Goal: Transaction & Acquisition: Purchase product/service

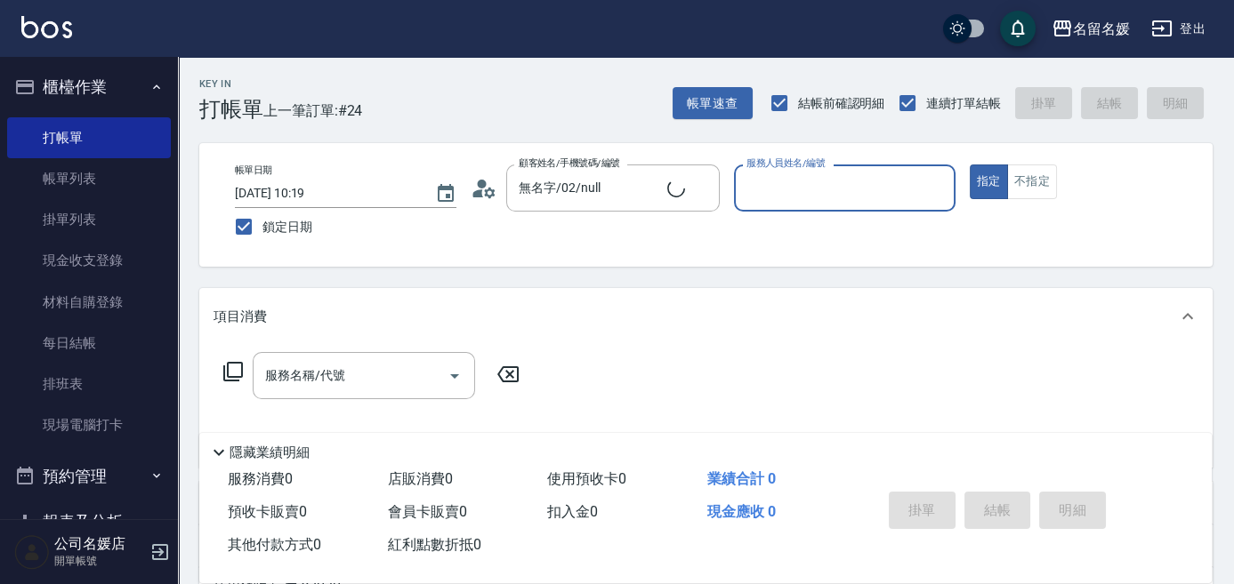
type input "新客人 姓名未設定/0/null"
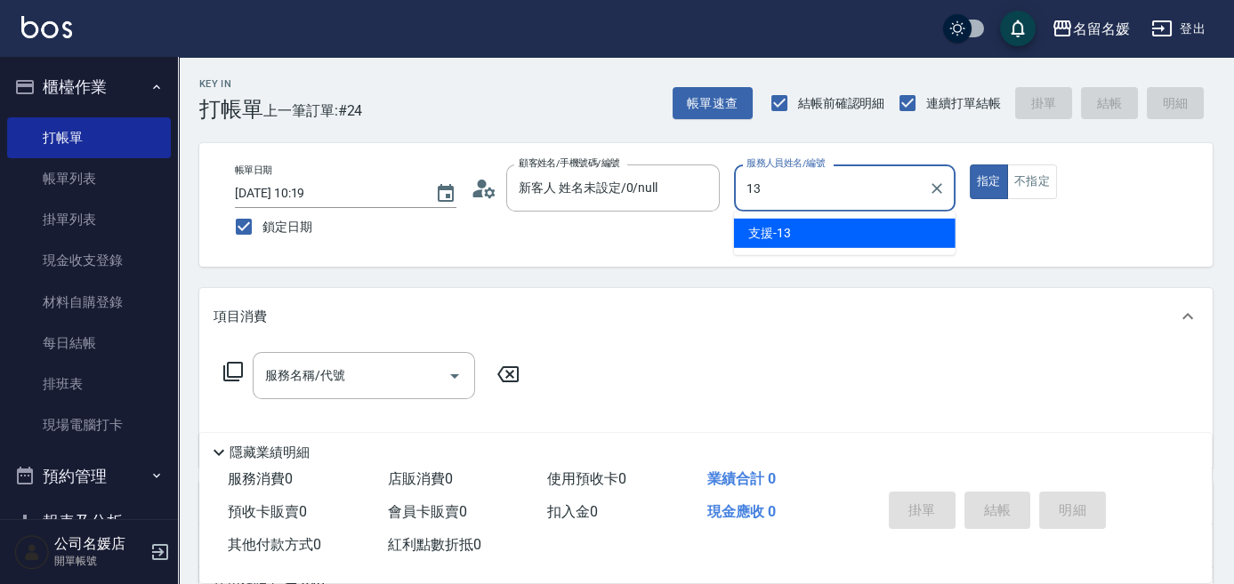
type input "13"
type button "true"
type input "支援-13"
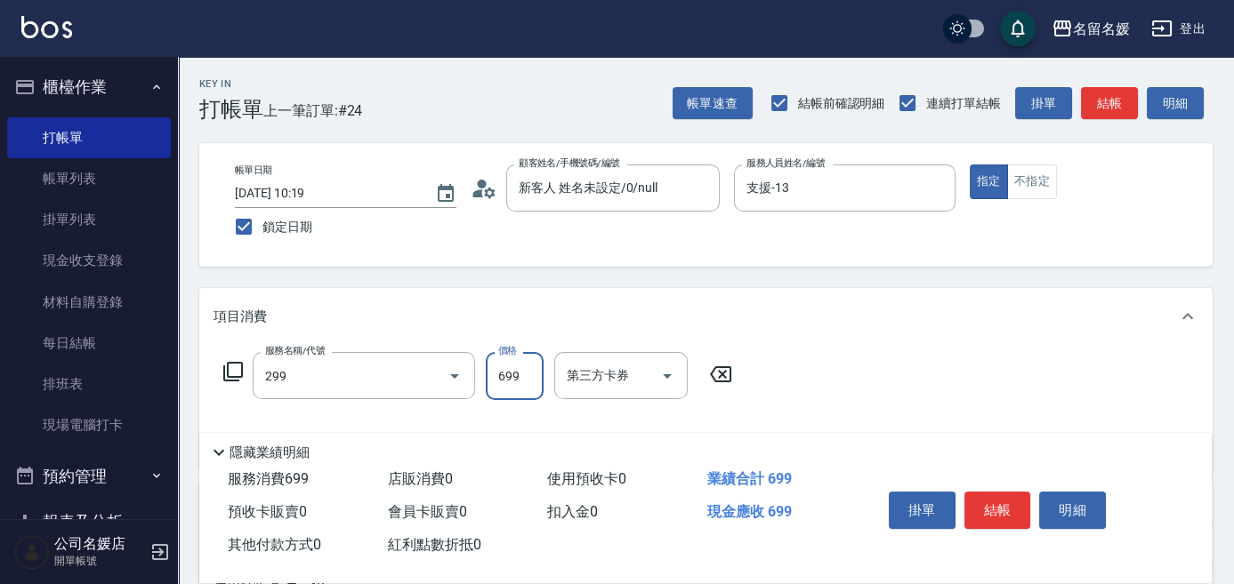
type input "滾珠洗髮699(299)"
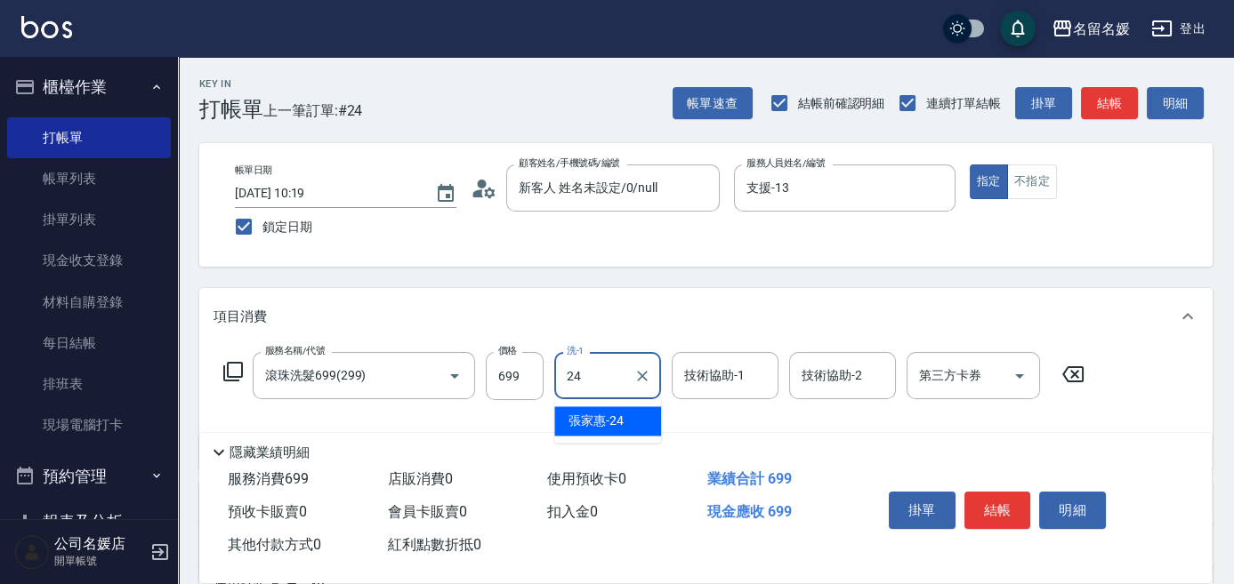
type input "[PERSON_NAME]-24"
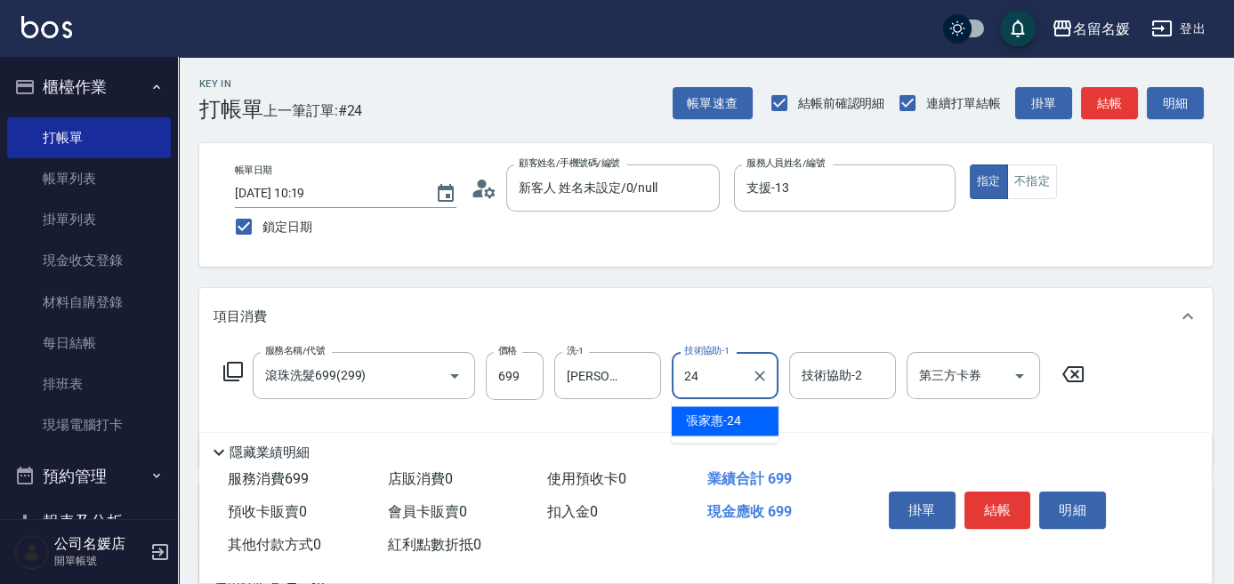
type input "[PERSON_NAME]-24"
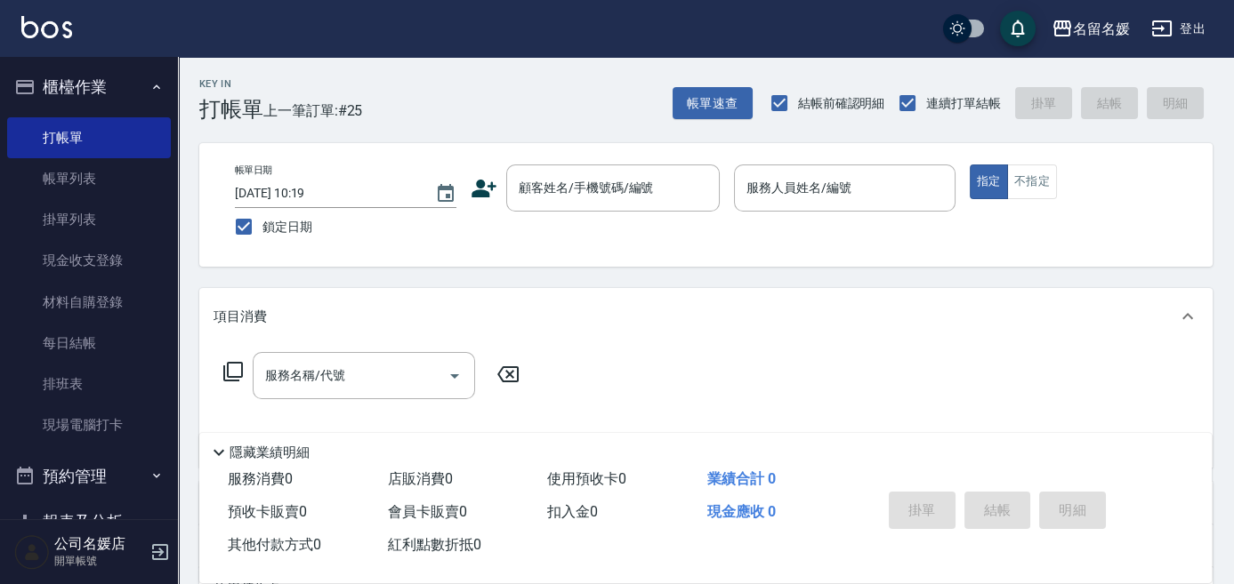
drag, startPoint x: 728, startPoint y: 370, endPoint x: 707, endPoint y: 374, distance: 20.9
click at [724, 371] on div "服務名稱/代號 服務名稱/代號" at bounding box center [705, 406] width 1013 height 123
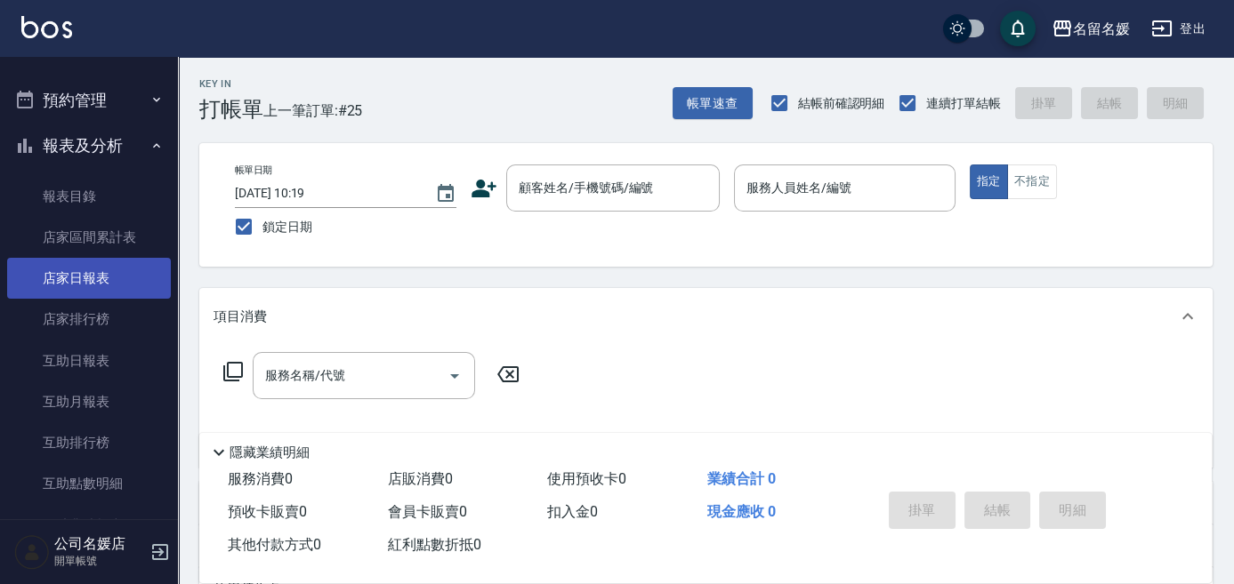
scroll to position [404, 0]
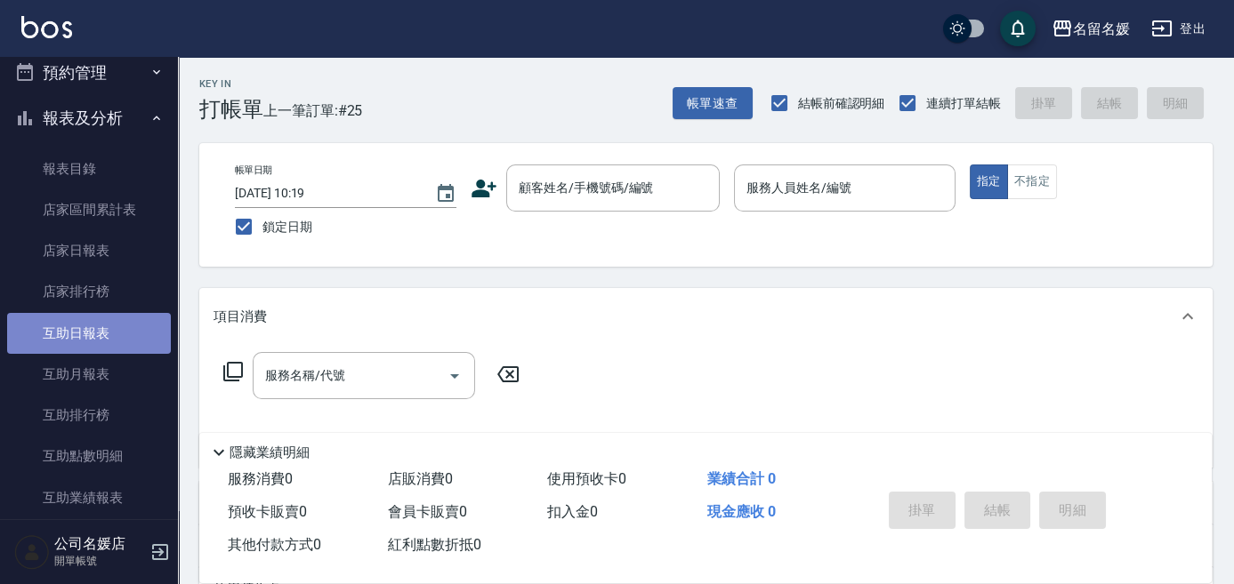
click at [117, 327] on link "互助日報表" at bounding box center [89, 333] width 164 height 41
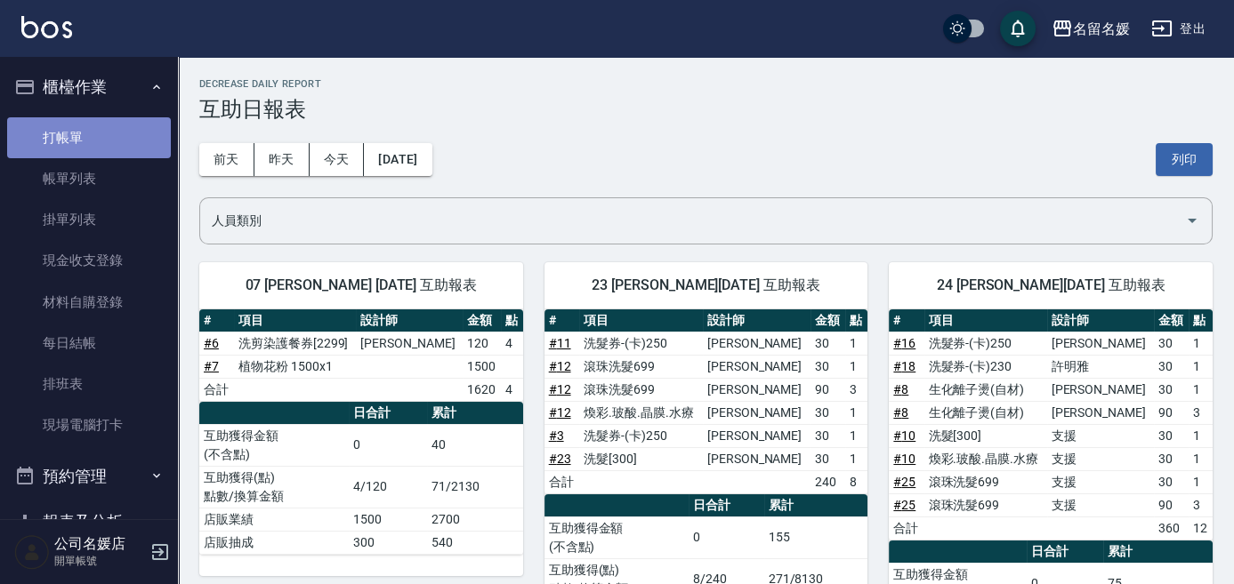
drag, startPoint x: 102, startPoint y: 145, endPoint x: 93, endPoint y: 141, distance: 9.6
click at [101, 144] on link "打帳單" at bounding box center [89, 137] width 164 height 41
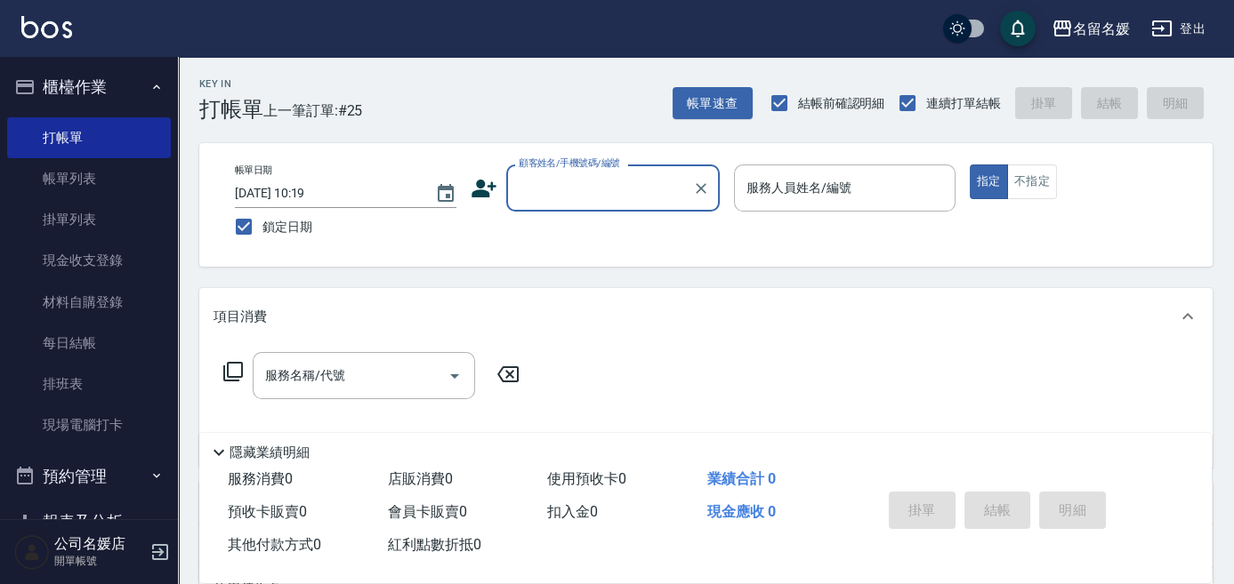
scroll to position [323, 0]
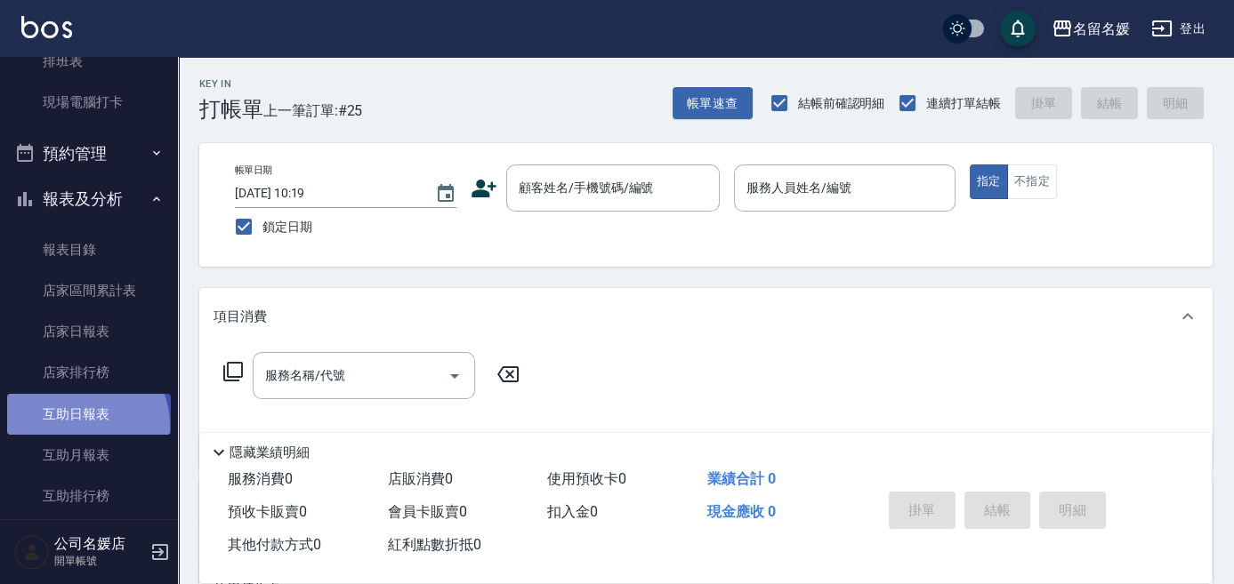
click at [77, 425] on link "互助日報表" at bounding box center [89, 414] width 164 height 41
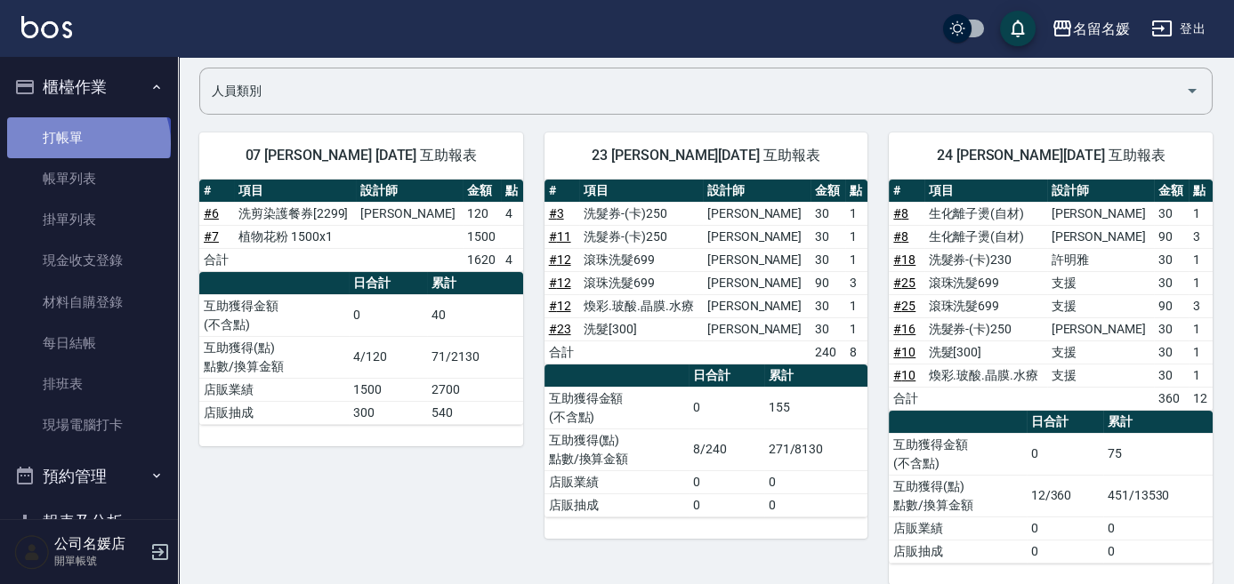
click at [86, 143] on link "打帳單" at bounding box center [89, 137] width 164 height 41
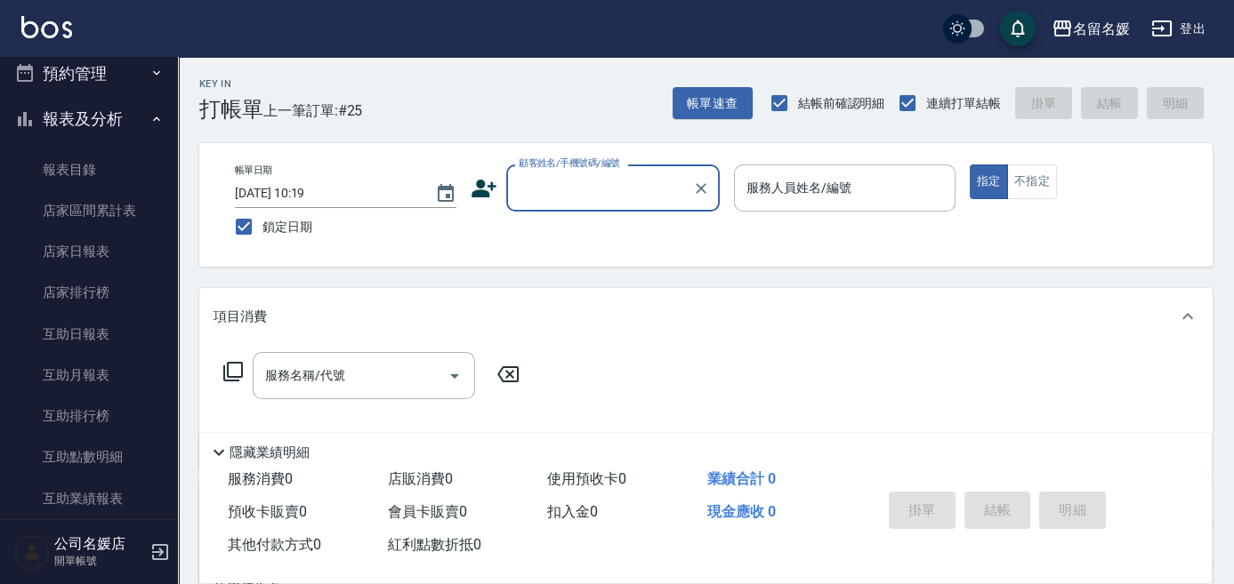
scroll to position [404, 0]
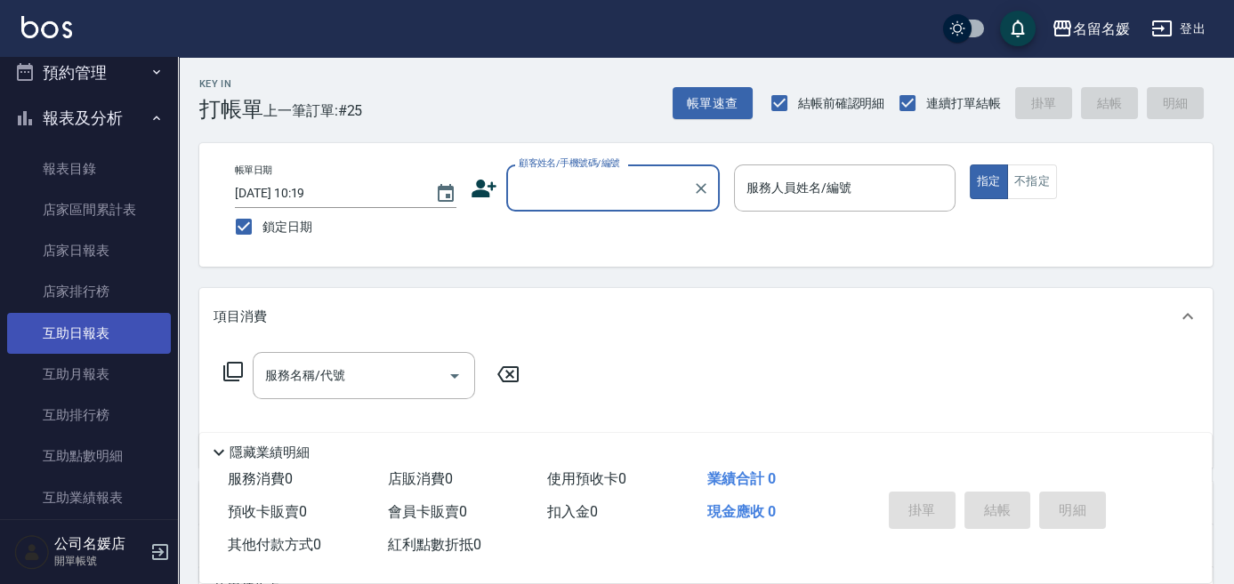
click at [95, 331] on link "互助日報表" at bounding box center [89, 333] width 164 height 41
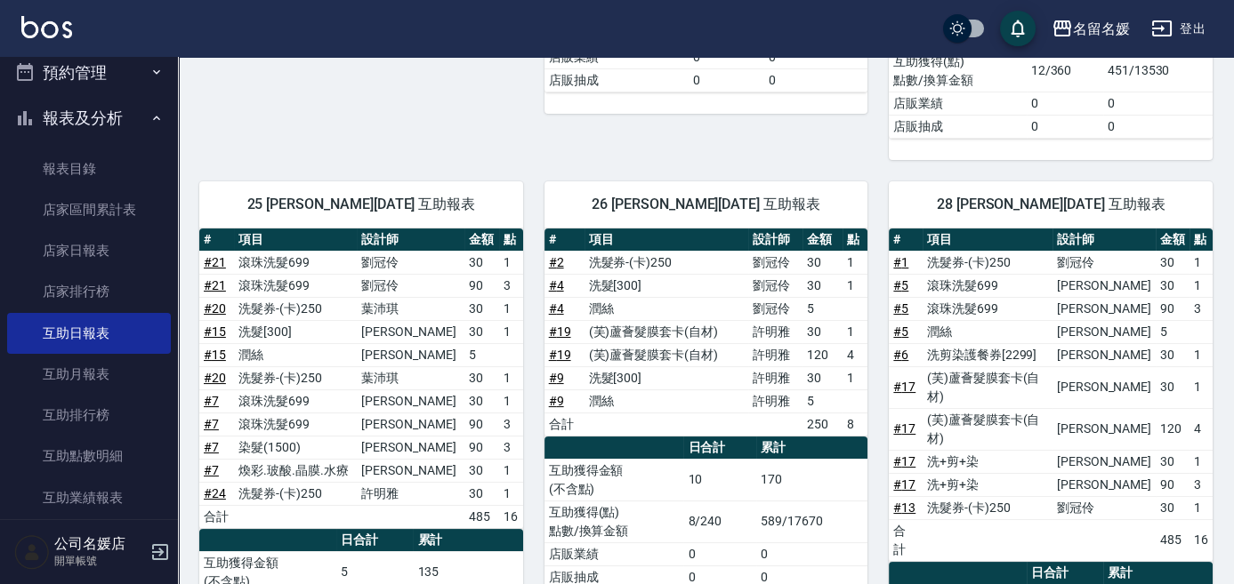
scroll to position [728, 0]
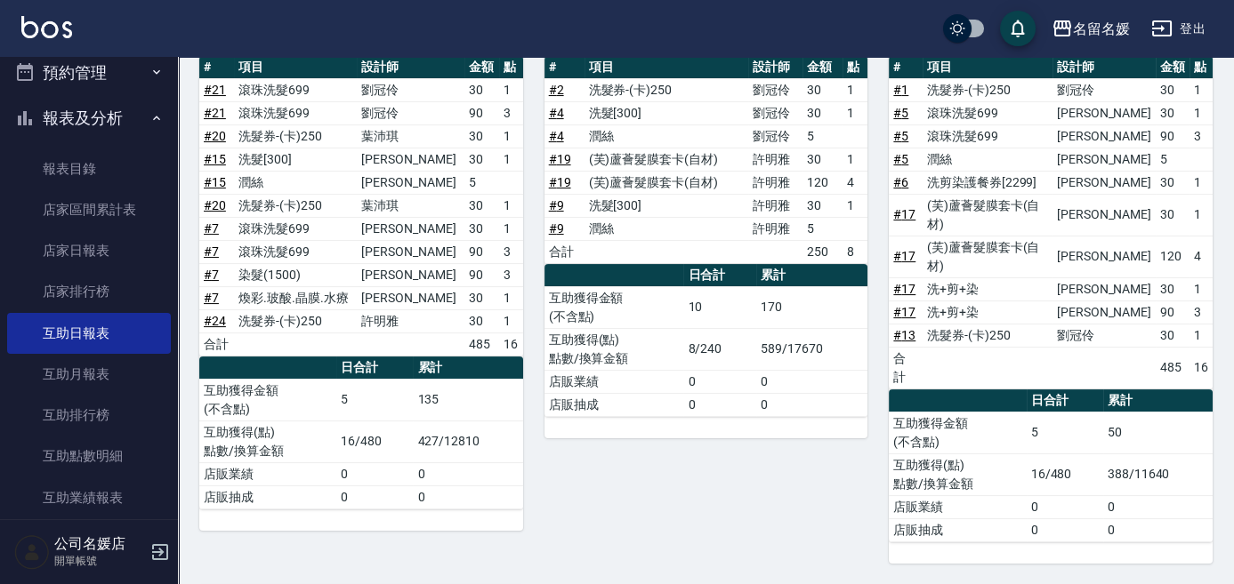
drag, startPoint x: 591, startPoint y: 228, endPoint x: 571, endPoint y: 210, distance: 26.4
click at [571, 210] on td "# 9" at bounding box center [564, 205] width 40 height 23
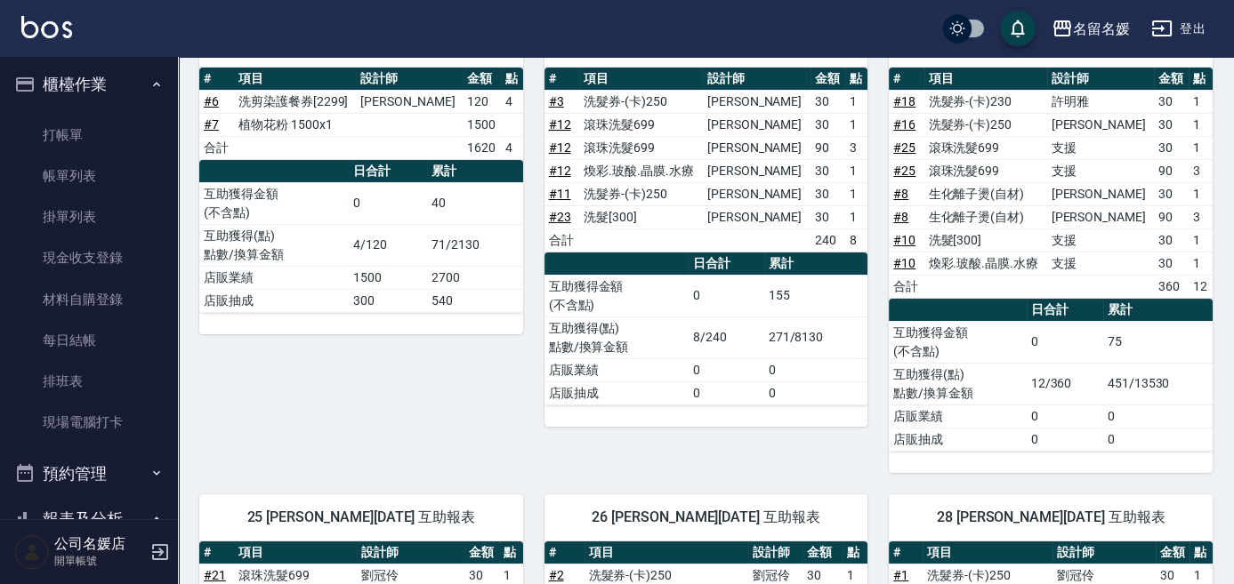
scroll to position [0, 0]
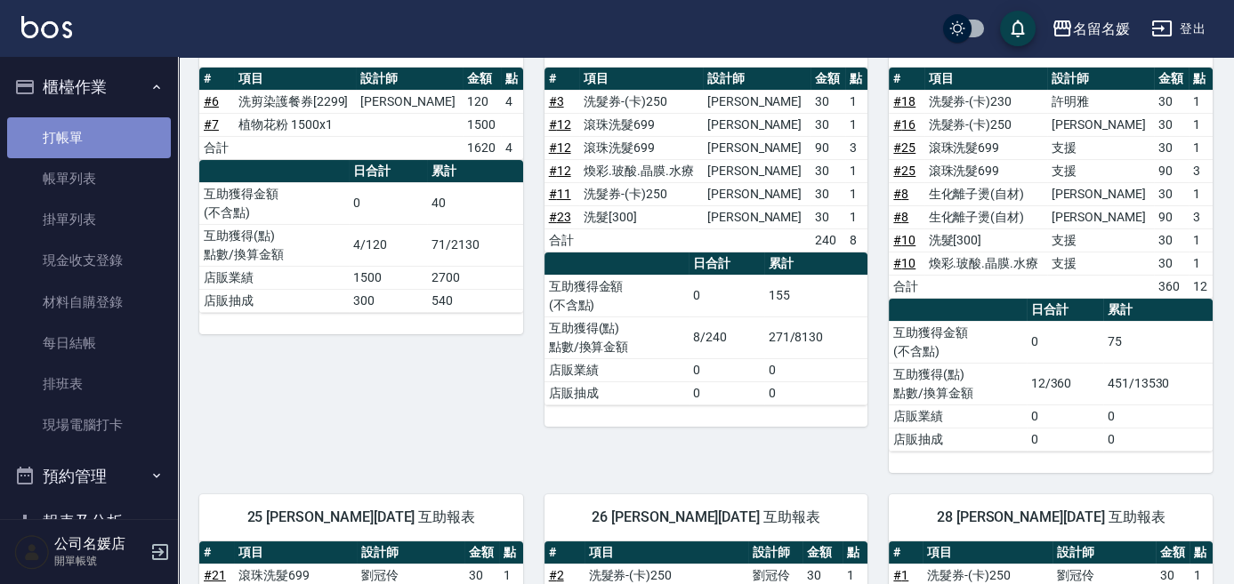
click at [123, 146] on link "打帳單" at bounding box center [89, 137] width 164 height 41
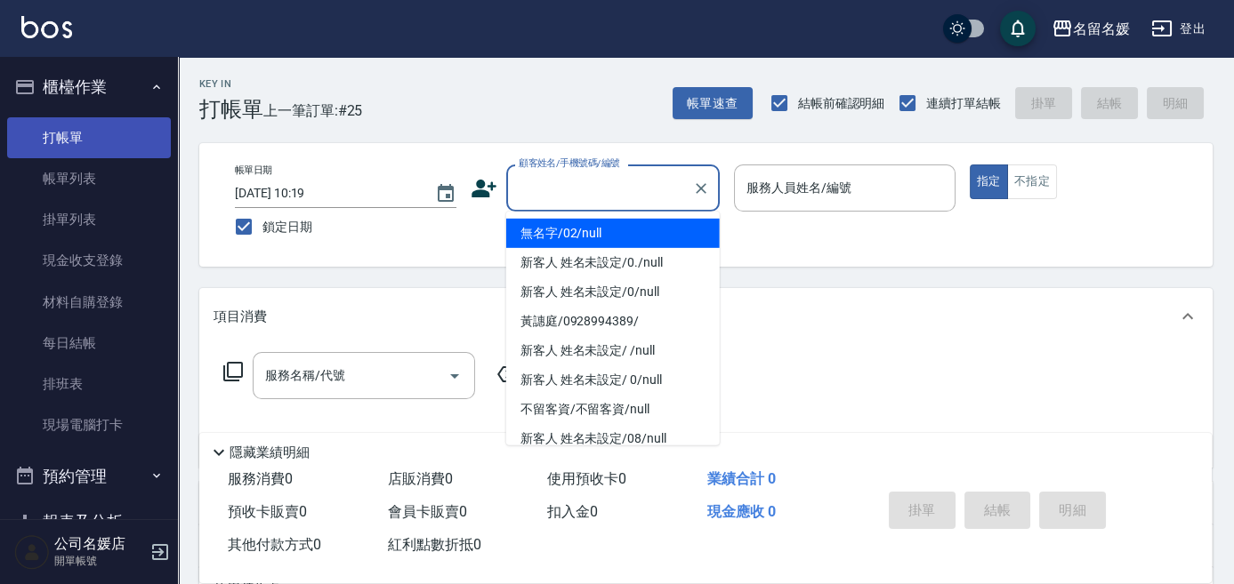
type input "無名字/02/null"
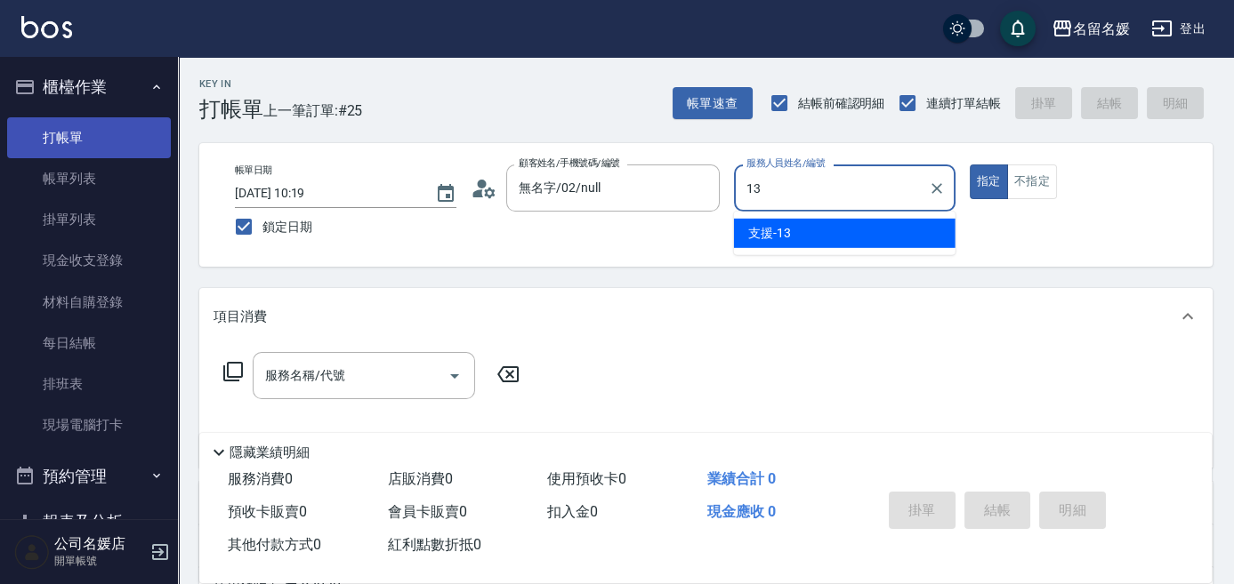
type input "支援-13"
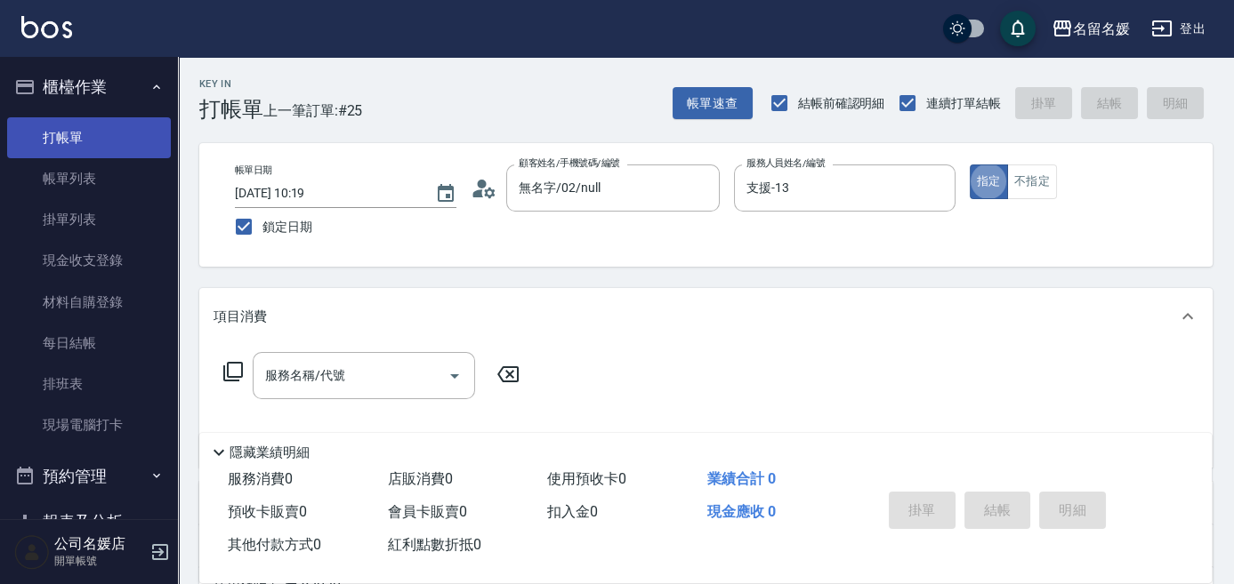
type button "true"
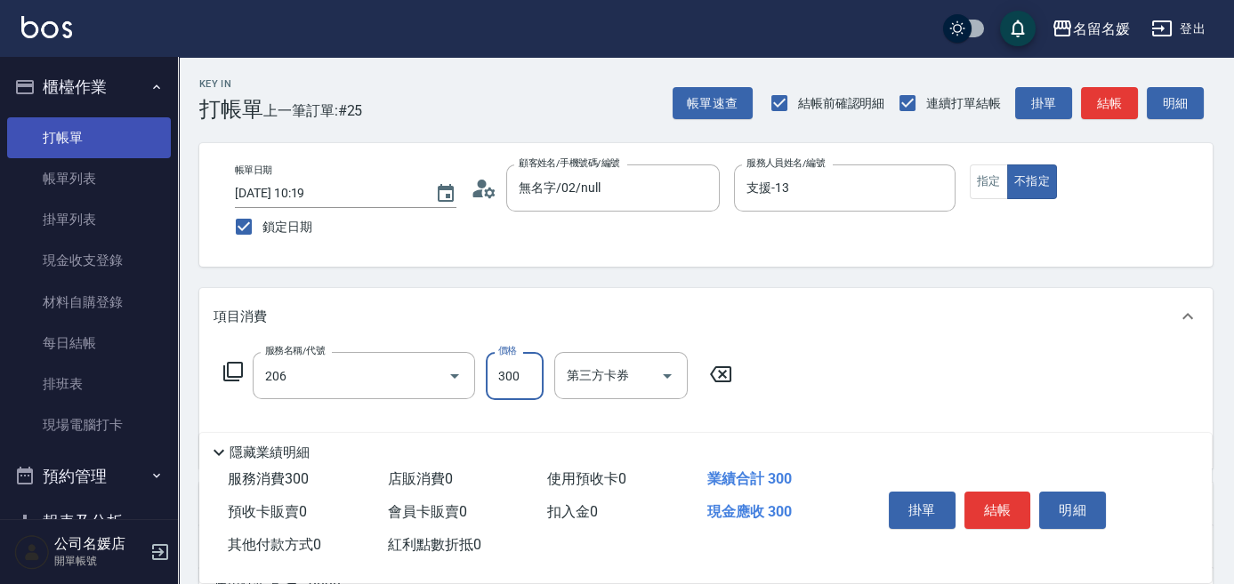
type input "洗髮[300](206)"
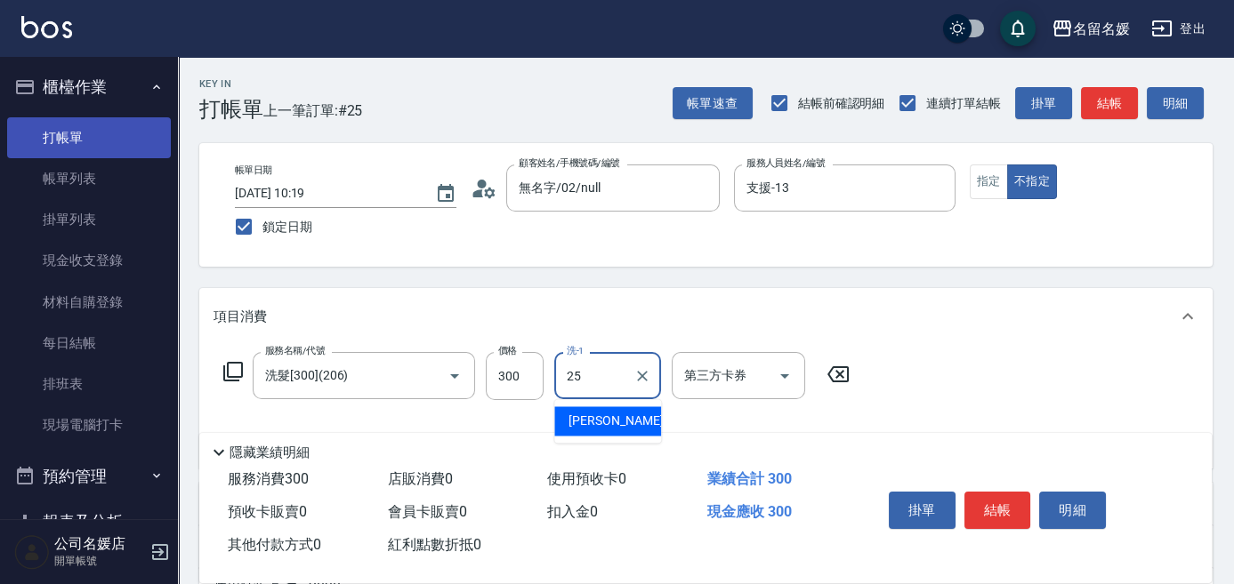
type input "[PERSON_NAME]-25"
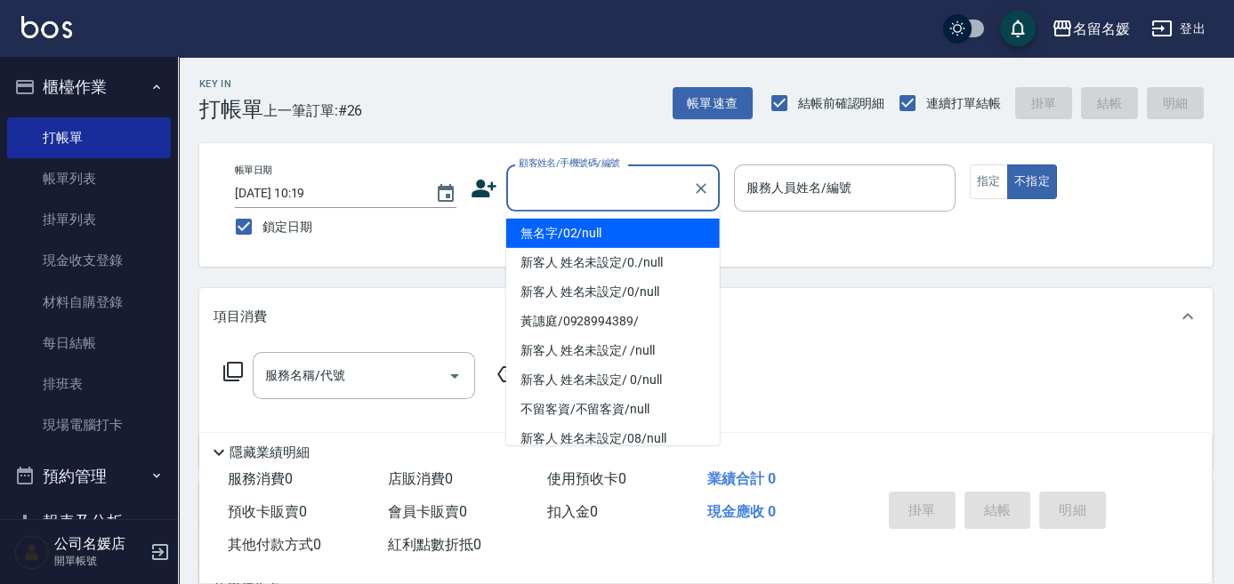
drag, startPoint x: 578, startPoint y: 175, endPoint x: 591, endPoint y: 180, distance: 13.2
click at [581, 175] on input "顧客姓名/手機號碼/編號" at bounding box center [599, 188] width 171 height 31
click at [592, 228] on li "無名字/02/null" at bounding box center [612, 233] width 213 height 29
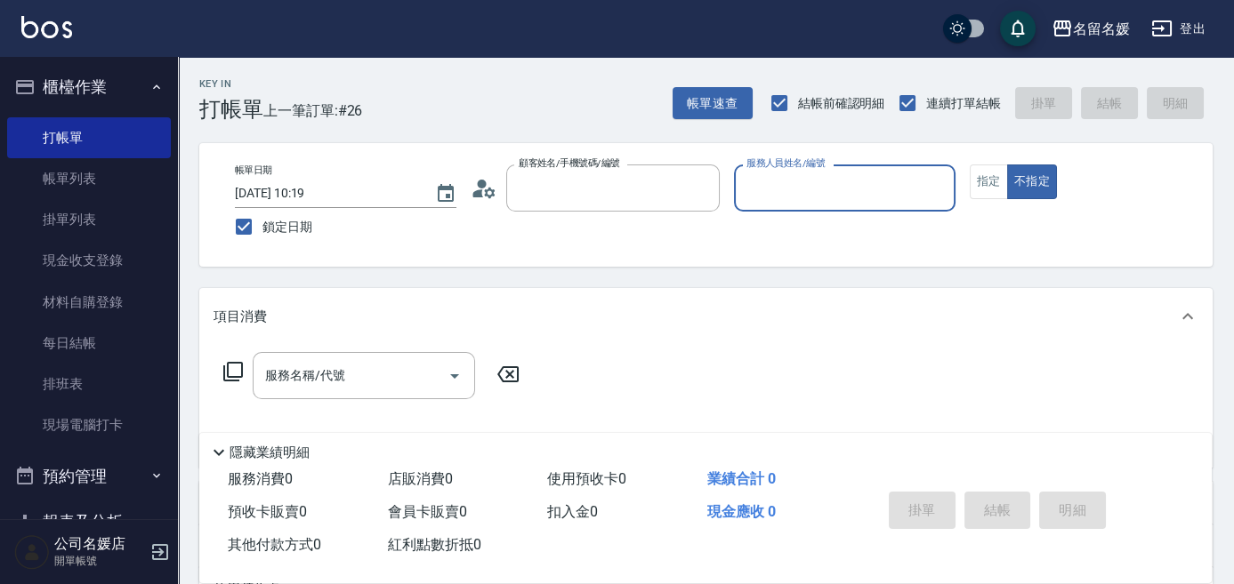
type input "無名字/02/null"
click at [784, 184] on input "服務人員姓名/編號" at bounding box center [844, 188] width 205 height 31
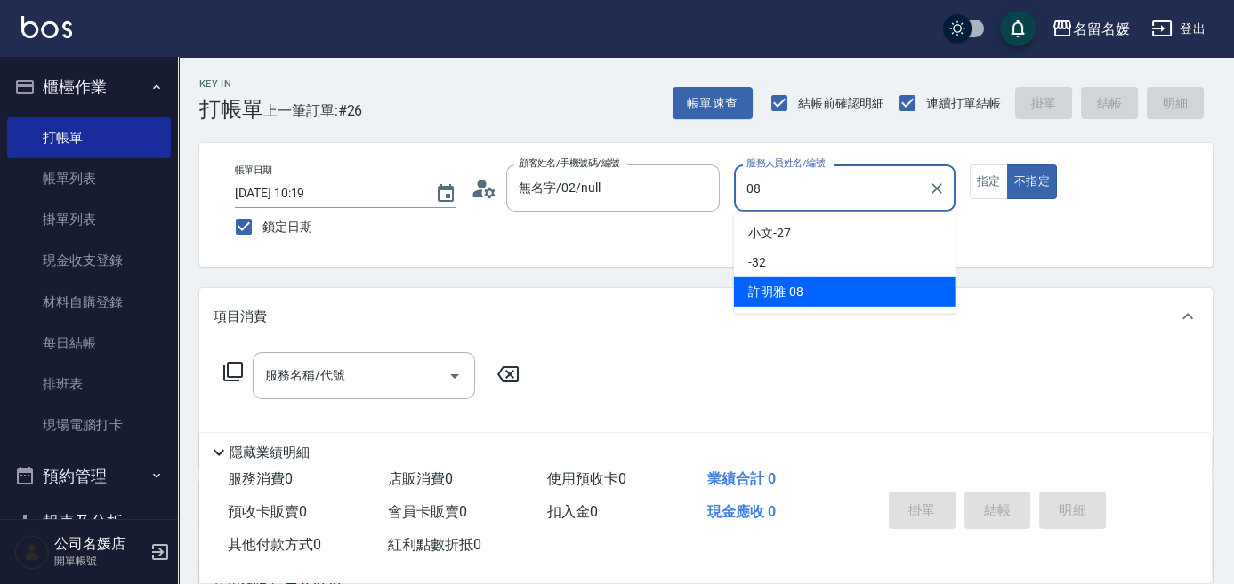
click at [824, 286] on div "[PERSON_NAME]-08" at bounding box center [844, 291] width 221 height 29
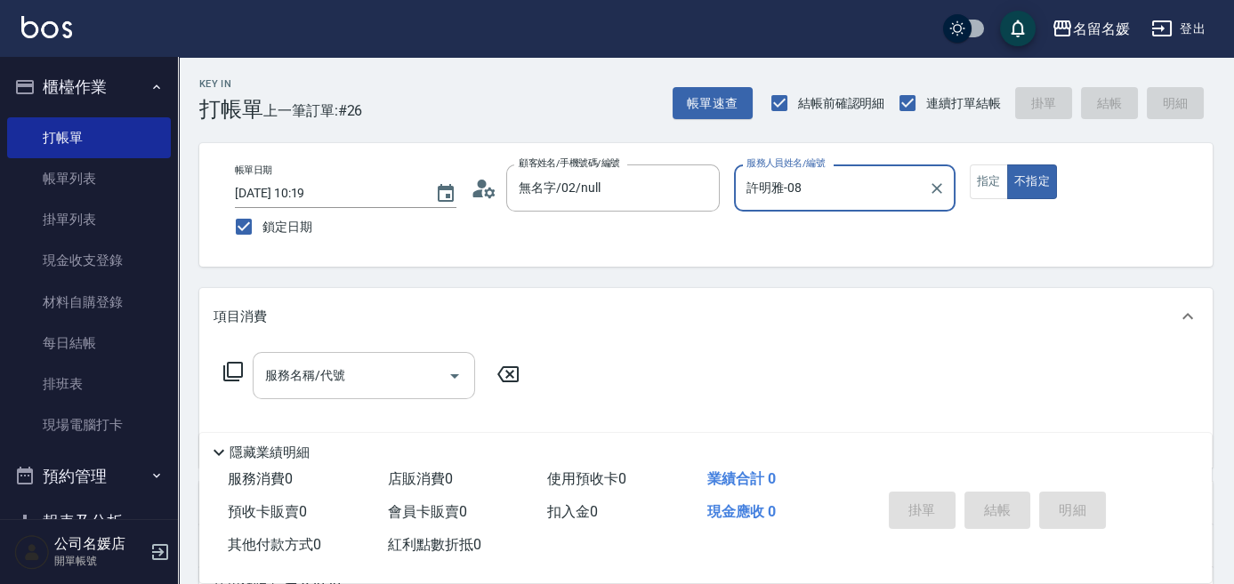
type input "許明雅-08"
click at [393, 378] on input "服務名稱/代號" at bounding box center [351, 375] width 180 height 31
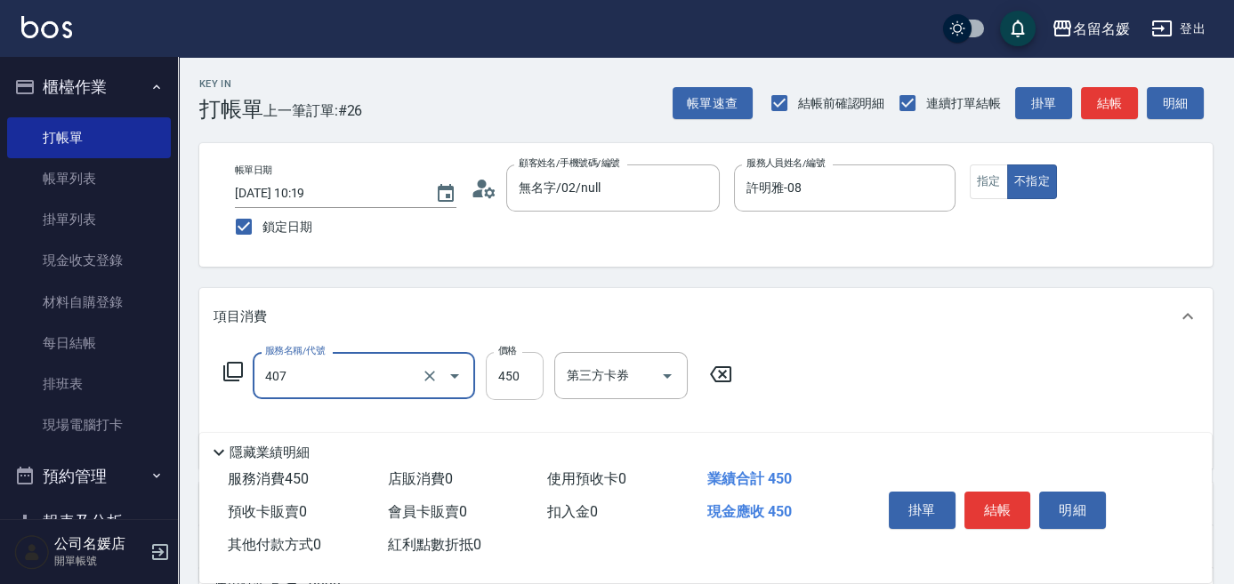
click at [531, 374] on input "450" at bounding box center [515, 376] width 58 height 48
type input "剪髮(450)(407)"
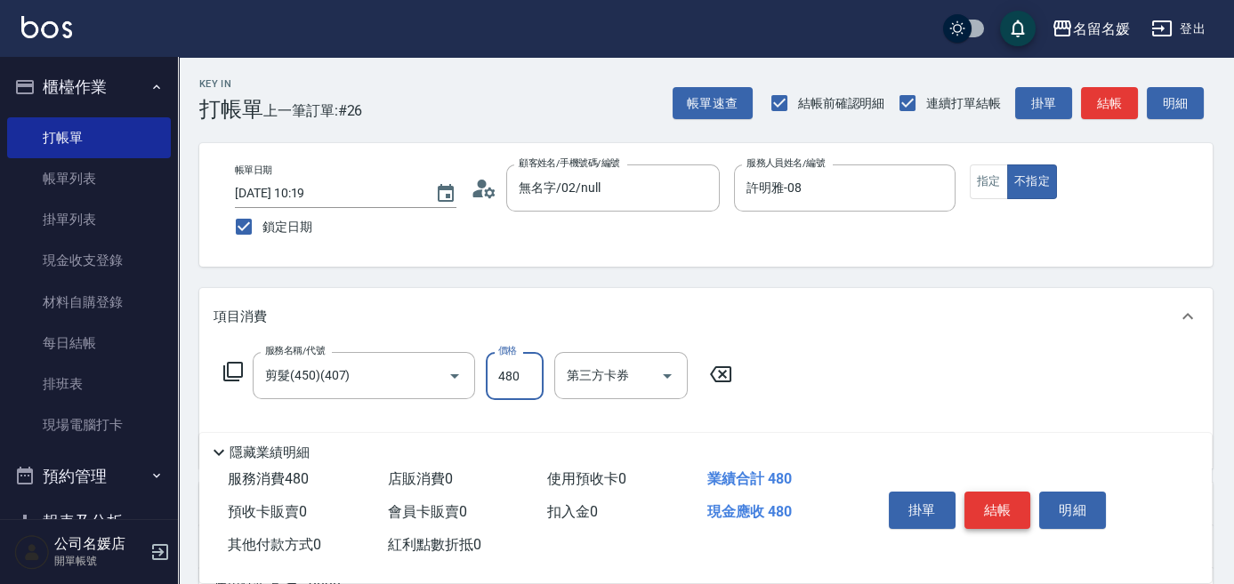
type input "480"
click at [1003, 511] on button "結帳" at bounding box center [997, 510] width 67 height 37
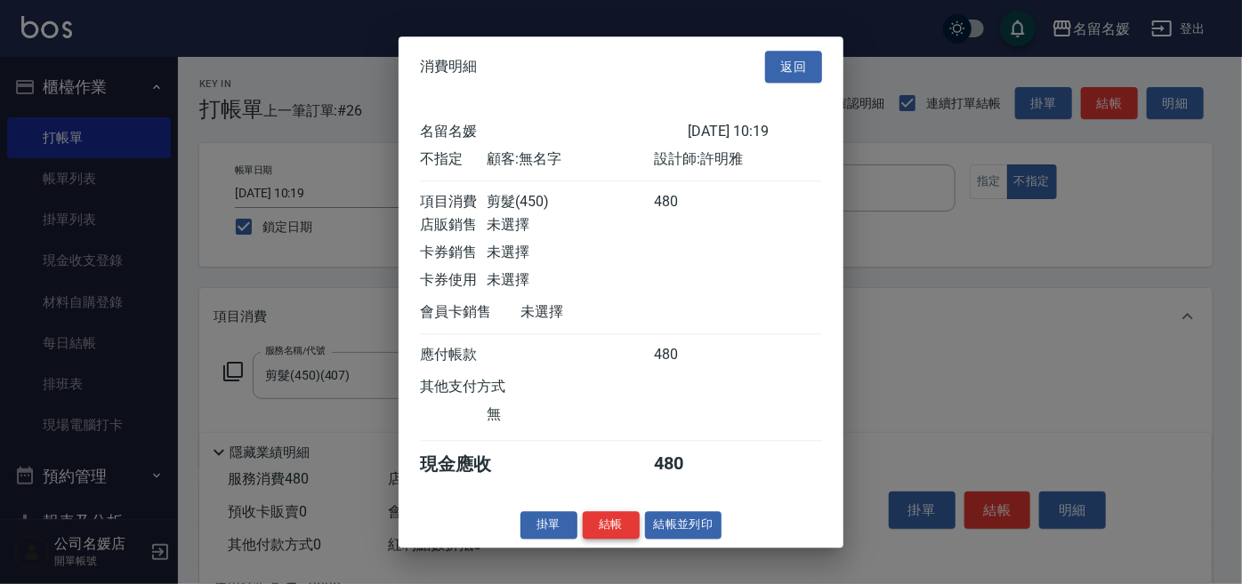
click at [616, 536] on button "結帳" at bounding box center [611, 525] width 57 height 28
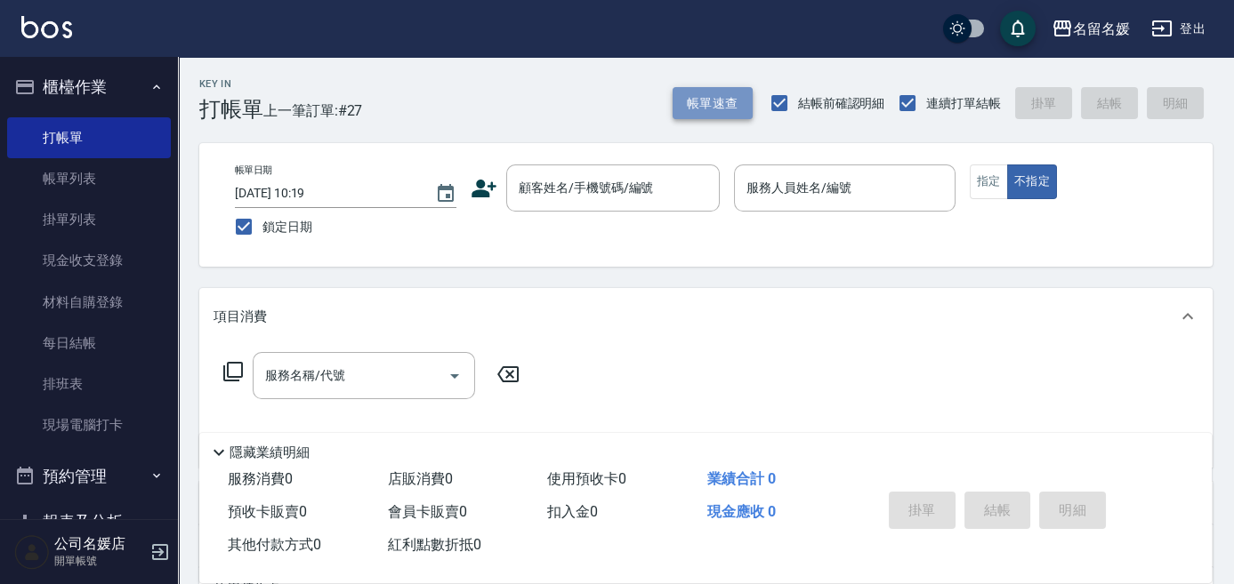
click at [701, 100] on button "帳單速查" at bounding box center [712, 103] width 80 height 33
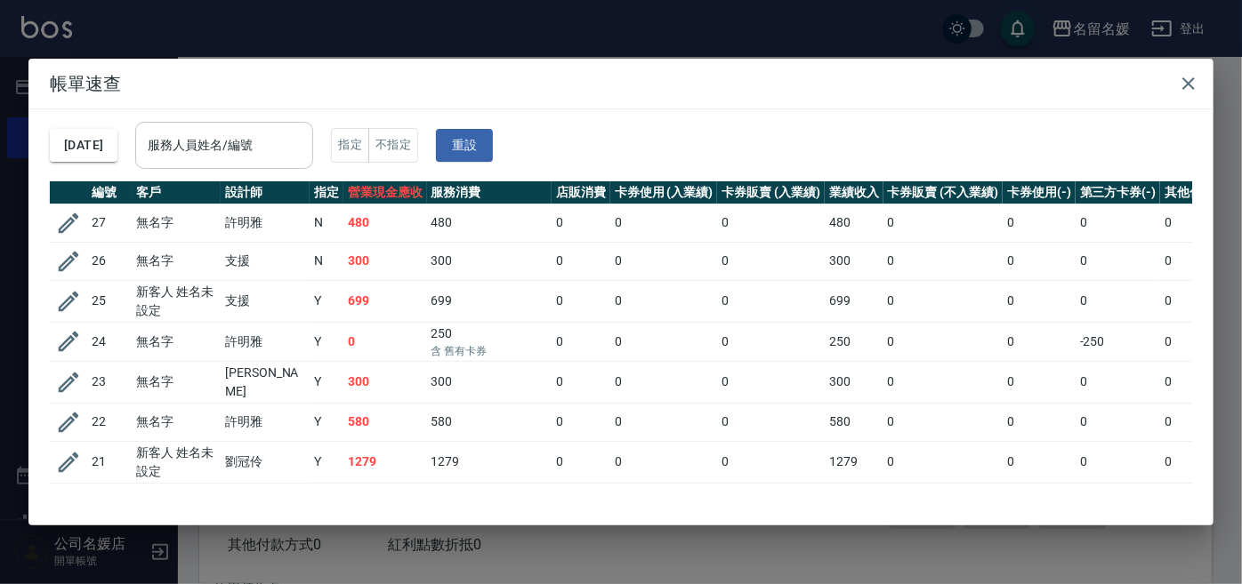
click at [237, 145] on div "服務人員姓名/編號 服務人員姓名/編號" at bounding box center [224, 145] width 178 height 47
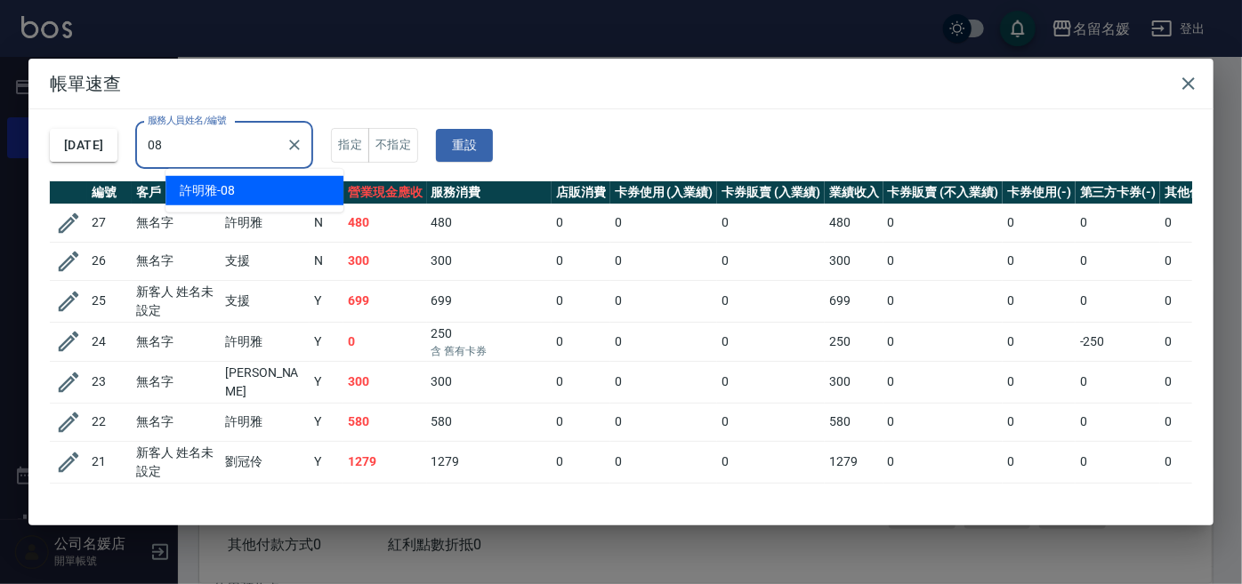
click at [252, 182] on div "[PERSON_NAME]-08" at bounding box center [254, 190] width 178 height 29
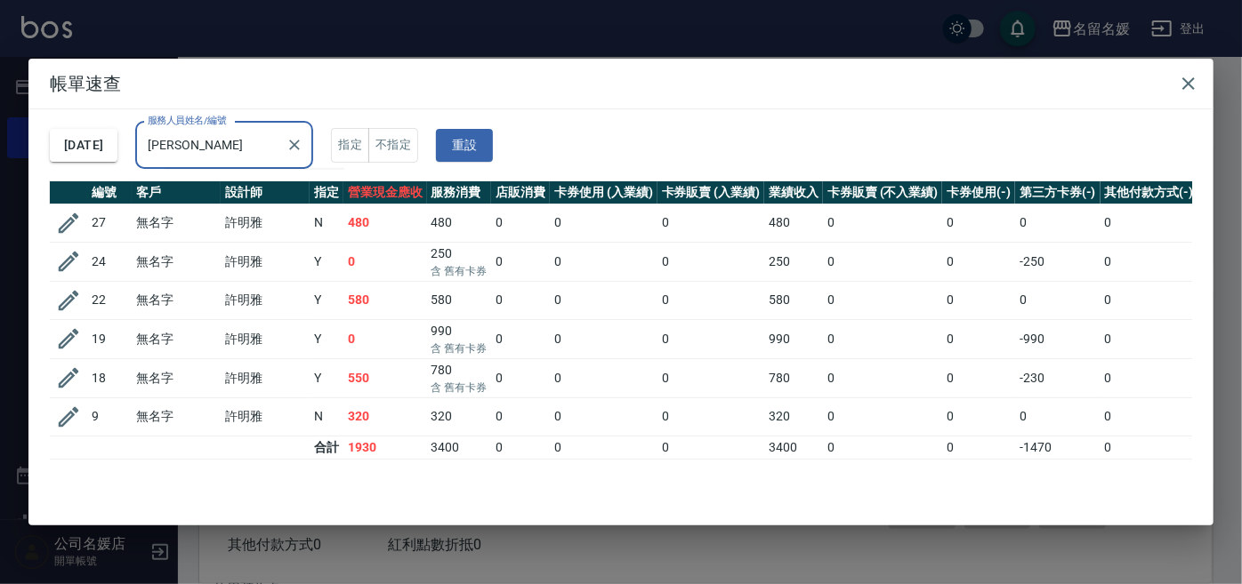
type input "許"
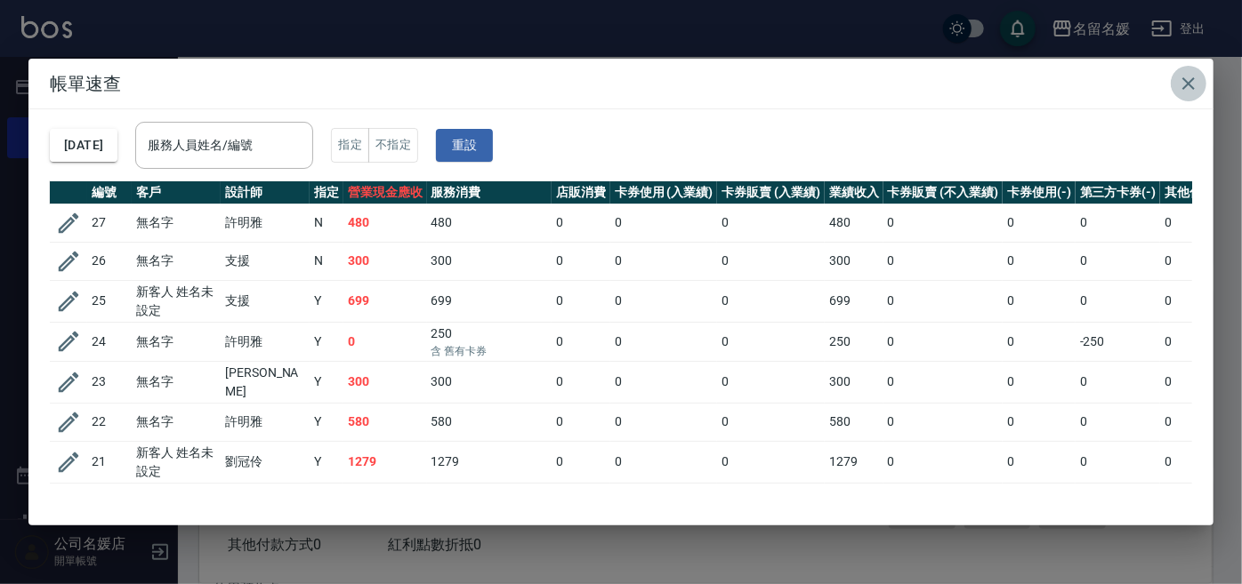
click at [1186, 83] on icon "button" at bounding box center [1188, 83] width 21 height 21
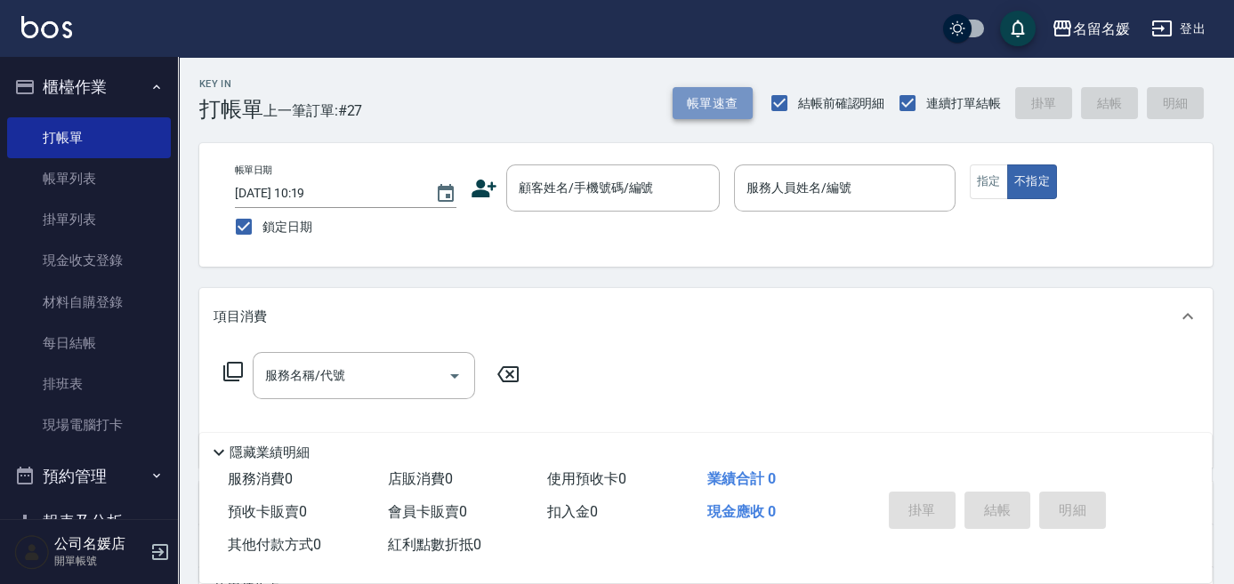
click at [728, 104] on button "帳單速查" at bounding box center [712, 103] width 80 height 33
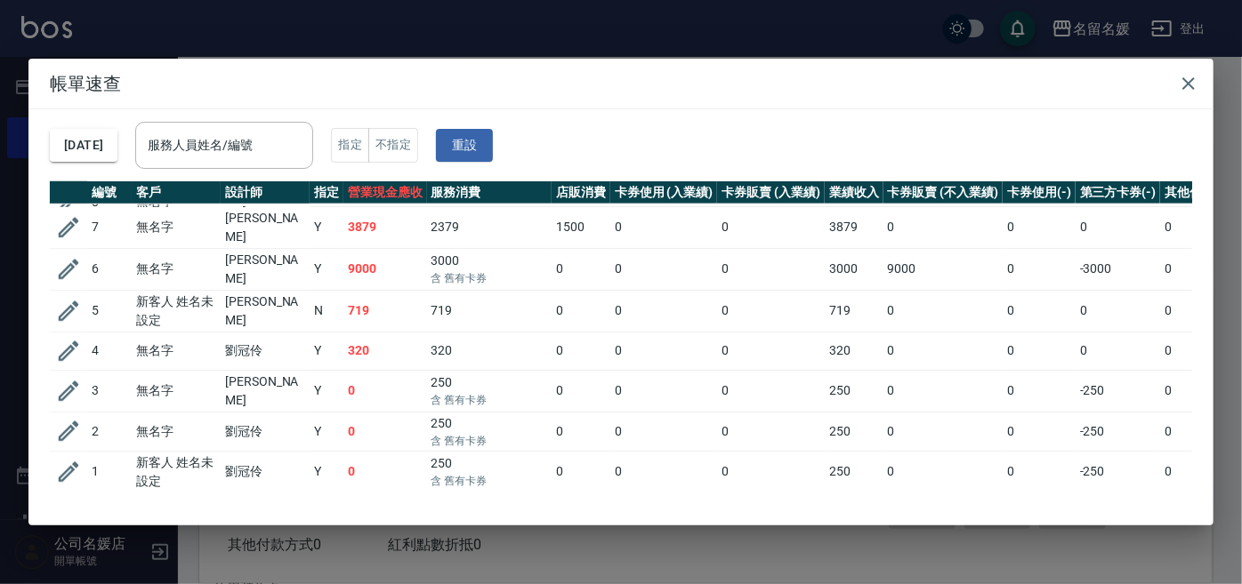
scroll to position [813, 0]
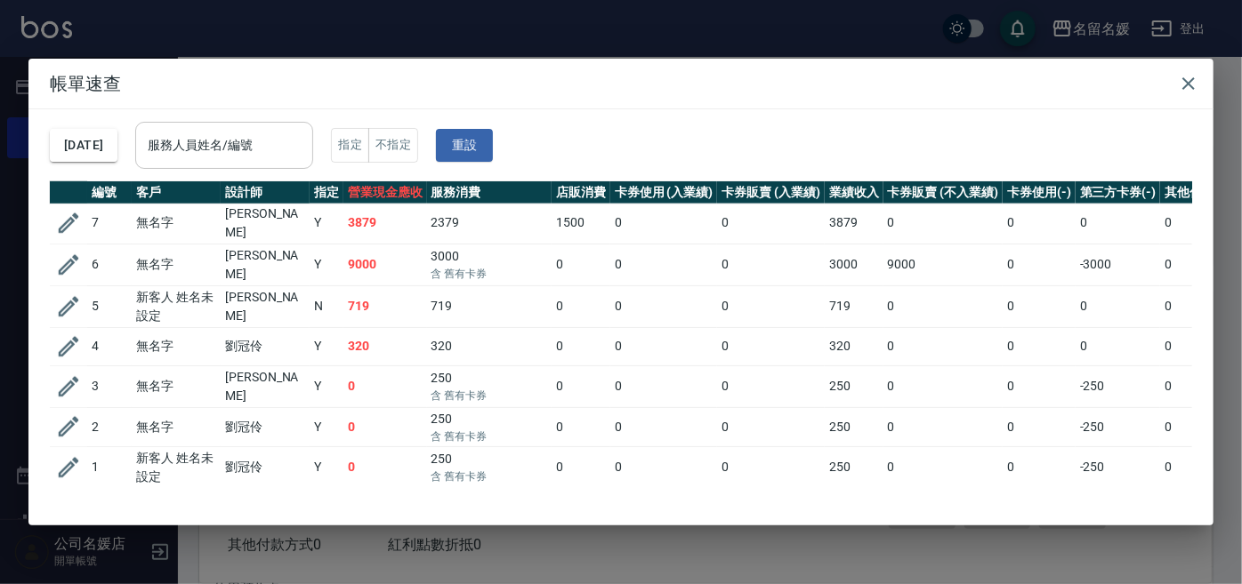
click at [294, 142] on input "服務人員姓名/編號" at bounding box center [224, 145] width 162 height 31
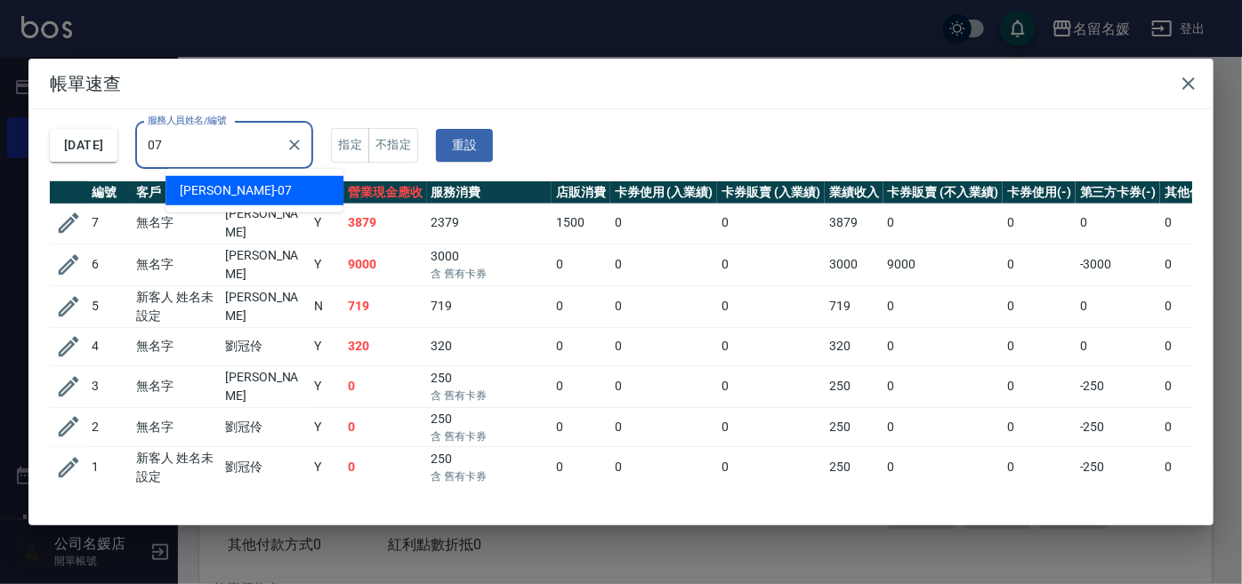
click at [308, 196] on div "[PERSON_NAME] -07" at bounding box center [254, 190] width 178 height 29
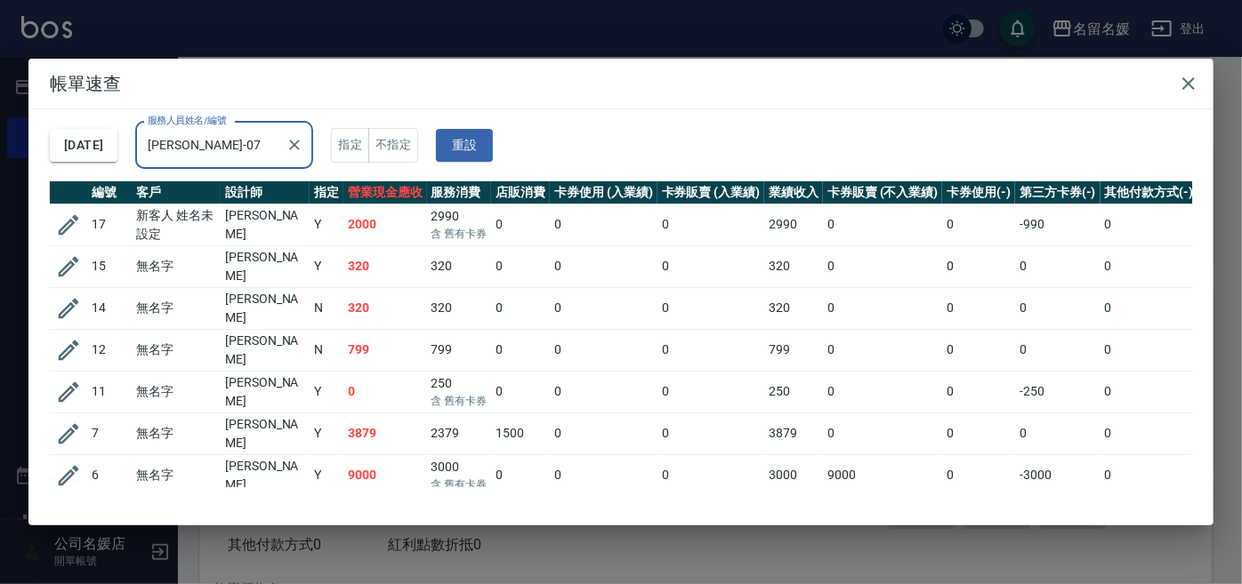
scroll to position [23, 0]
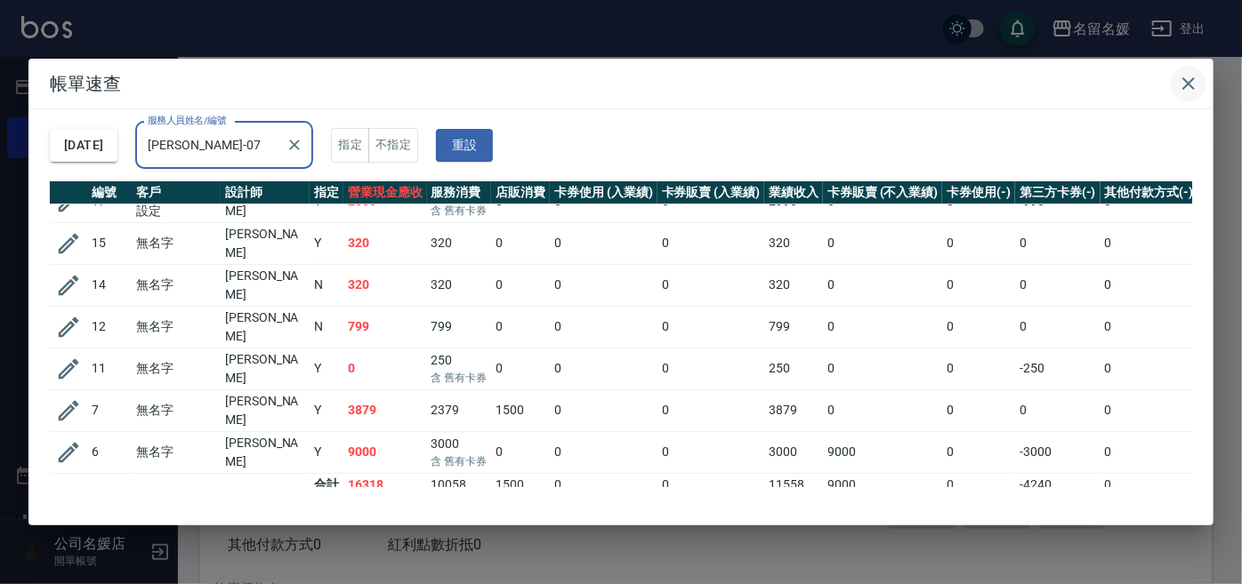
type input "[PERSON_NAME]-07"
click at [1185, 82] on icon "button" at bounding box center [1188, 83] width 21 height 21
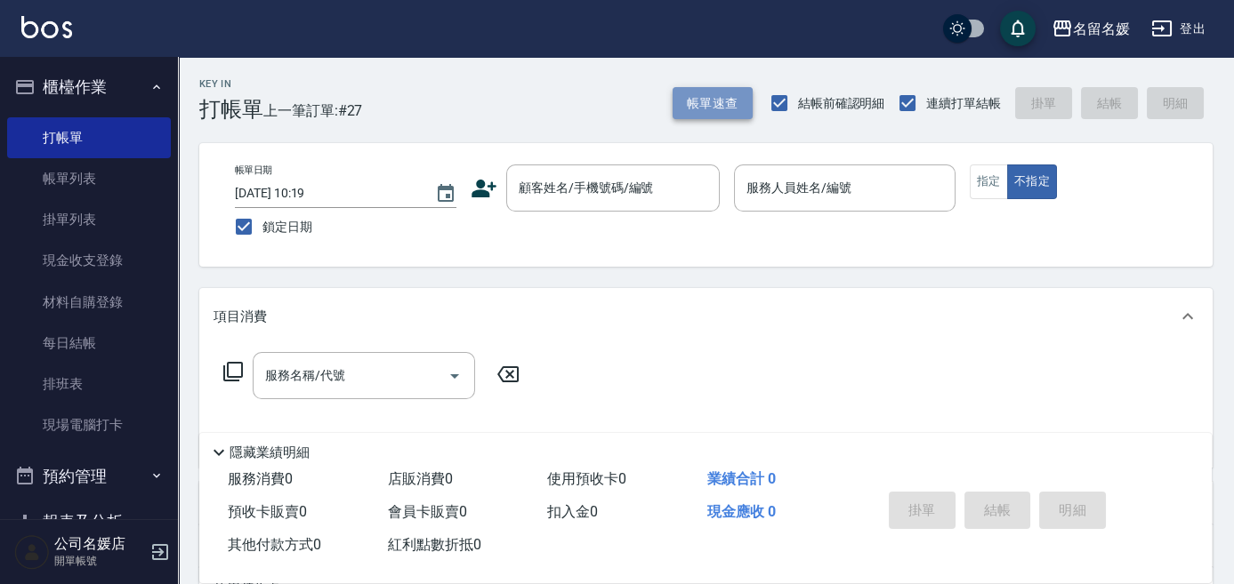
click at [708, 102] on button "帳單速查" at bounding box center [712, 103] width 80 height 33
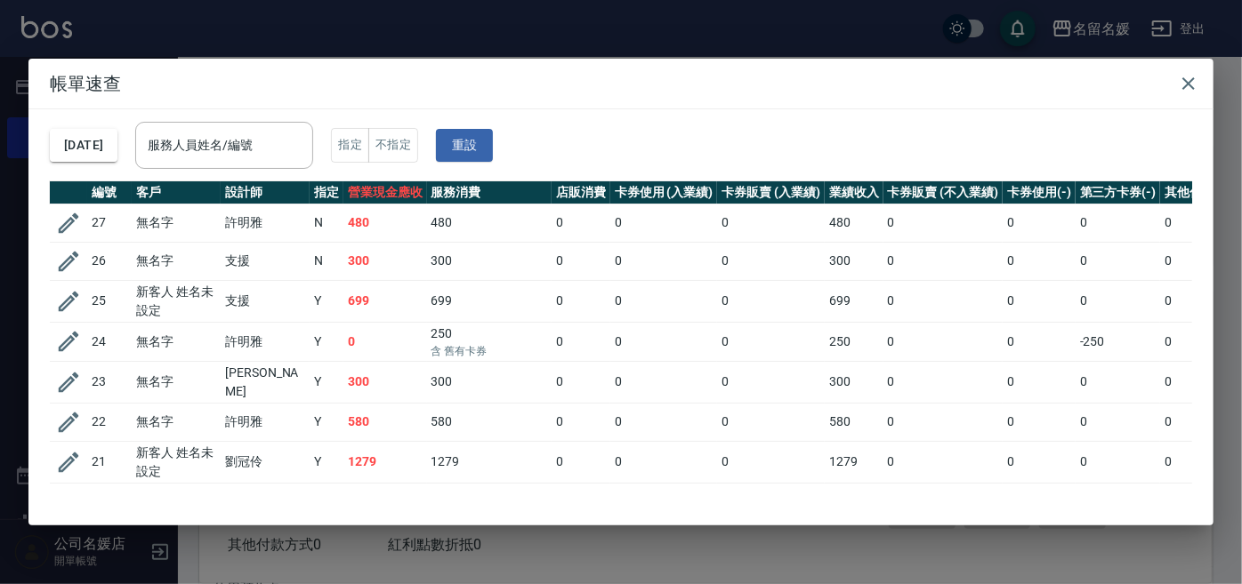
drag, startPoint x: 261, startPoint y: 144, endPoint x: 283, endPoint y: 117, distance: 34.7
click at [261, 143] on input "服務人員姓名/編號" at bounding box center [224, 145] width 162 height 31
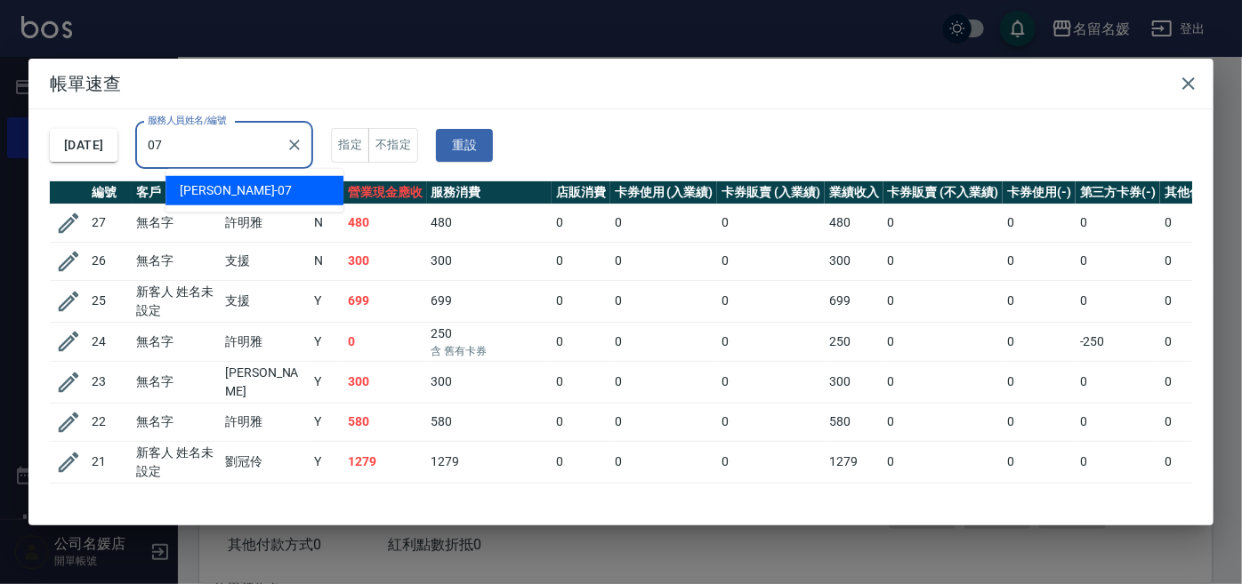
click at [290, 190] on div "[PERSON_NAME] -07" at bounding box center [254, 190] width 178 height 29
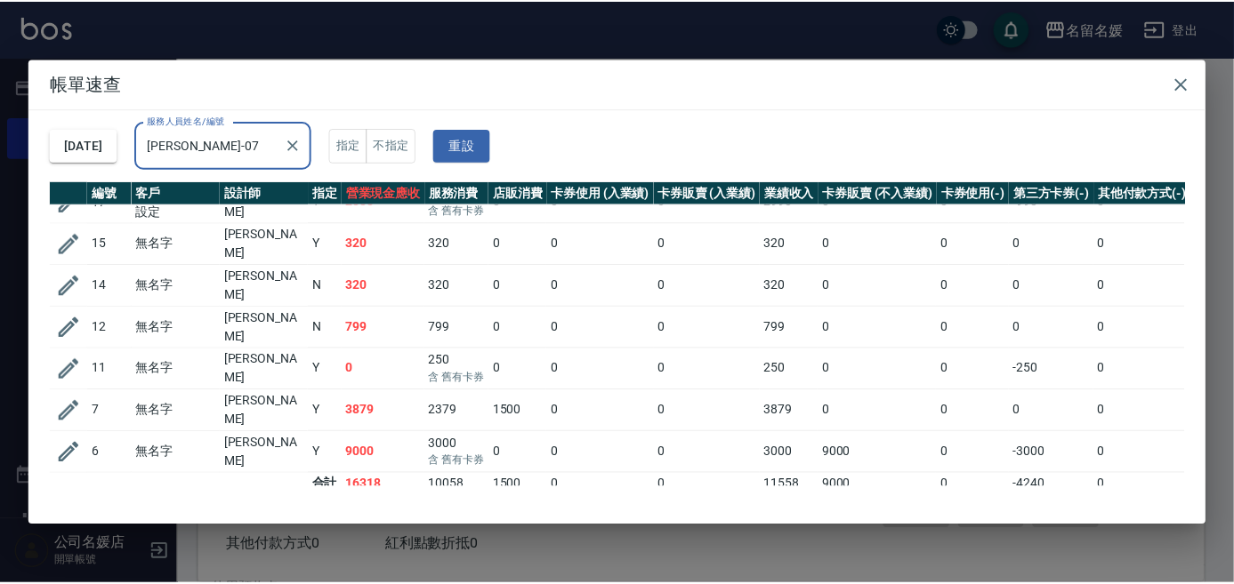
scroll to position [0, 0]
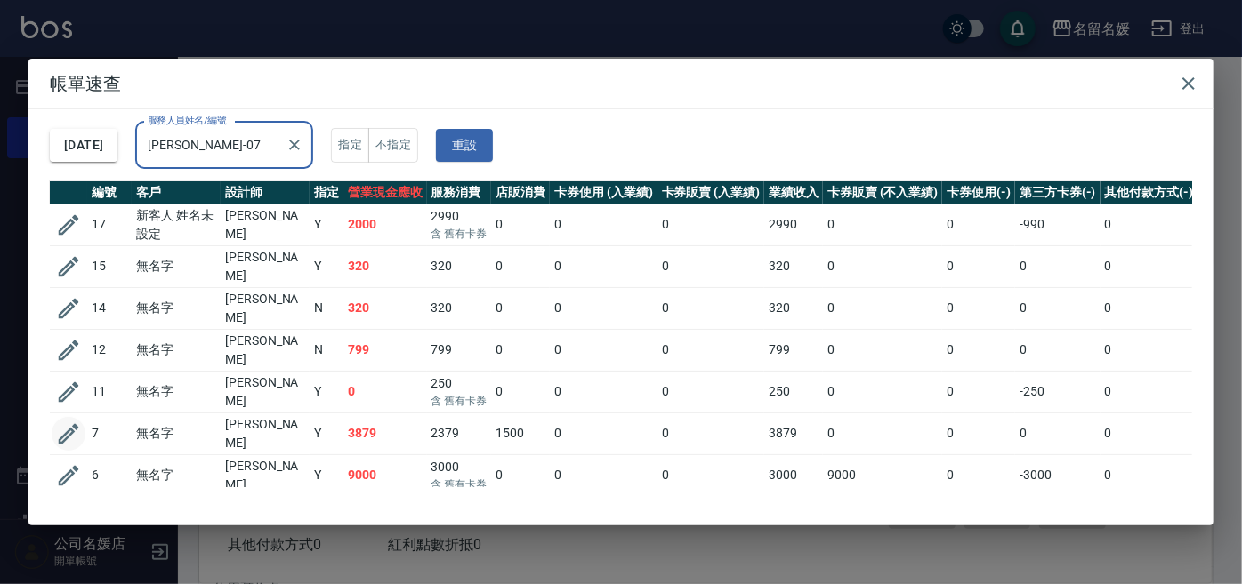
type input "[PERSON_NAME]-07"
click at [68, 421] on icon "button" at bounding box center [68, 434] width 27 height 27
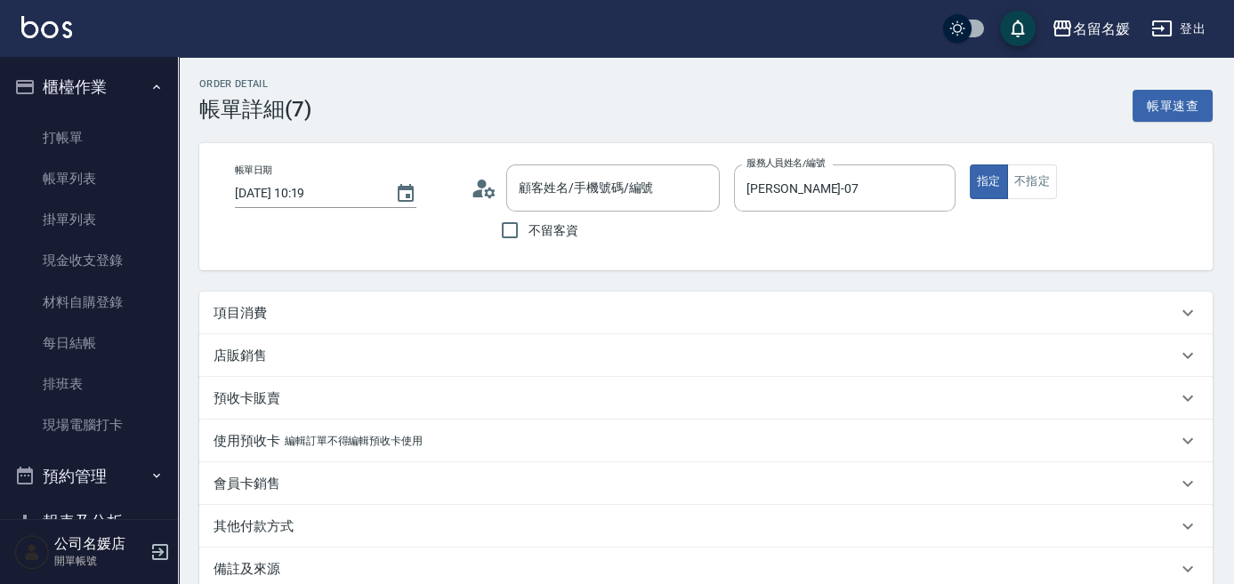
type input "[DATE] 10:19"
type input "[PERSON_NAME]-07"
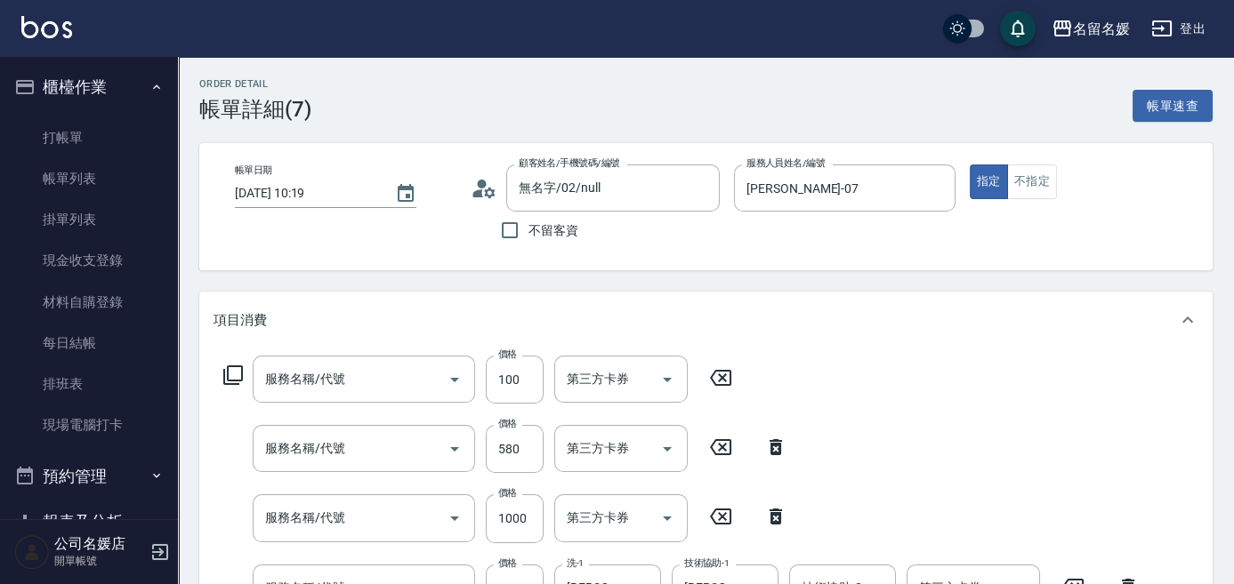
type input "無名字/02/null"
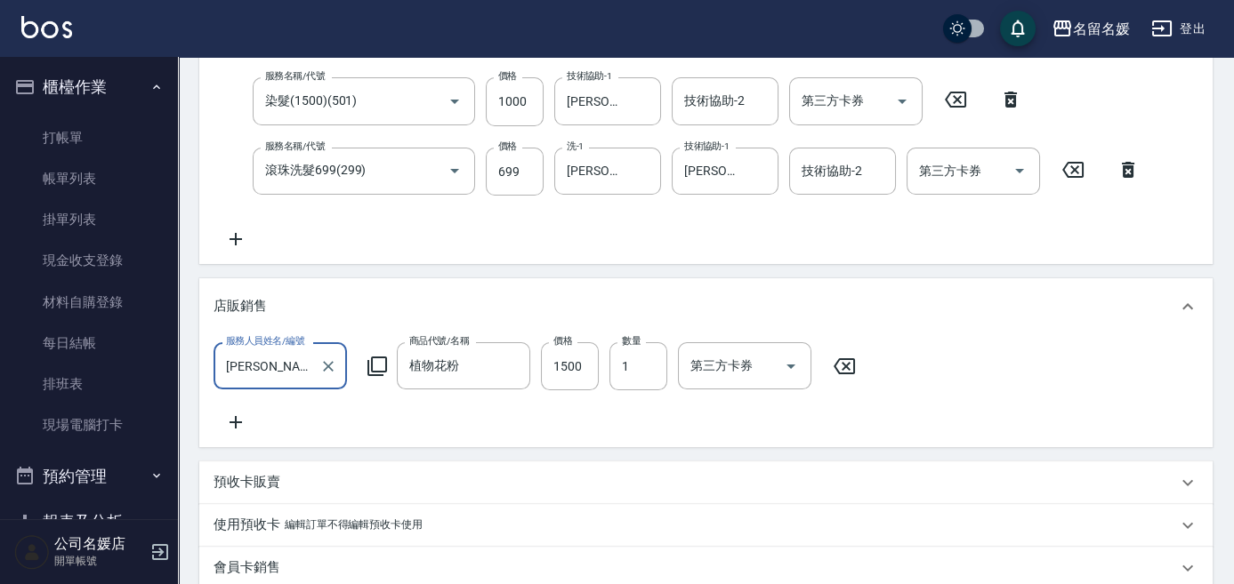
type input "煥彩.玻酸.晶膜.水療(635)"
type input "剪髮(580)(408)"
type input "染髮(1500)(501)"
type input "滾珠洗髮699(299)"
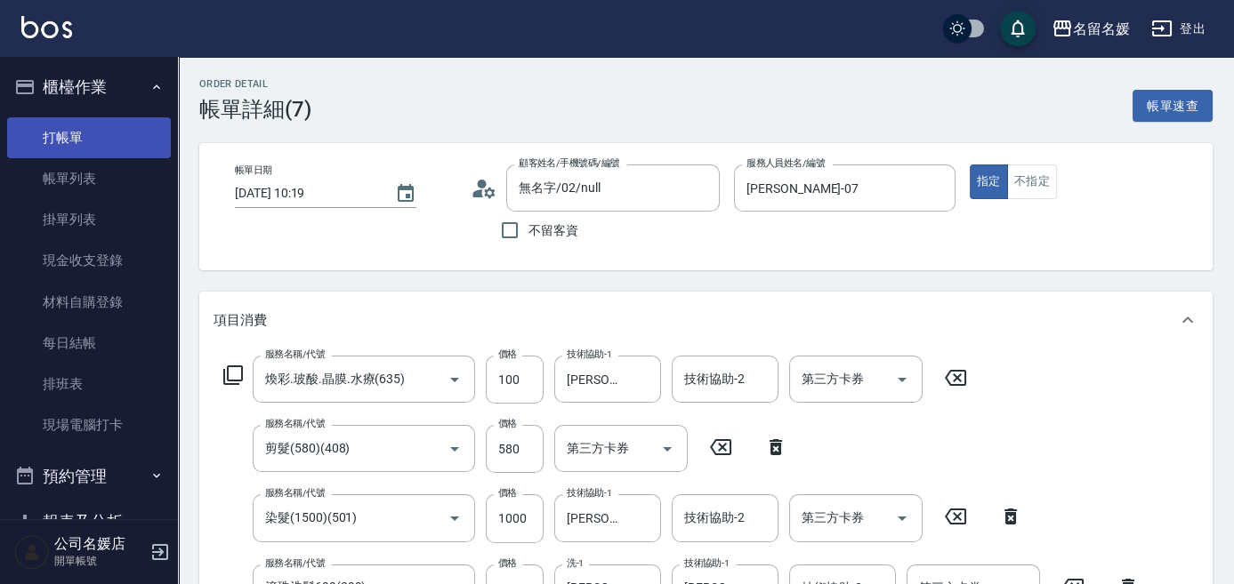
click at [54, 141] on link "打帳單" at bounding box center [89, 137] width 164 height 41
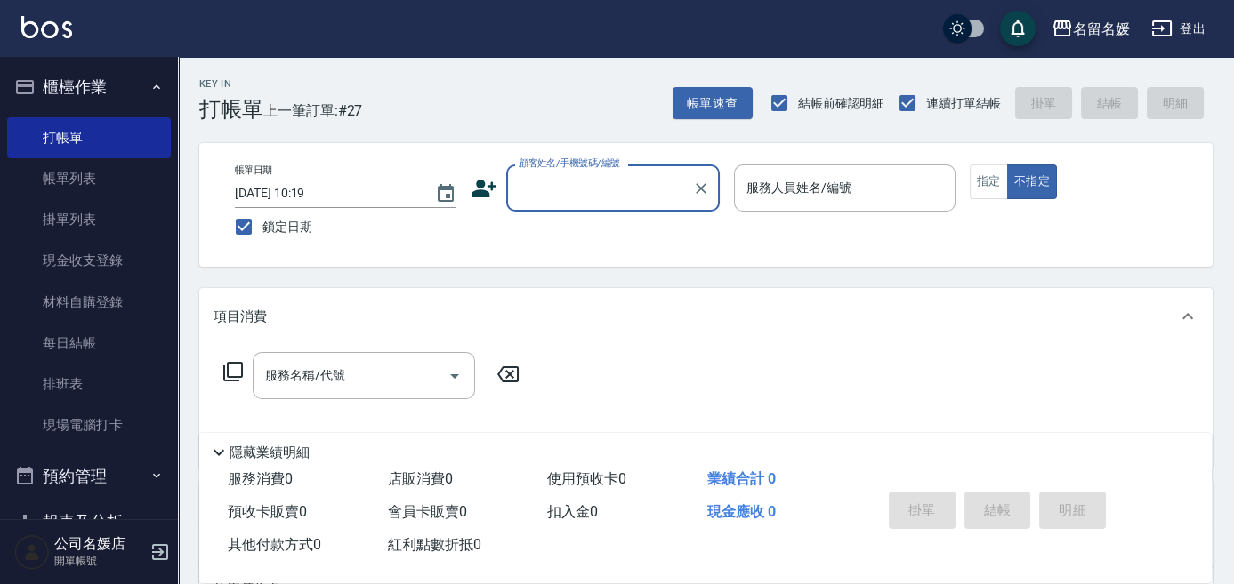
click at [566, 179] on input "顧客姓名/手機號碼/編號" at bounding box center [599, 188] width 171 height 31
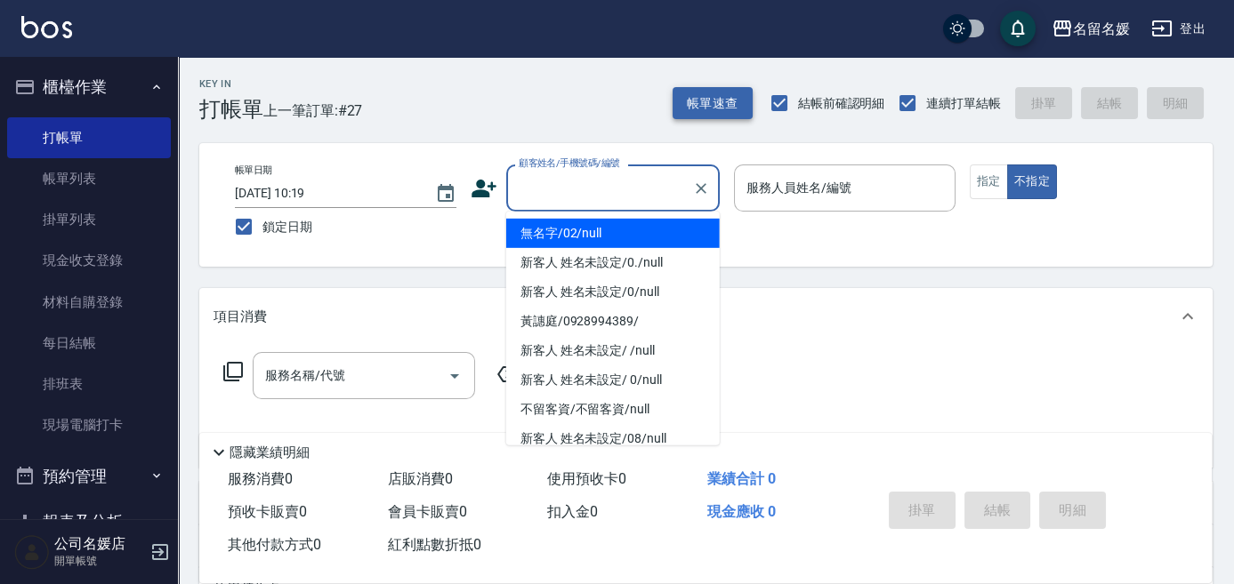
click at [704, 111] on button "帳單速查" at bounding box center [712, 103] width 80 height 33
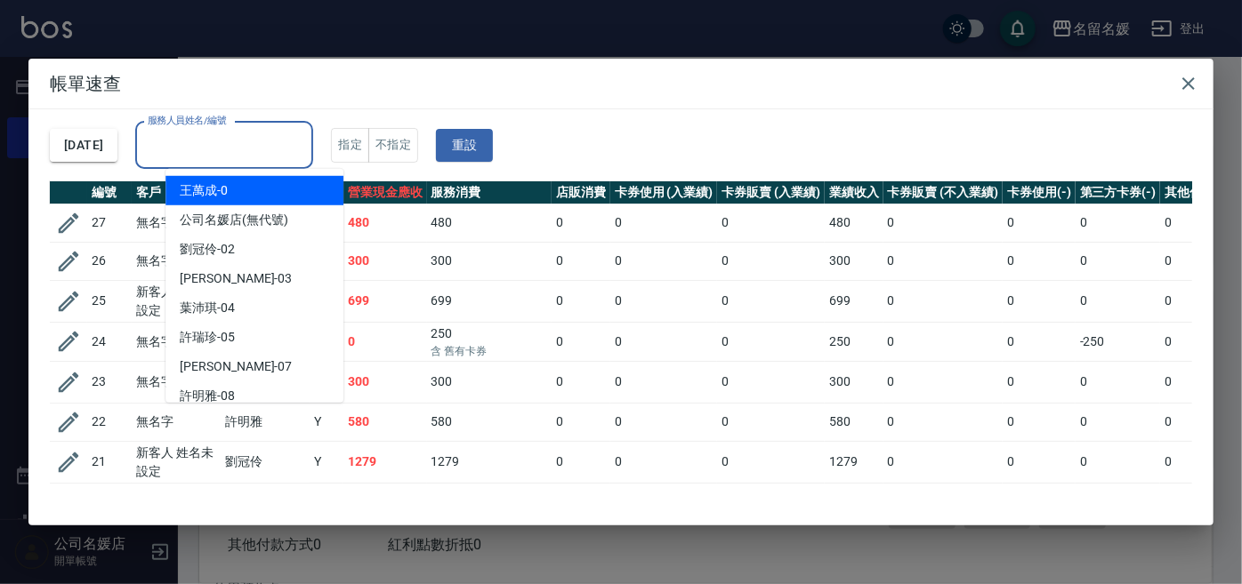
click at [217, 146] on input "服務人員姓名/編號" at bounding box center [224, 145] width 162 height 31
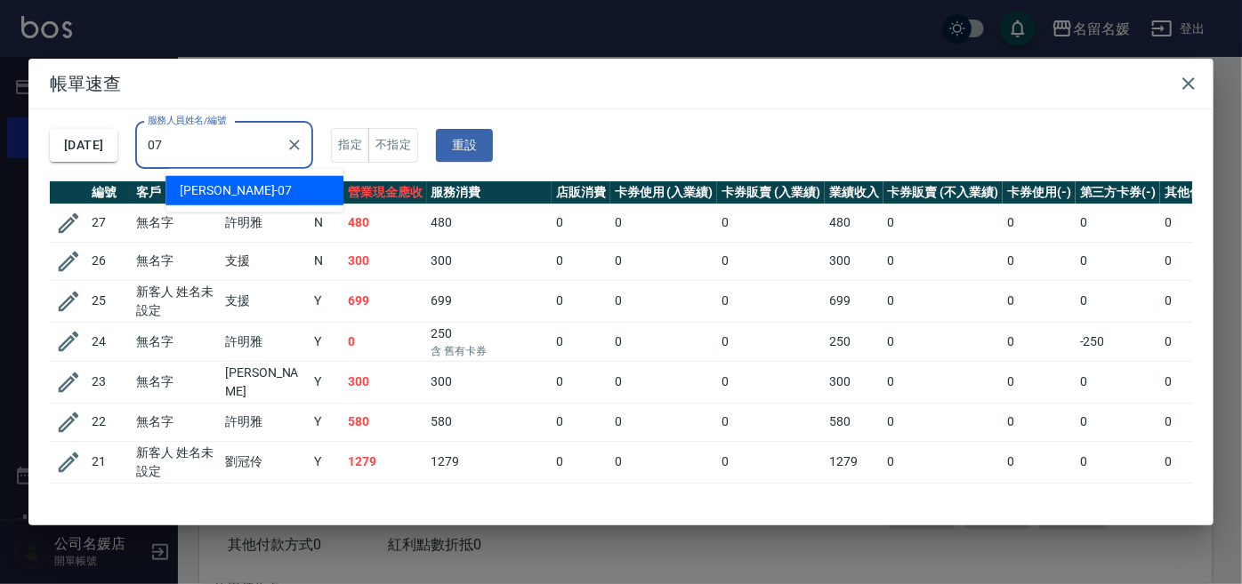
click at [243, 191] on div "[PERSON_NAME] -07" at bounding box center [254, 190] width 178 height 29
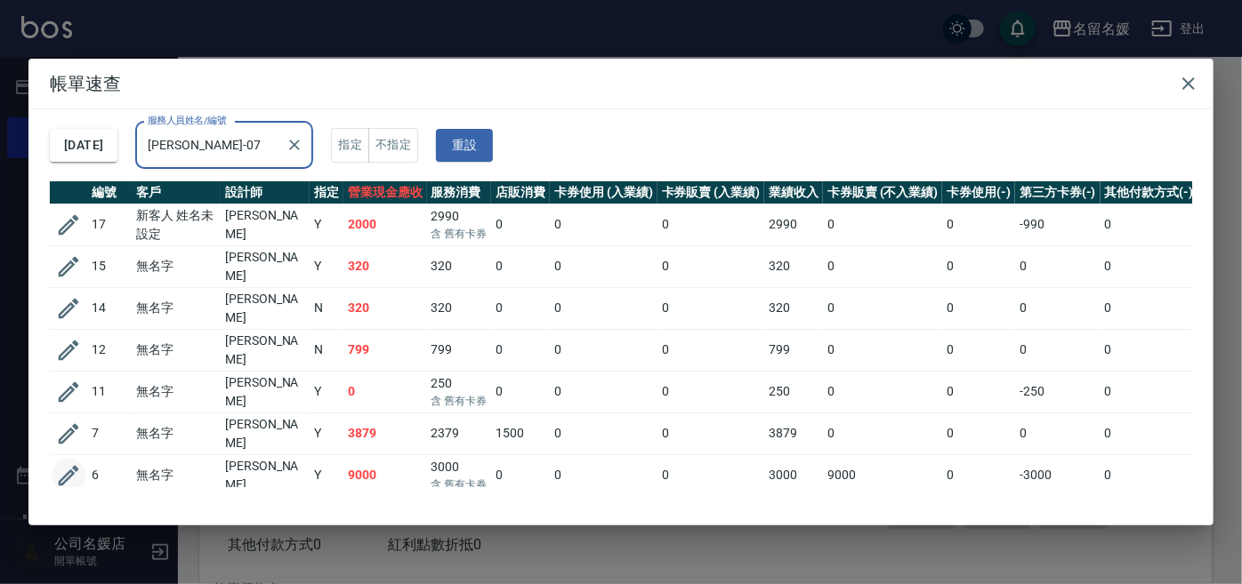
type input "[PERSON_NAME]-07"
click at [64, 462] on icon "button" at bounding box center [68, 475] width 27 height 27
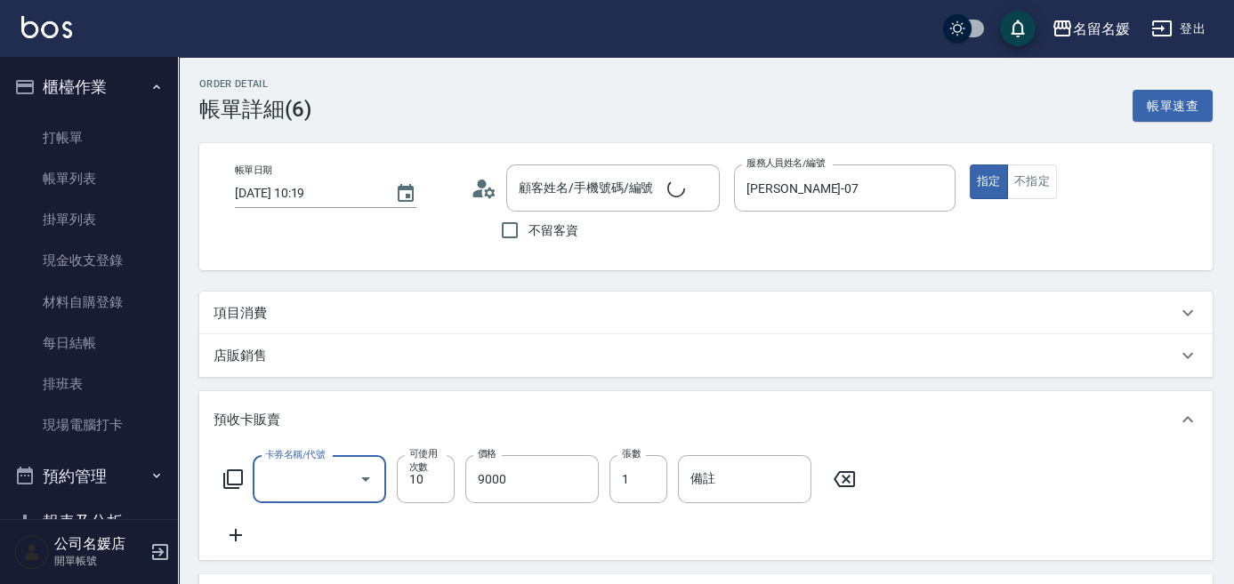
type input "[DATE] 10:19"
type input "[PERSON_NAME]-07"
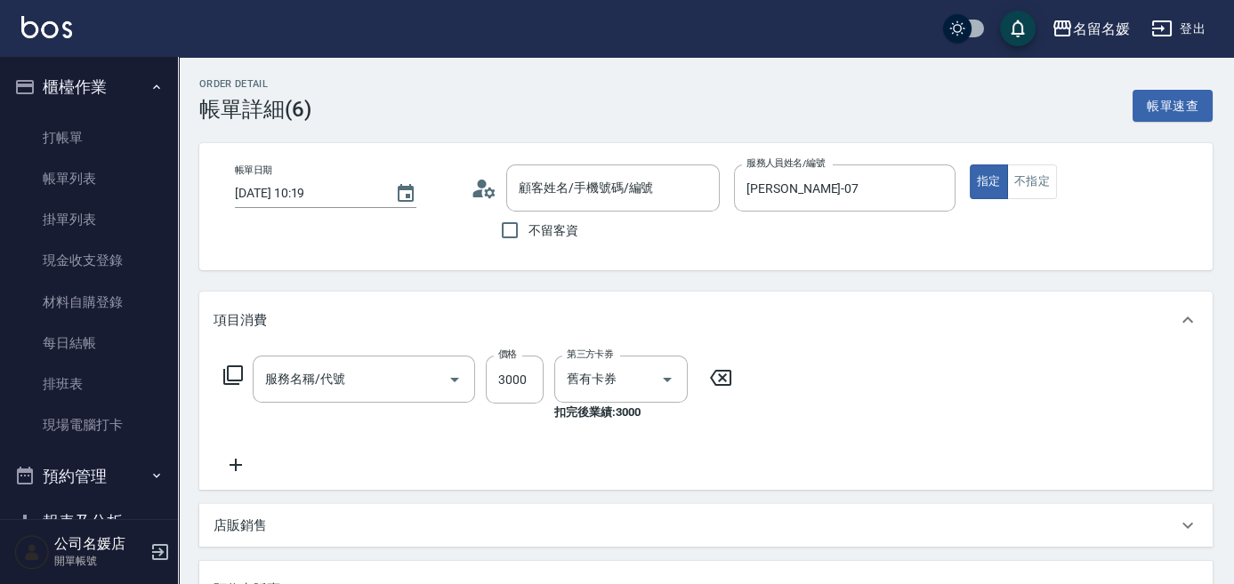
type input "無名字/02/null"
type input "套餐券(991)"
type input "洗剪染護餐券[2299](627)"
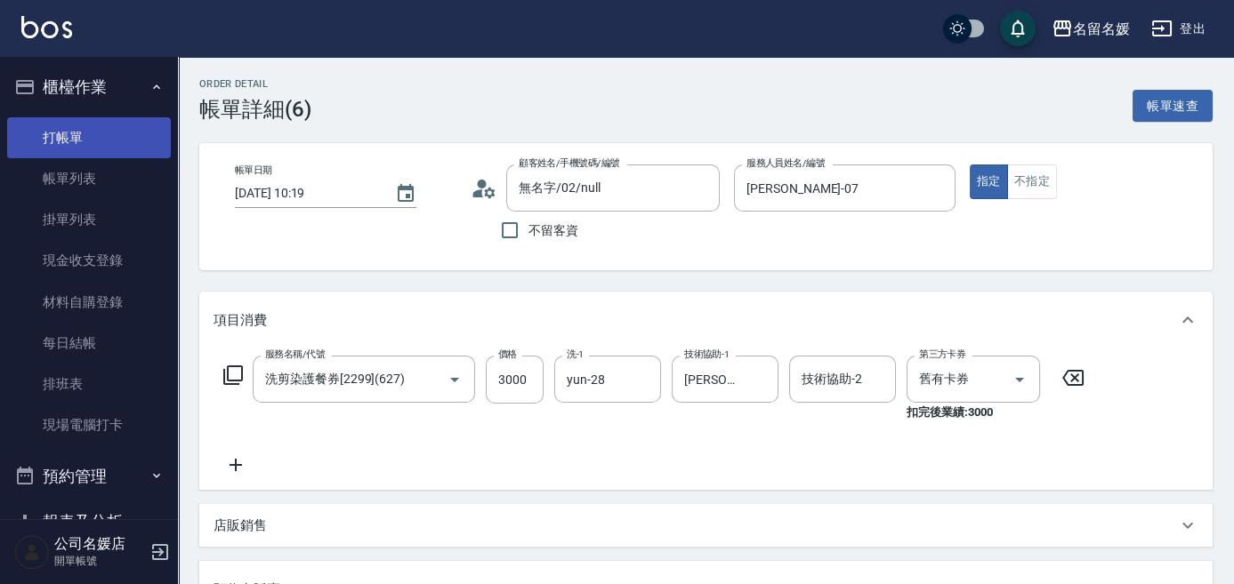
click at [76, 140] on link "打帳單" at bounding box center [89, 137] width 164 height 41
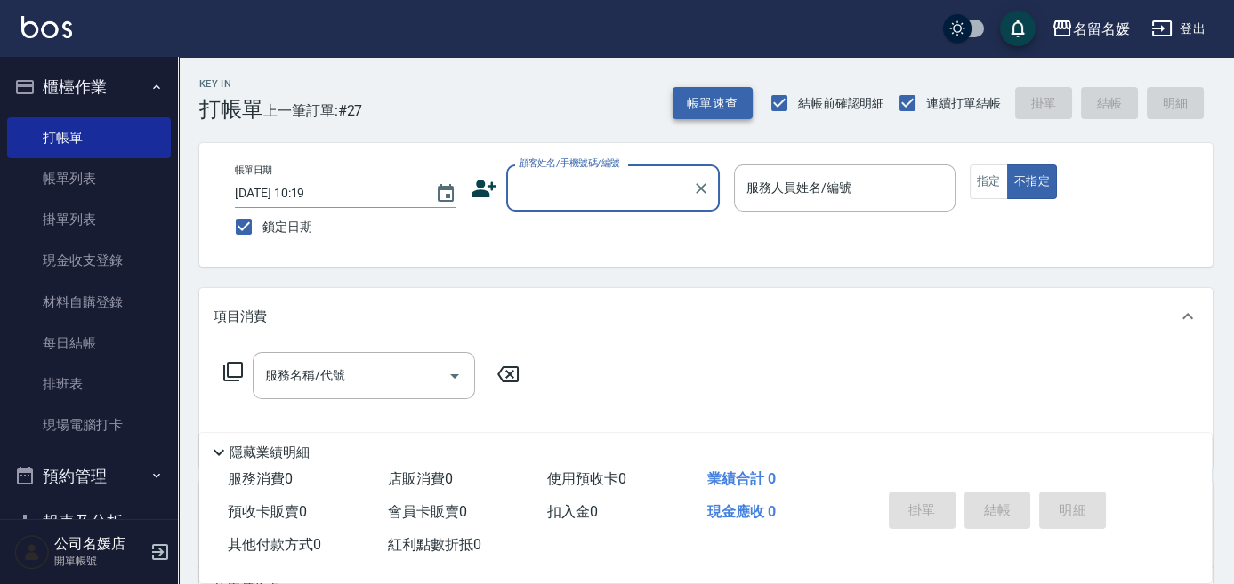
click at [695, 94] on button "帳單速查" at bounding box center [712, 103] width 80 height 33
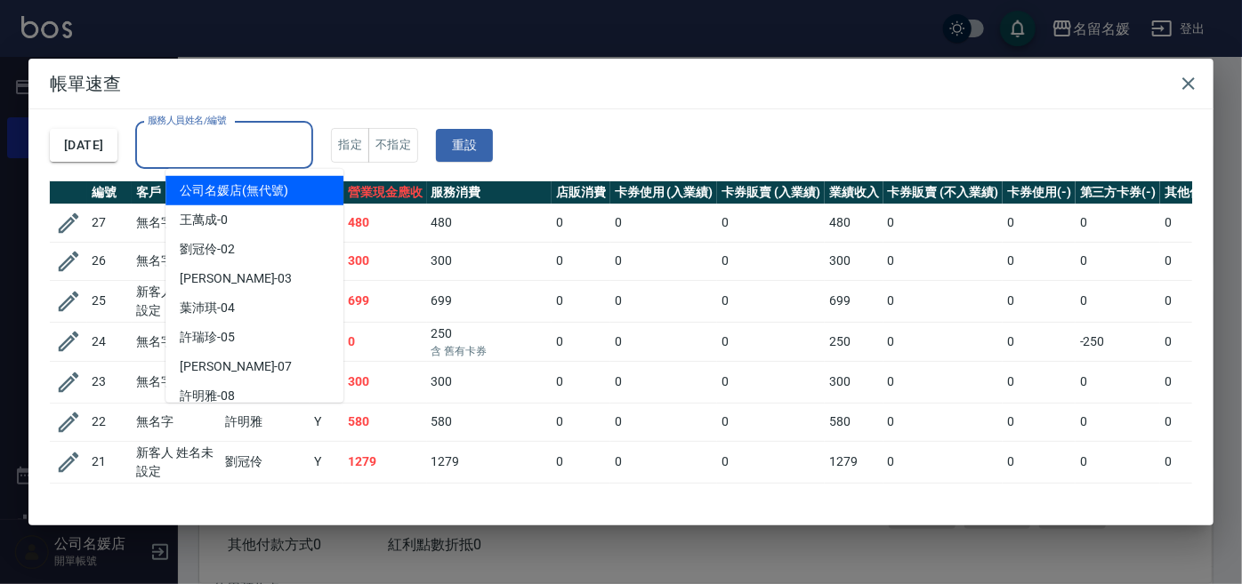
click at [255, 137] on div "服務人員姓名/編號 服務人員姓名/編號" at bounding box center [224, 145] width 178 height 47
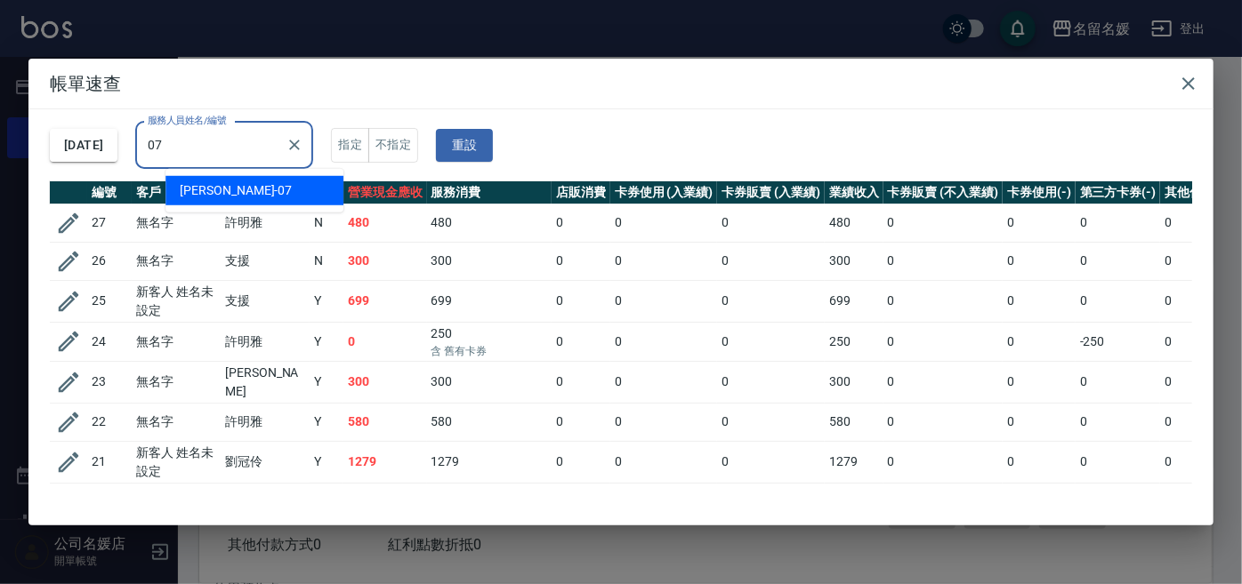
click at [286, 186] on div "[PERSON_NAME] -07" at bounding box center [254, 190] width 178 height 29
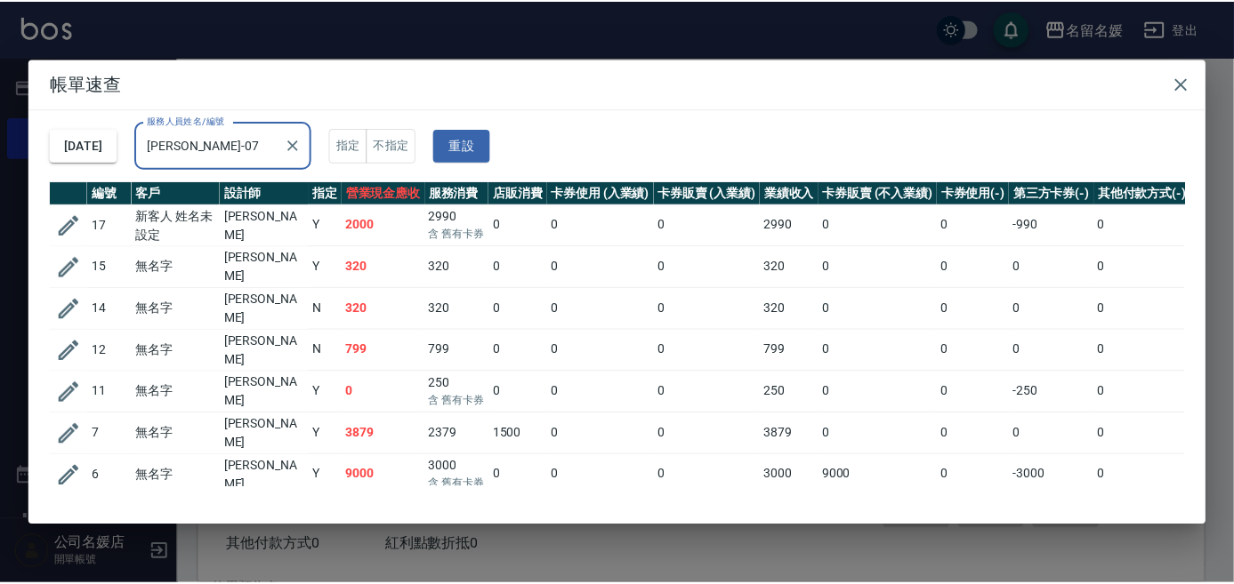
scroll to position [23, 0]
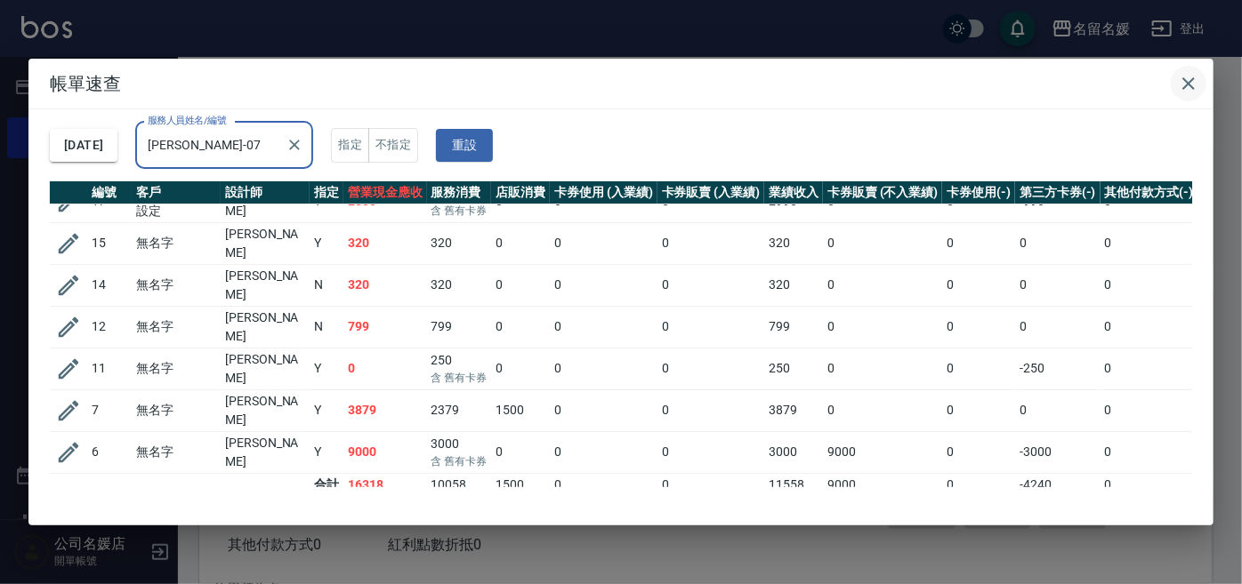
type input "[PERSON_NAME]-07"
click at [1186, 81] on icon "button" at bounding box center [1188, 83] width 12 height 12
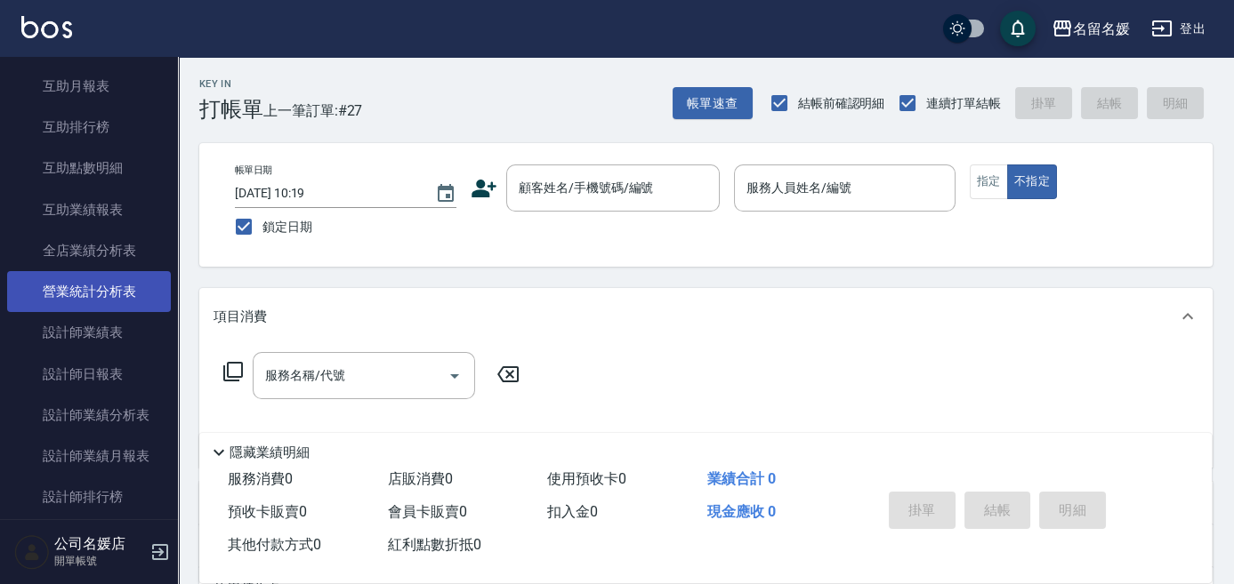
scroll to position [728, 0]
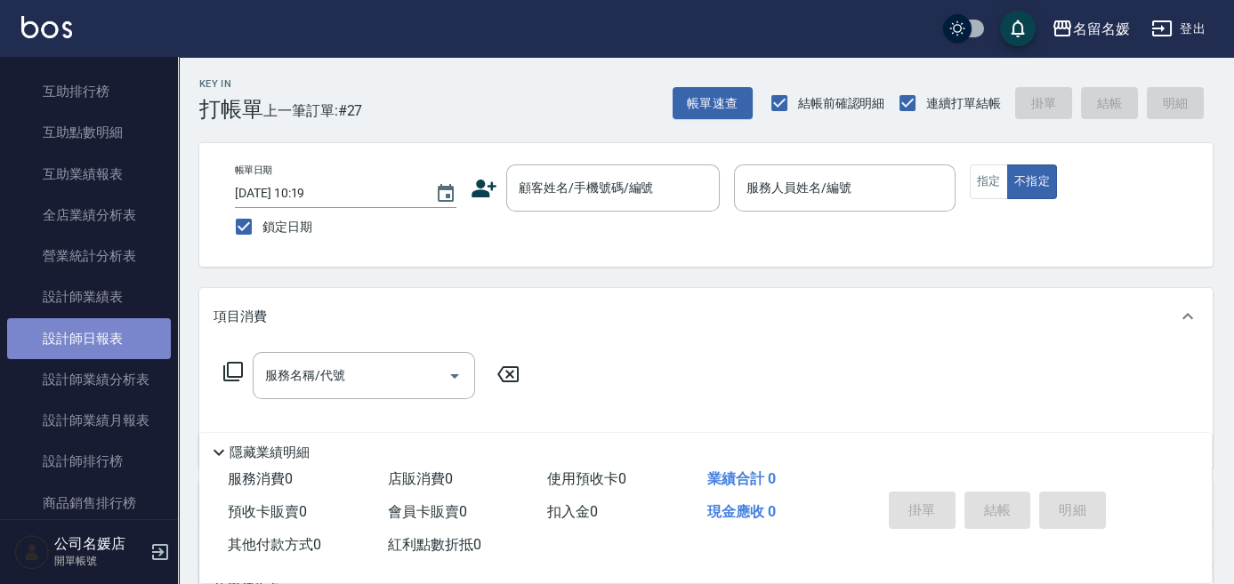
drag, startPoint x: 111, startPoint y: 334, endPoint x: 121, endPoint y: 334, distance: 9.8
click at [111, 334] on link "設計師日報表" at bounding box center [89, 338] width 164 height 41
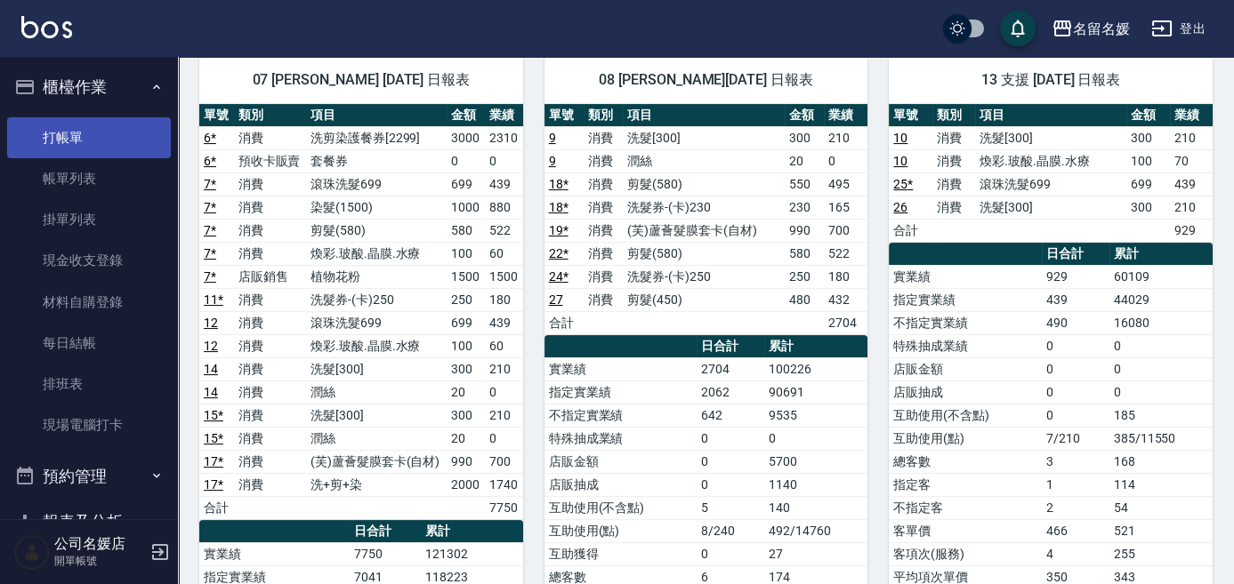
click at [83, 143] on link "打帳單" at bounding box center [89, 137] width 164 height 41
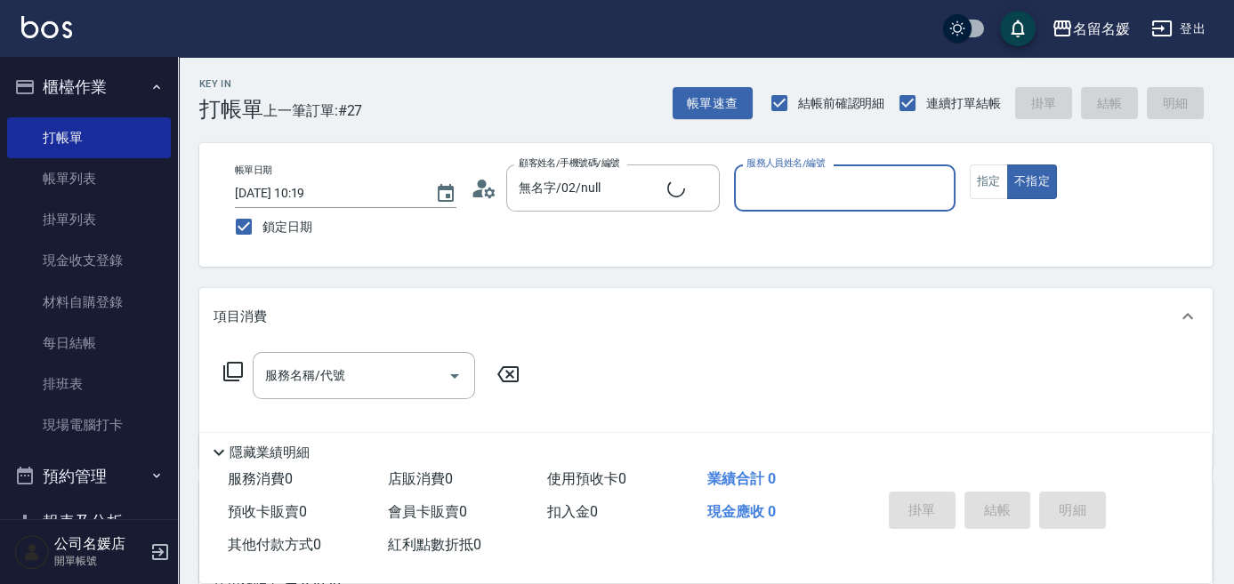
type input "新客人 姓名未設定/0/null"
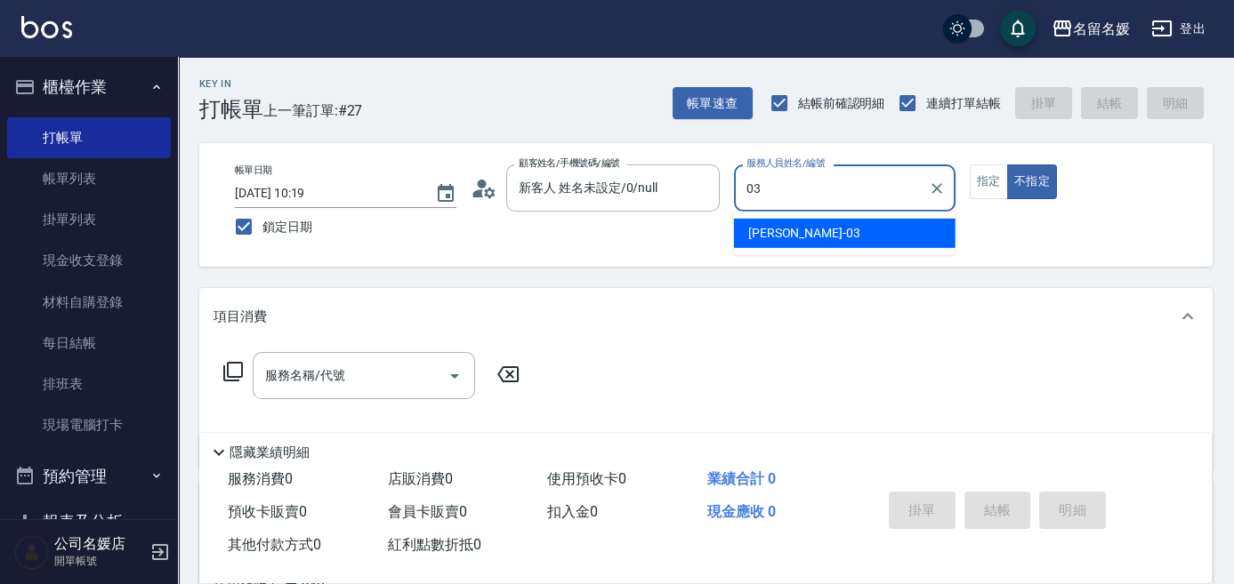
type input "03"
type button "false"
type input "[PERSON_NAME]-03"
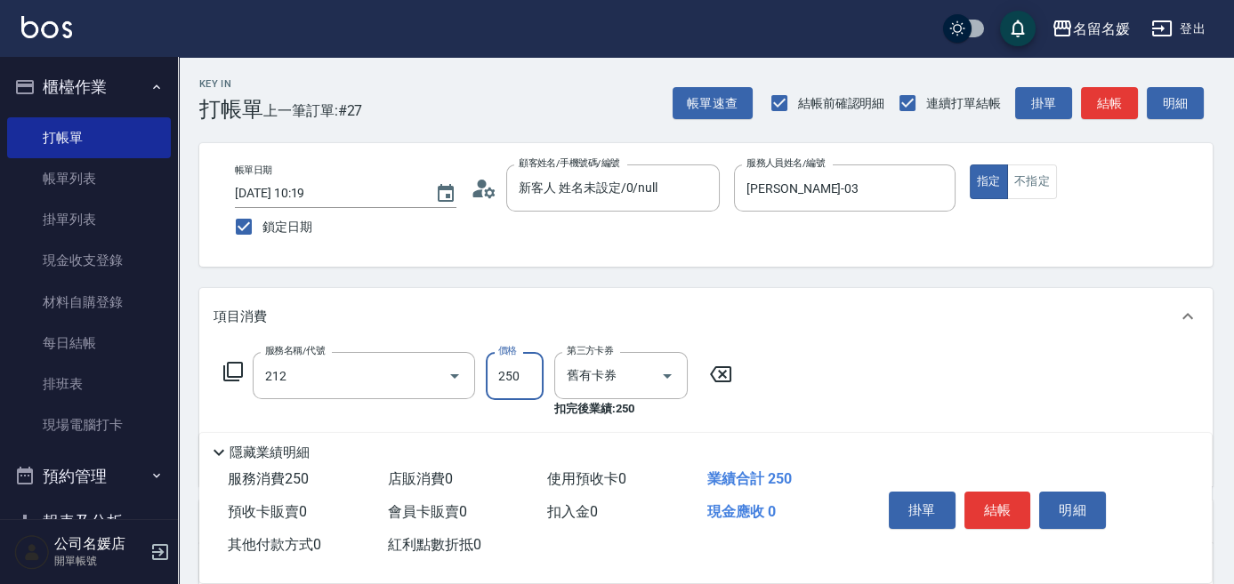
type input "洗髮券-(卡)250(212)"
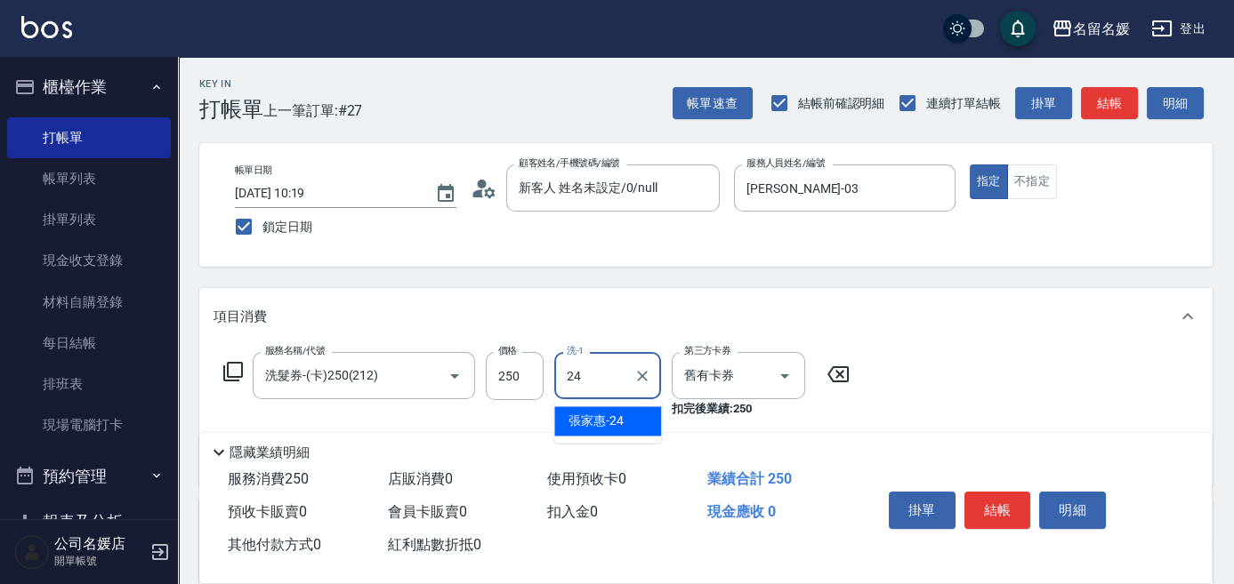
type input "[PERSON_NAME]-24"
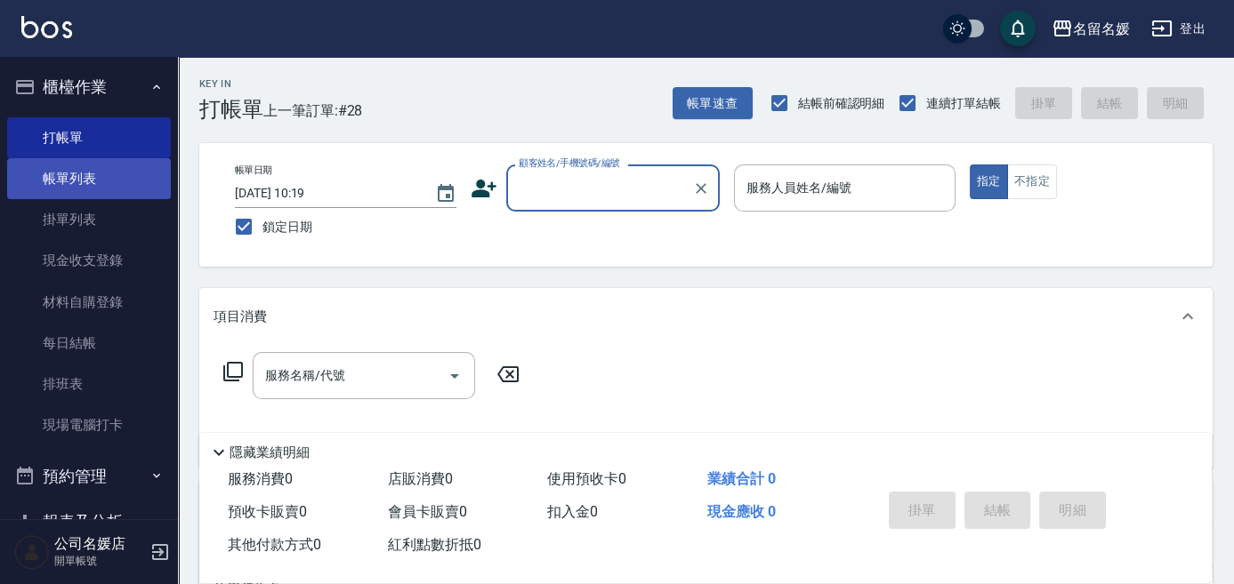
click at [85, 176] on link "帳單列表" at bounding box center [89, 178] width 164 height 41
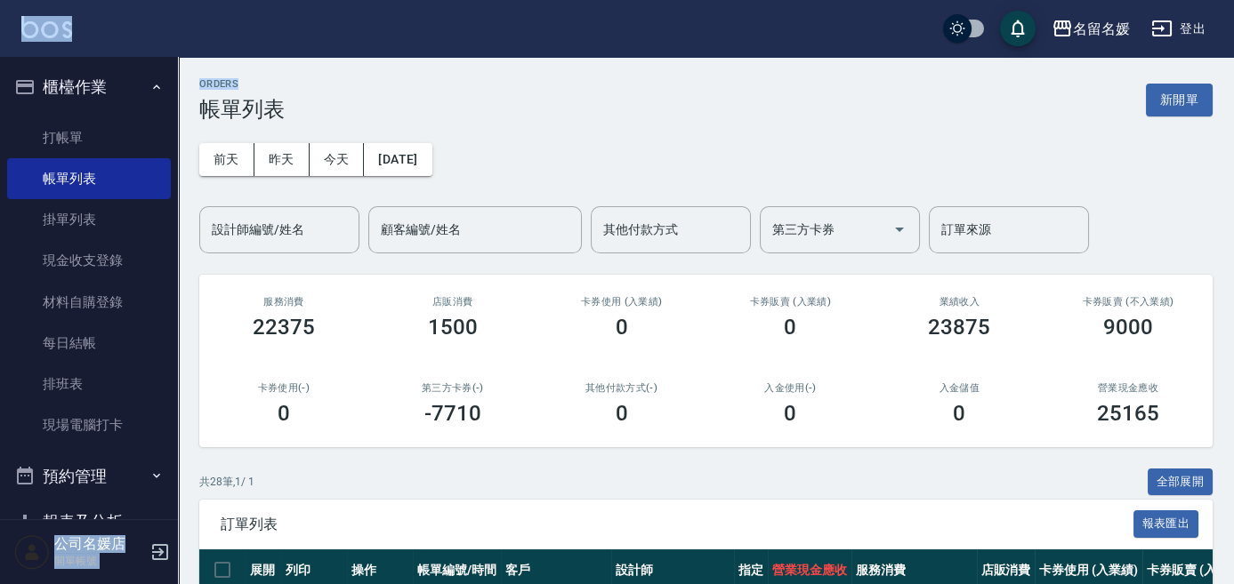
scroll to position [323, 0]
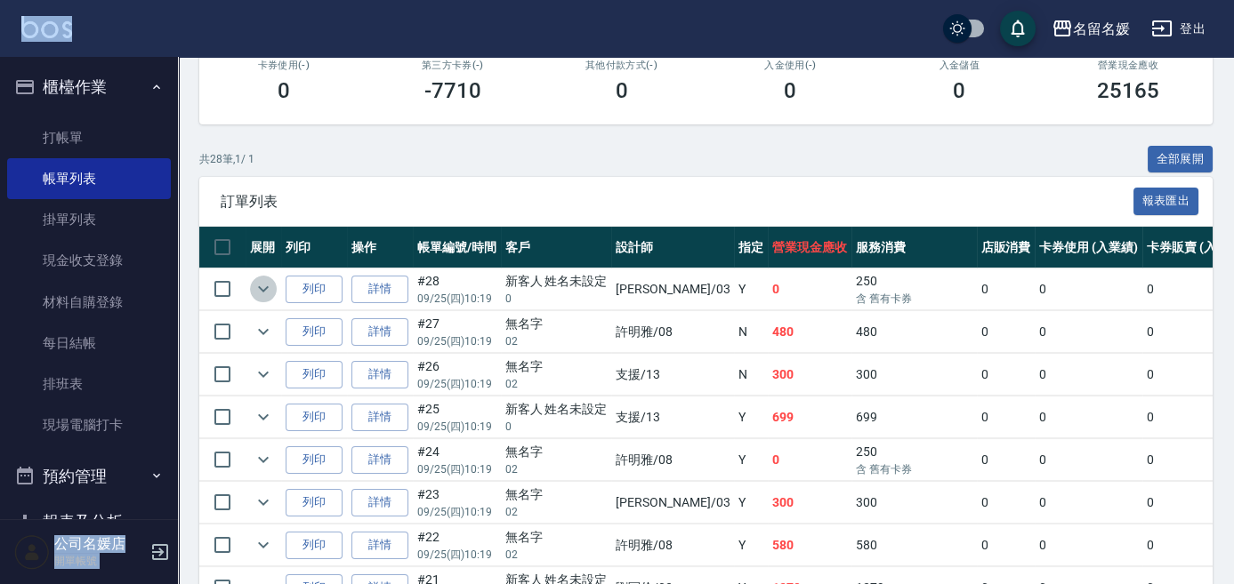
click at [253, 280] on icon "expand row" at bounding box center [263, 288] width 21 height 21
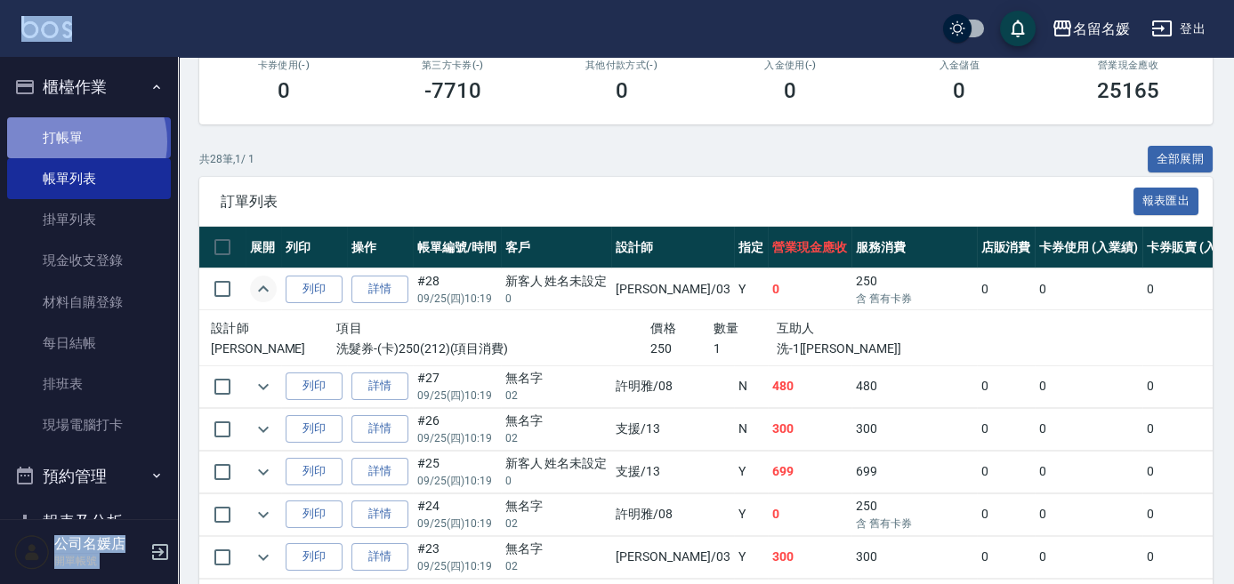
click at [76, 141] on link "打帳單" at bounding box center [89, 137] width 164 height 41
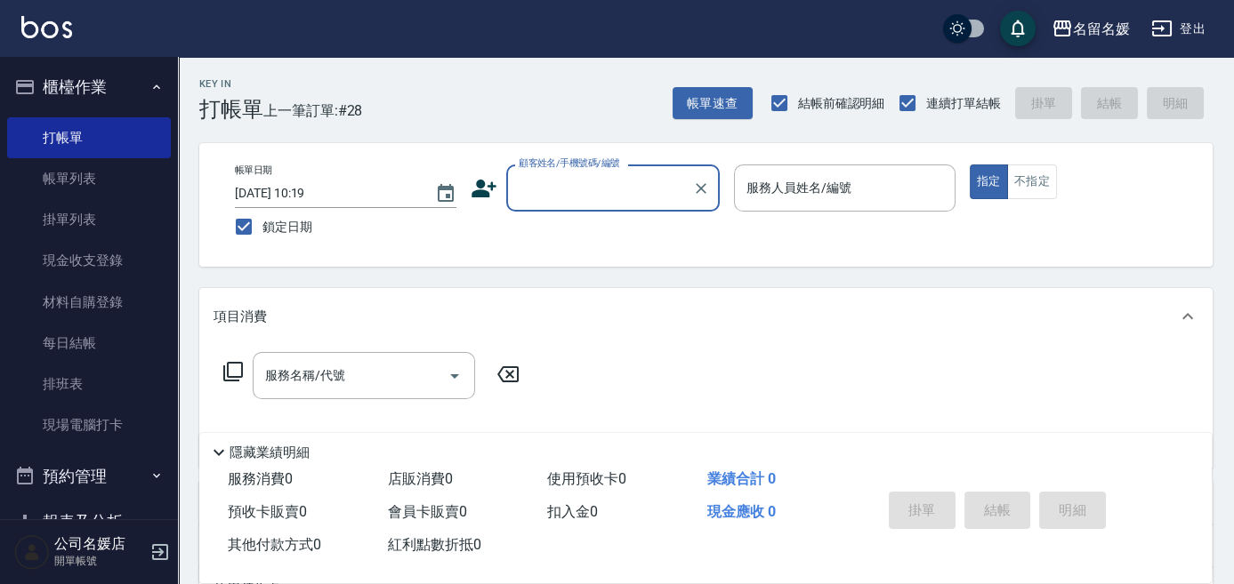
click at [534, 174] on input "顧客姓名/手機號碼/編號" at bounding box center [599, 188] width 171 height 31
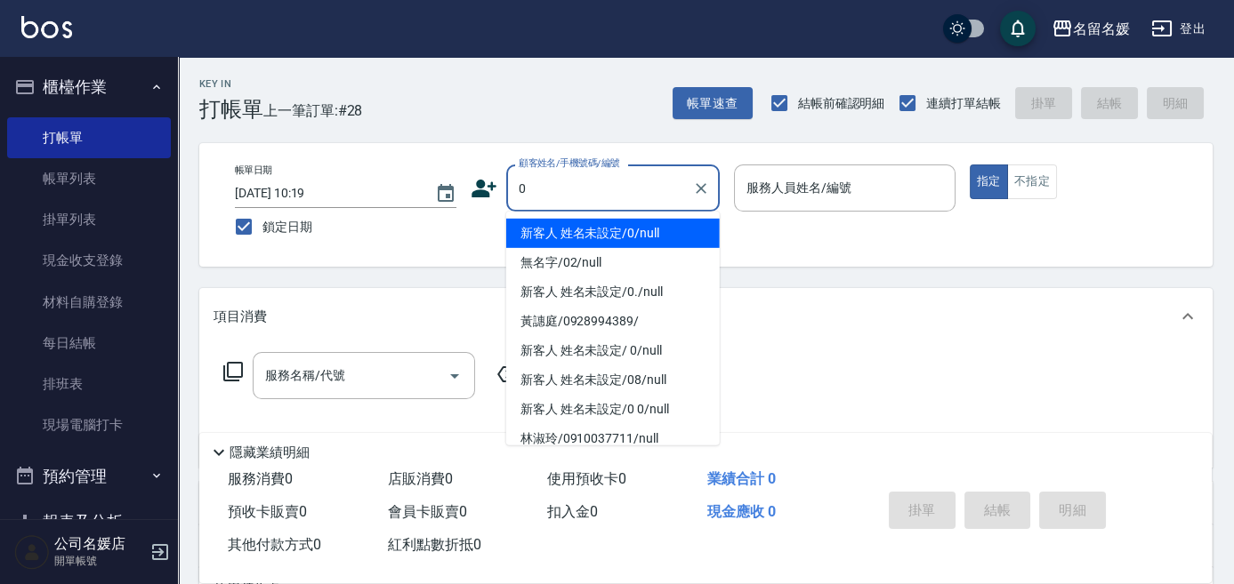
type input "新客人 姓名未設定/0/null"
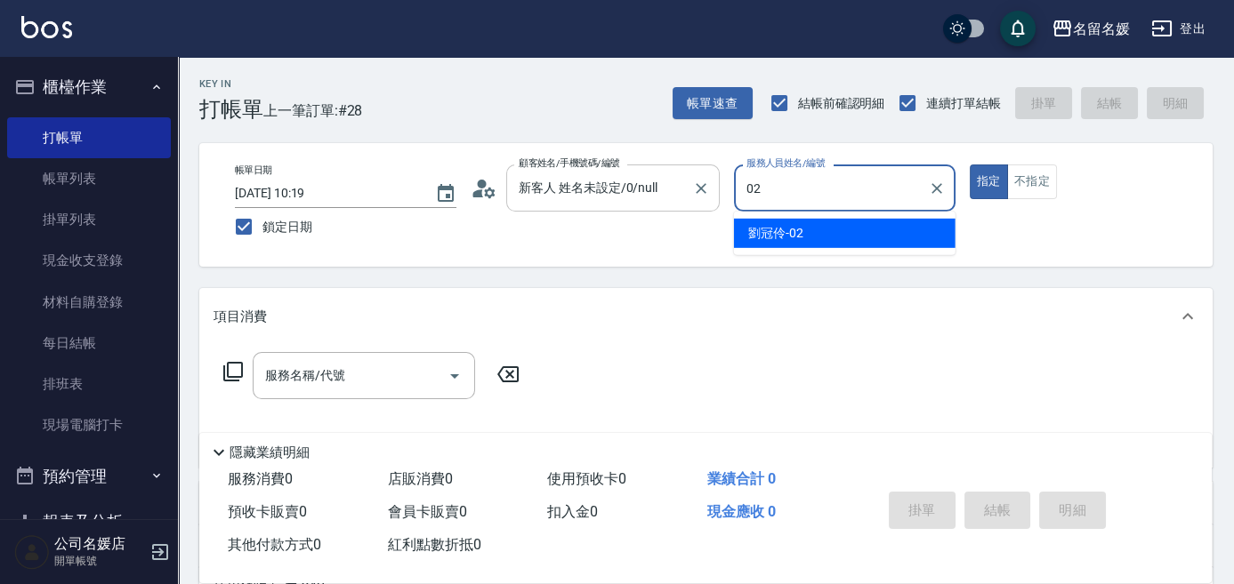
type input "劉冠伶-02"
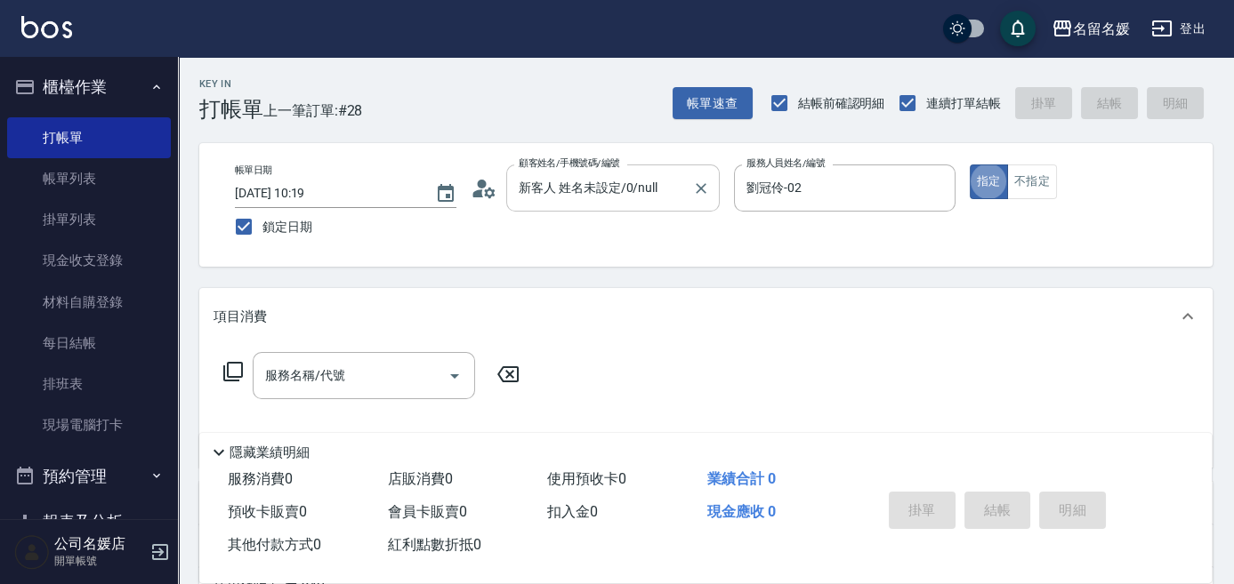
type button "true"
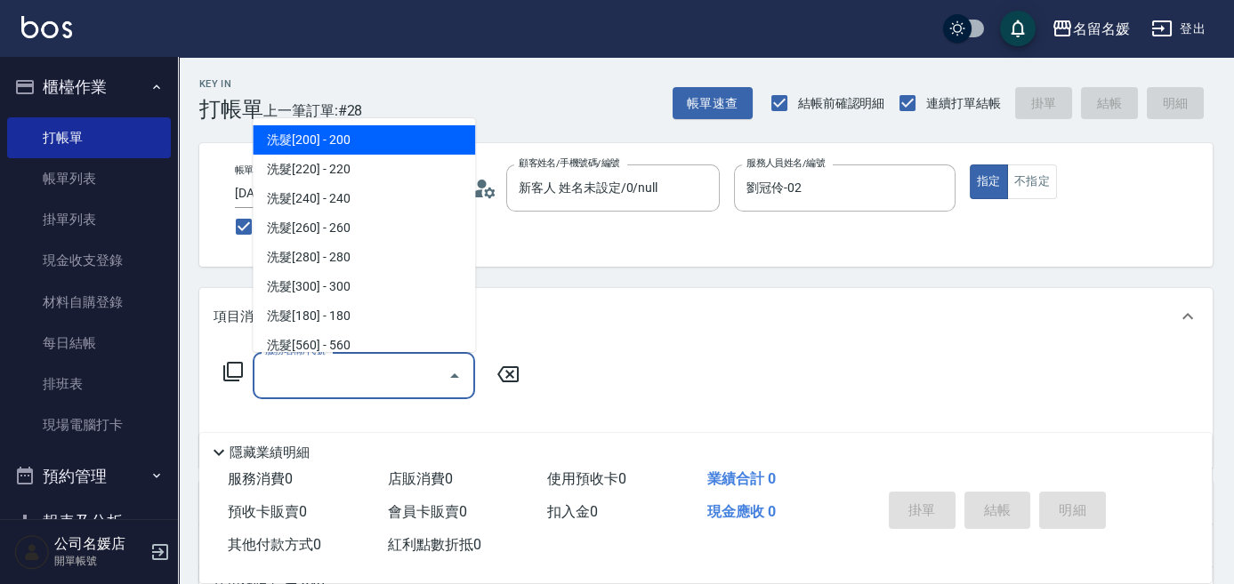
click at [353, 372] on input "服務名稱/代號" at bounding box center [351, 375] width 180 height 31
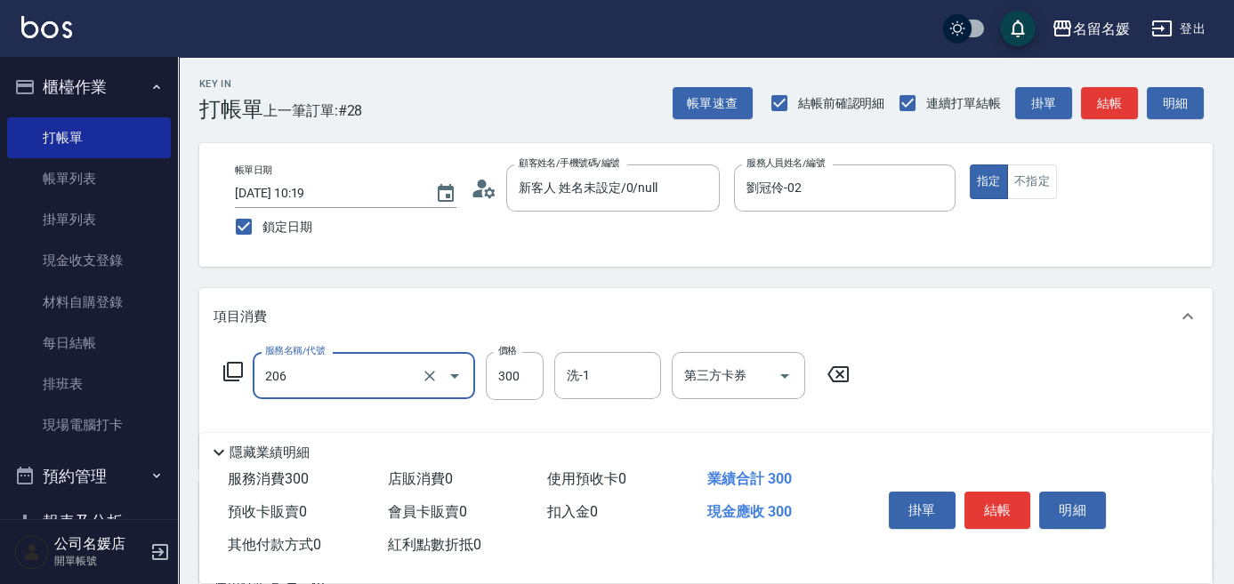
type input "洗髮[300](206)"
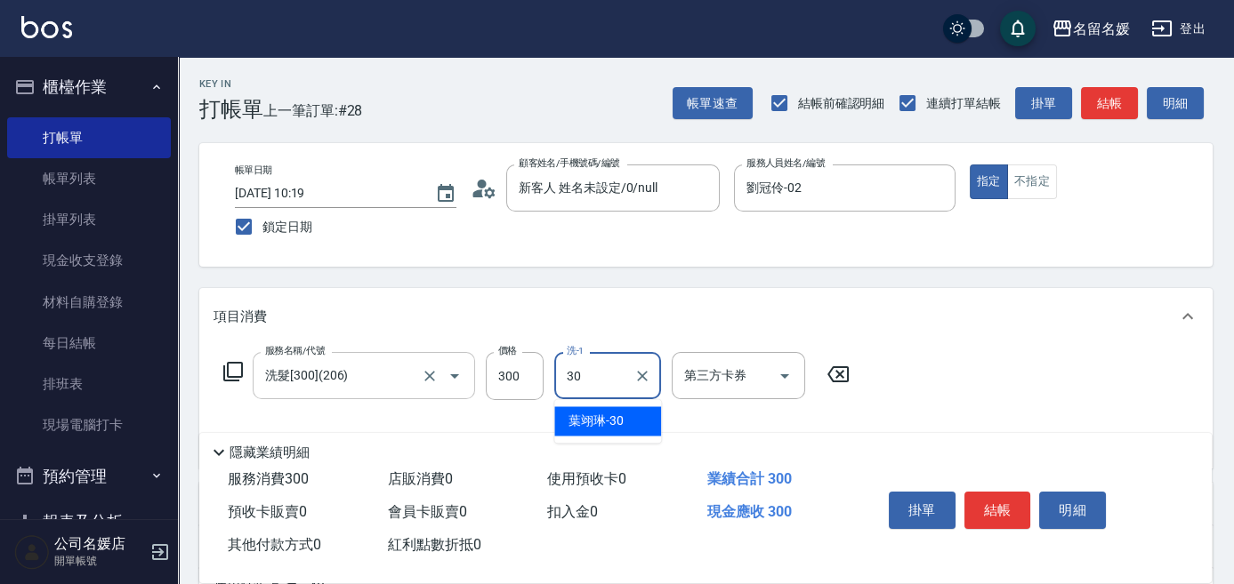
type input "[PERSON_NAME]-30"
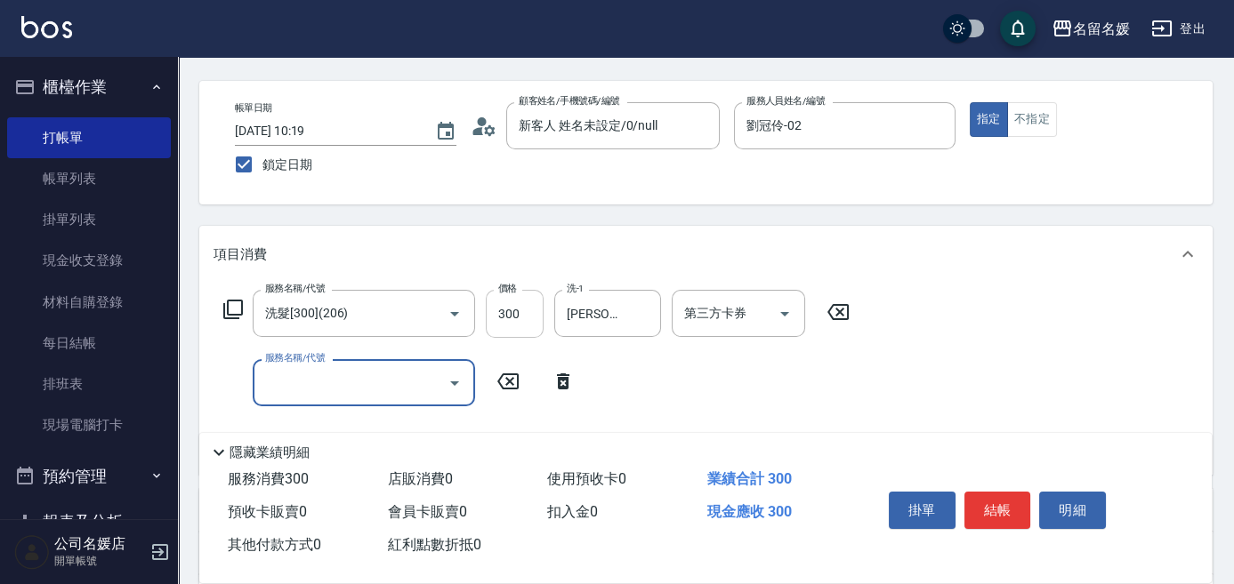
scroll to position [80, 0]
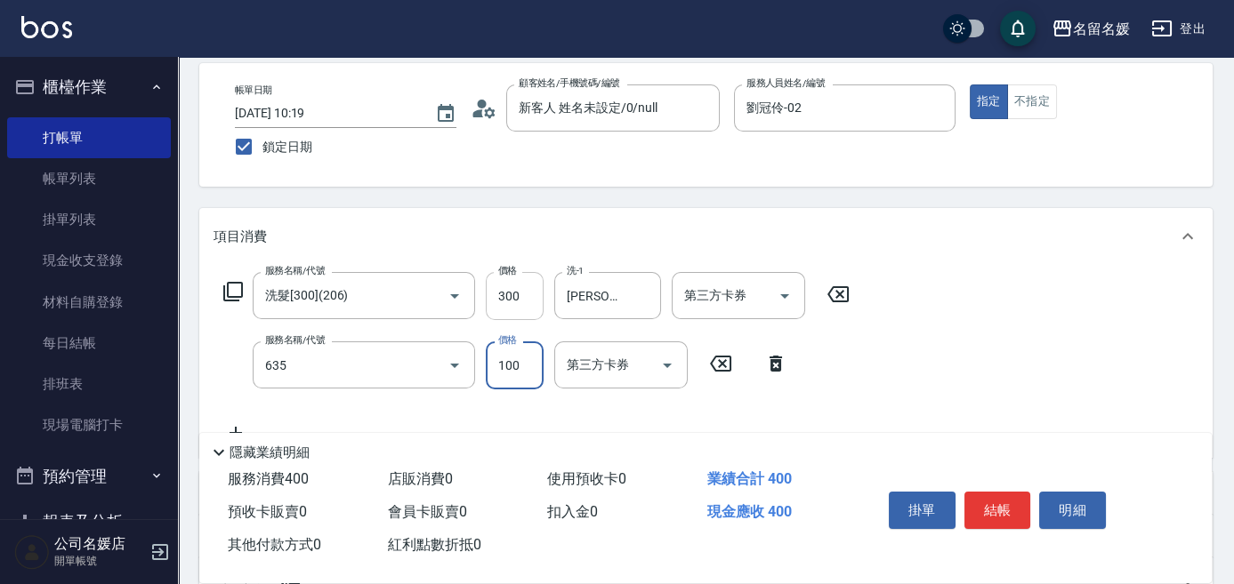
type input "煥彩.玻酸.晶膜.水療(635)"
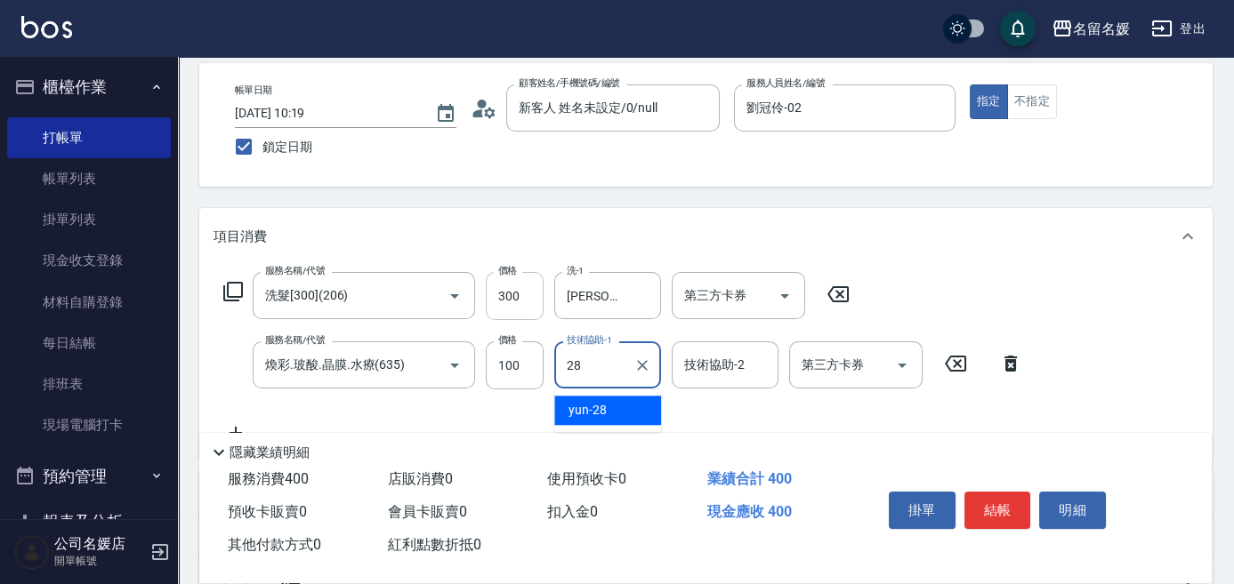
type input "28"
type input "+"
type input "yun-28"
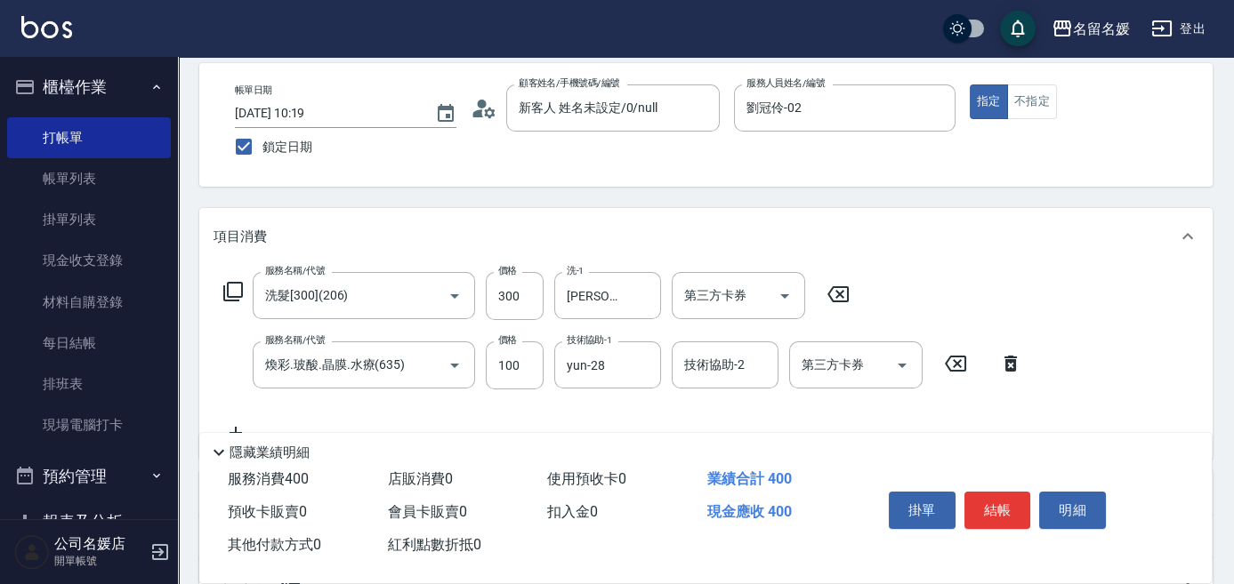
click at [1010, 205] on div "Key In 打帳單 上一筆訂單:#28 帳單速查 結帳前確認明細 連續打單結帳 掛單 結帳 明細 帳單日期 [DATE] 10:19 鎖定日期 顧客姓名/手…" at bounding box center [706, 418] width 1056 height 883
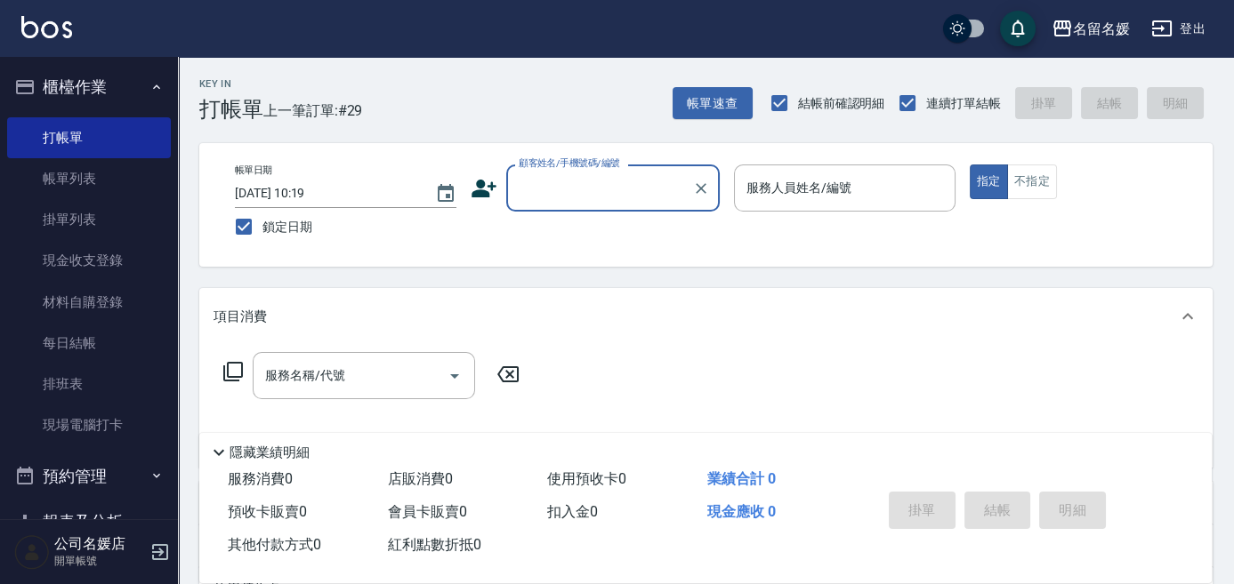
type input "e"
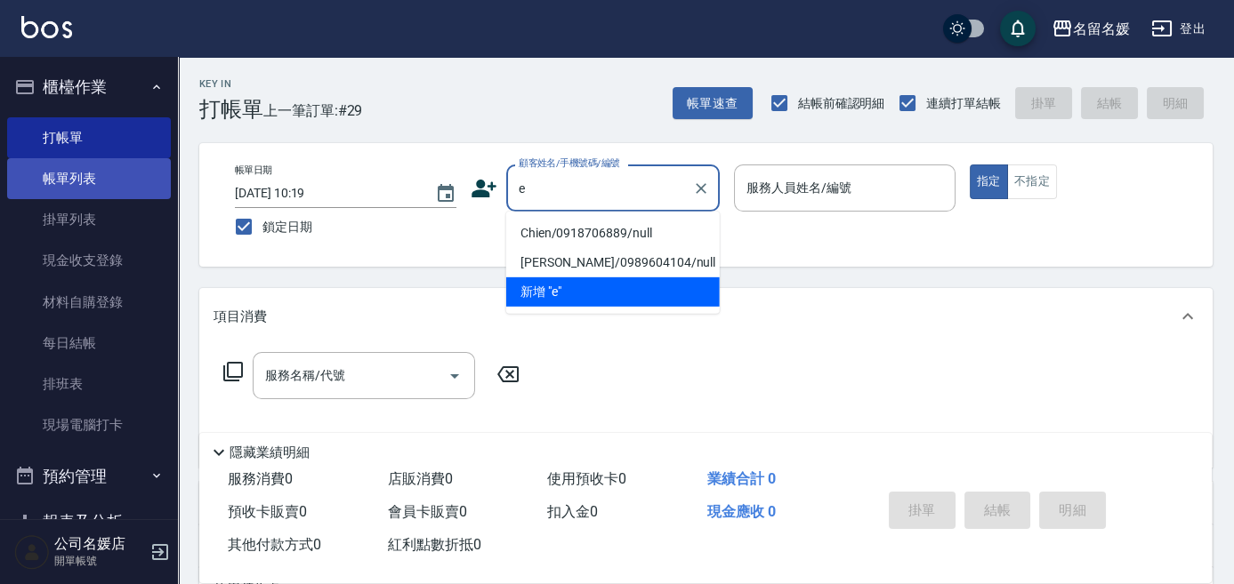
click at [40, 167] on link "帳單列表" at bounding box center [89, 178] width 164 height 41
click at [108, 183] on link "帳單列表" at bounding box center [89, 178] width 164 height 41
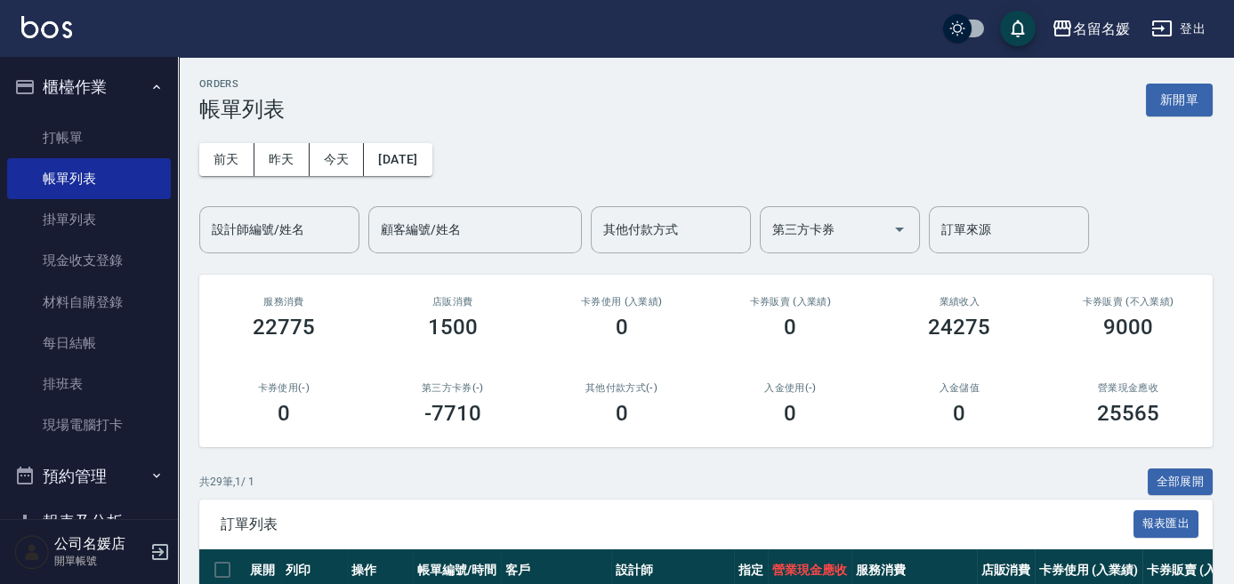
scroll to position [404, 0]
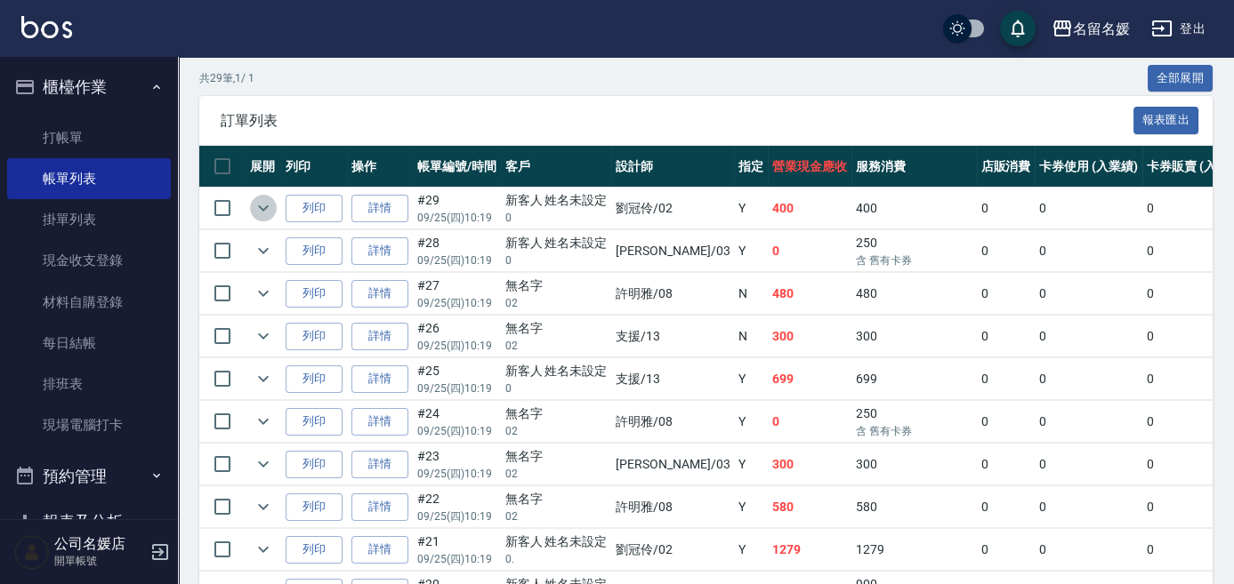
click at [263, 209] on icon "expand row" at bounding box center [263, 208] width 11 height 6
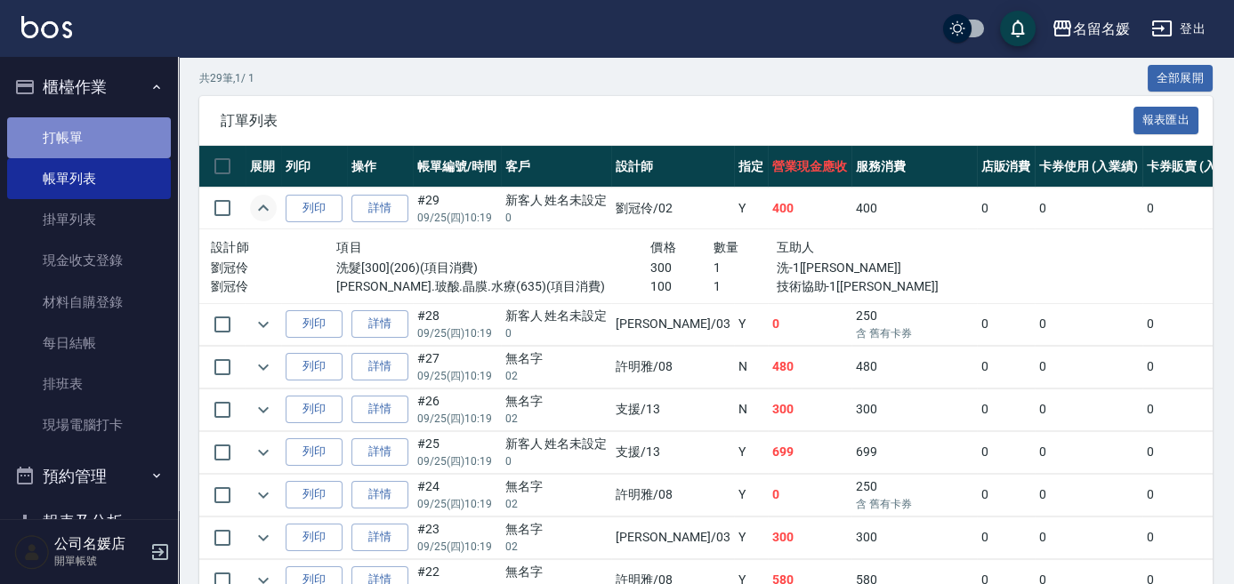
click at [122, 125] on link "打帳單" at bounding box center [89, 137] width 164 height 41
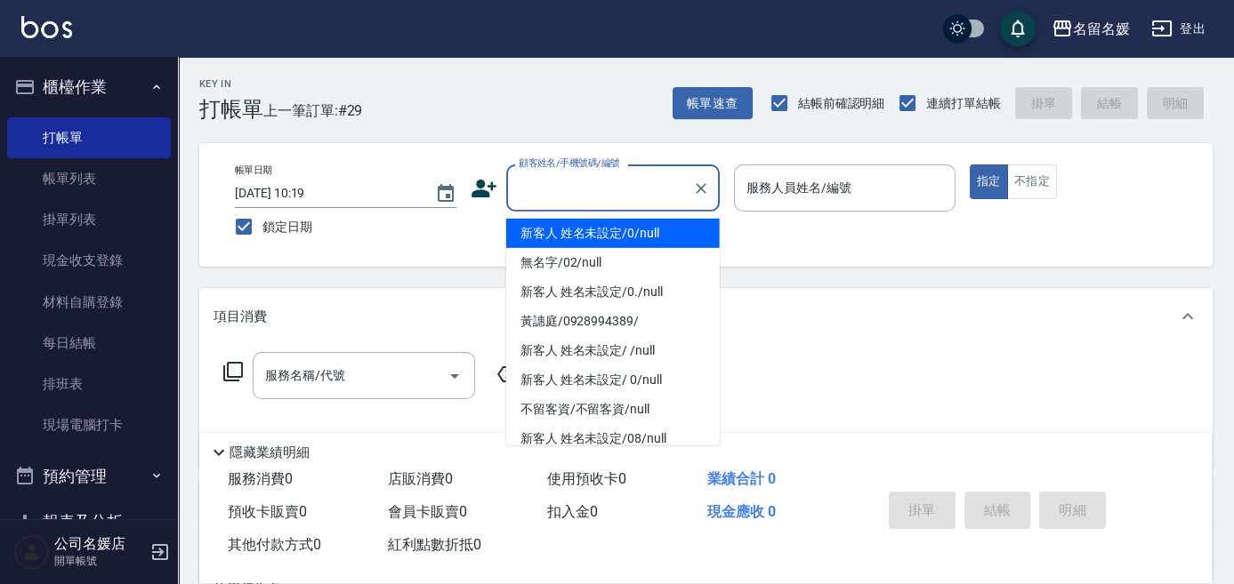
type input "新客人 姓名未設定/0/null"
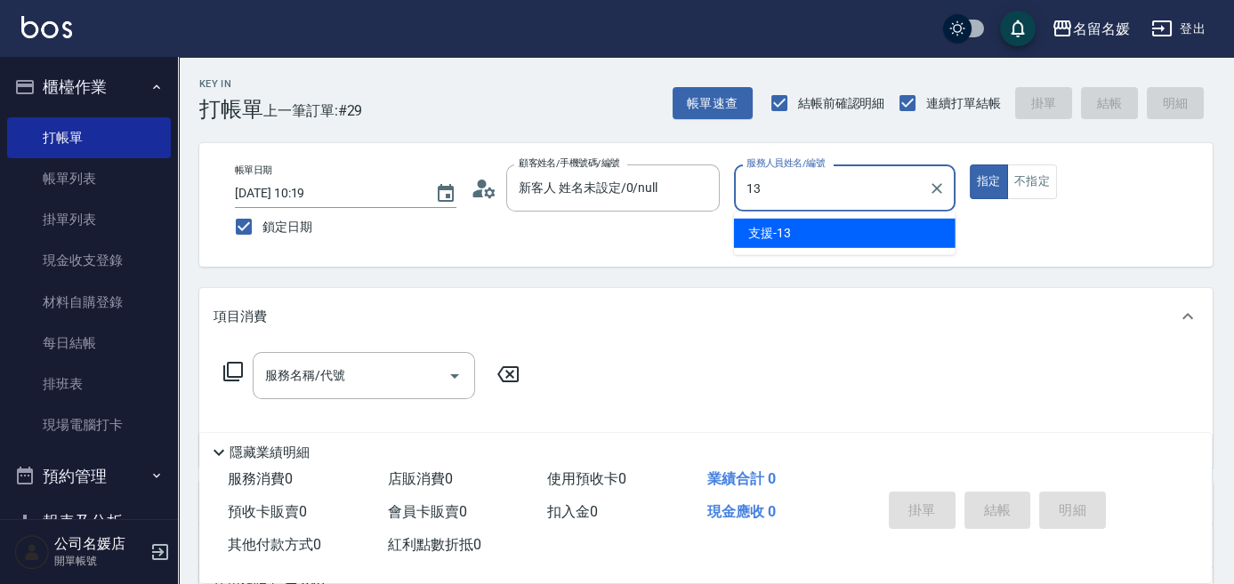
type input "13"
type button "true"
type input "支援-13"
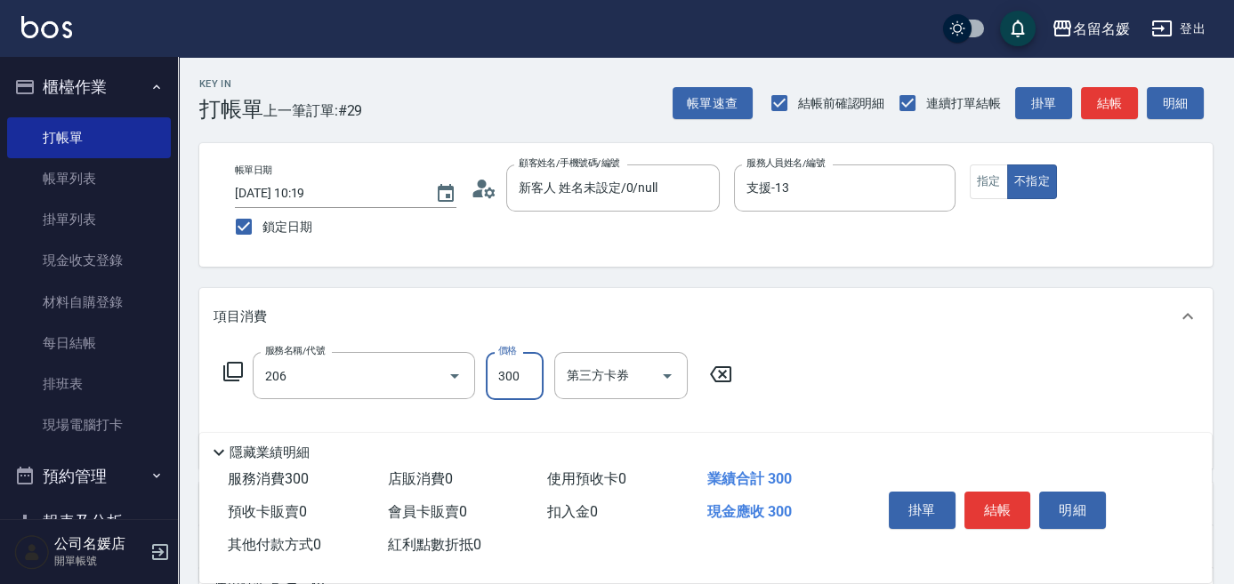
type input "洗髮[300](206)"
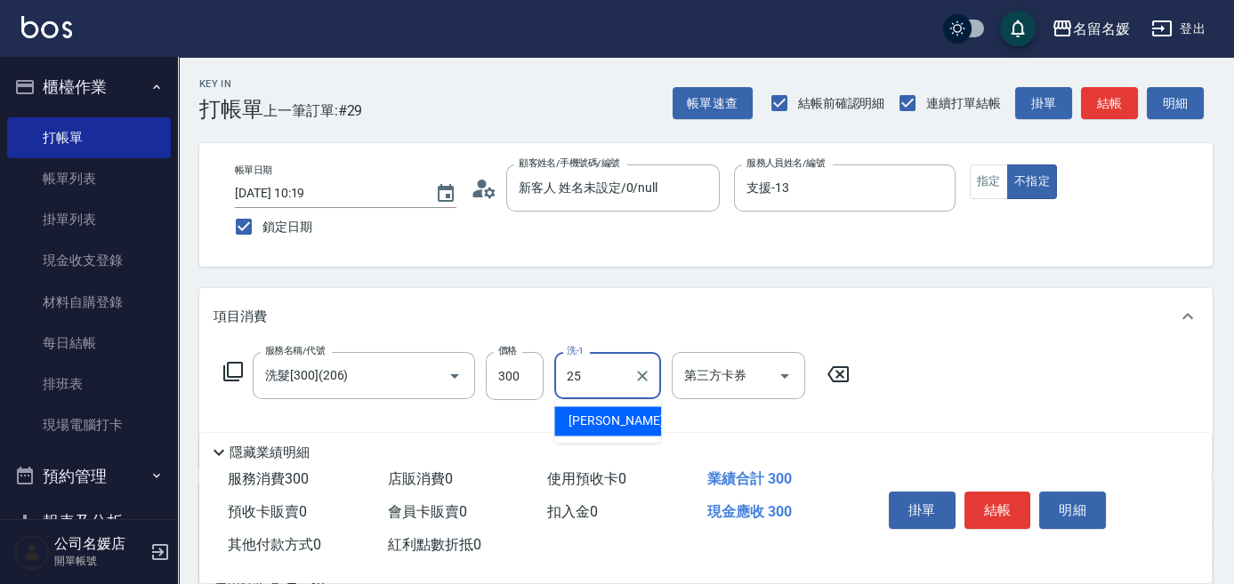
type input "[PERSON_NAME]-25"
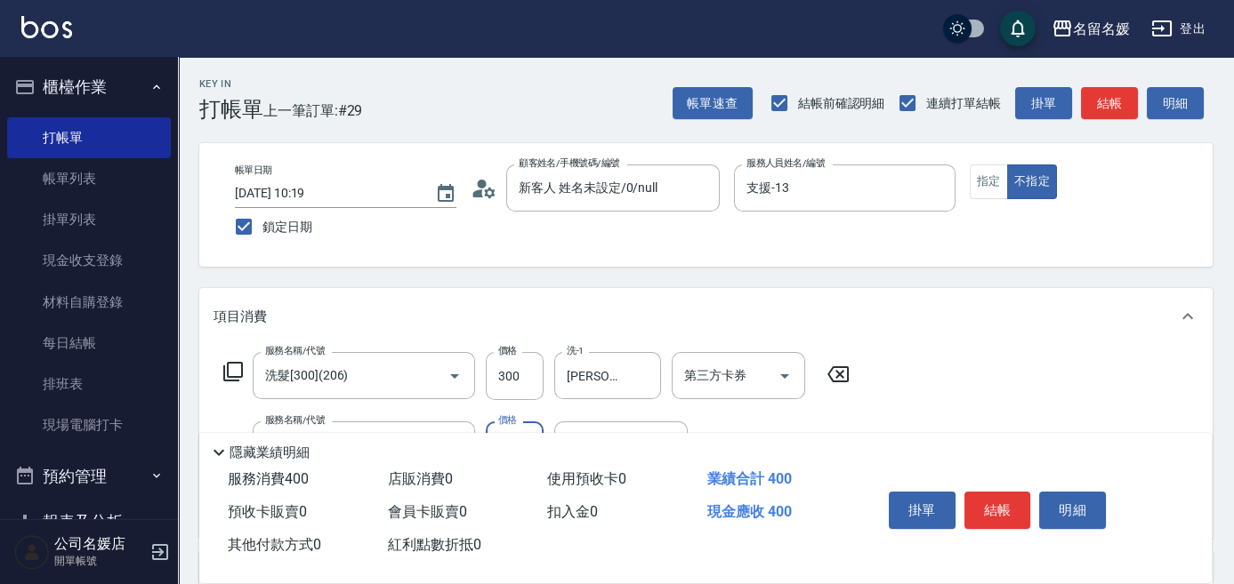
type input "煥彩.玻酸.晶膜.水療(635)"
type input "[PERSON_NAME]-25"
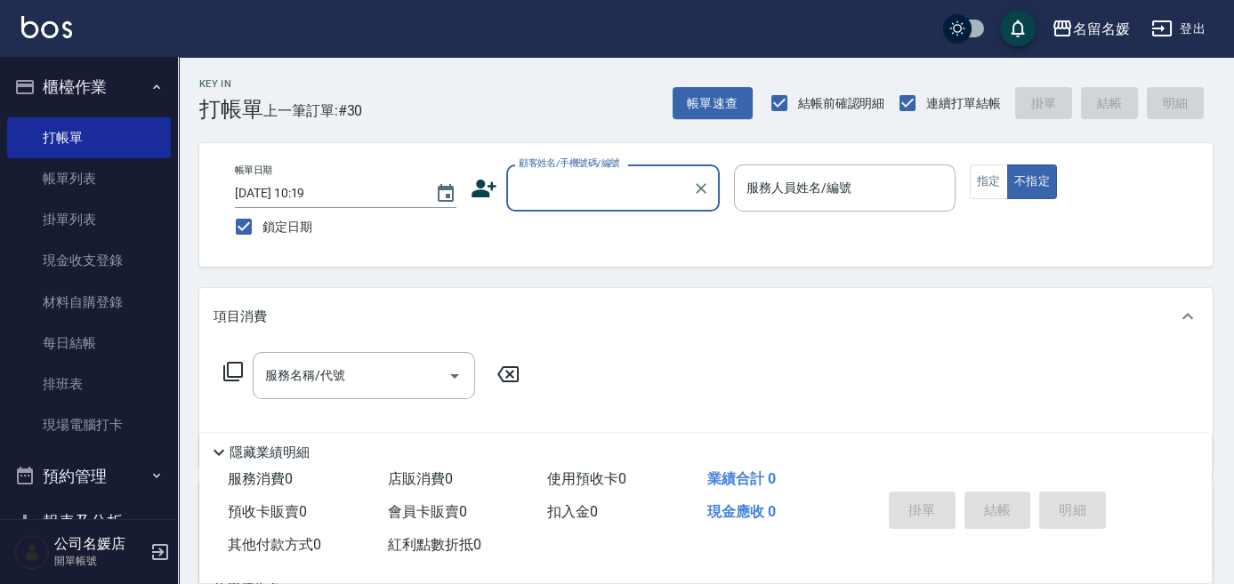
click at [626, 192] on input "顧客姓名/手機號碼/編號" at bounding box center [599, 188] width 171 height 31
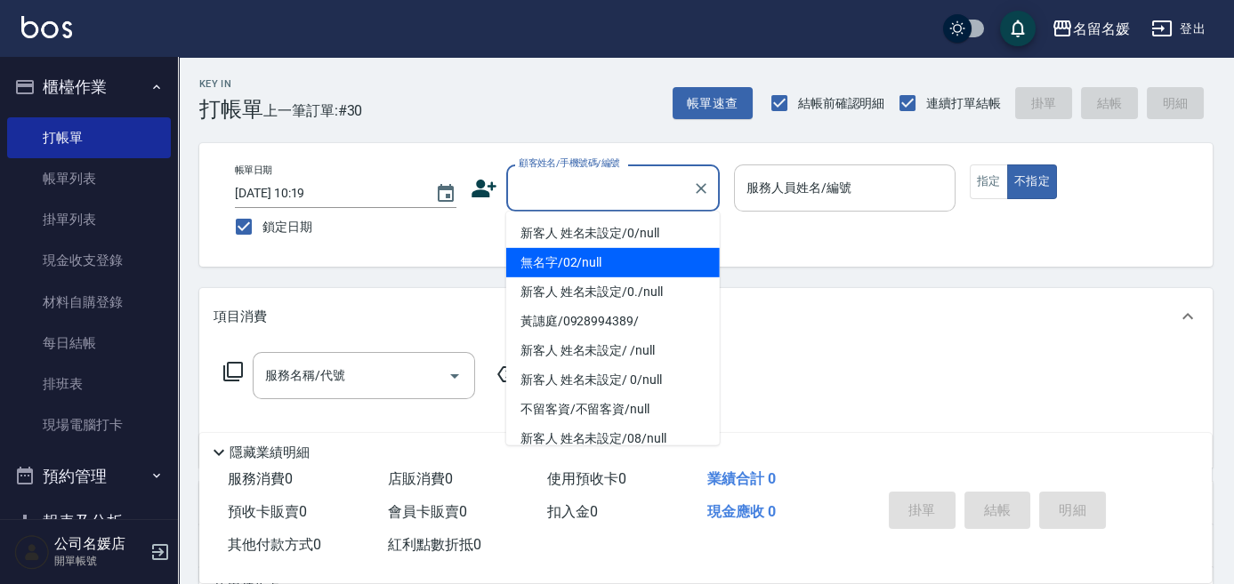
drag, startPoint x: 631, startPoint y: 264, endPoint x: 866, endPoint y: 181, distance: 249.8
click at [641, 257] on li "無名字/02/null" at bounding box center [612, 262] width 213 height 29
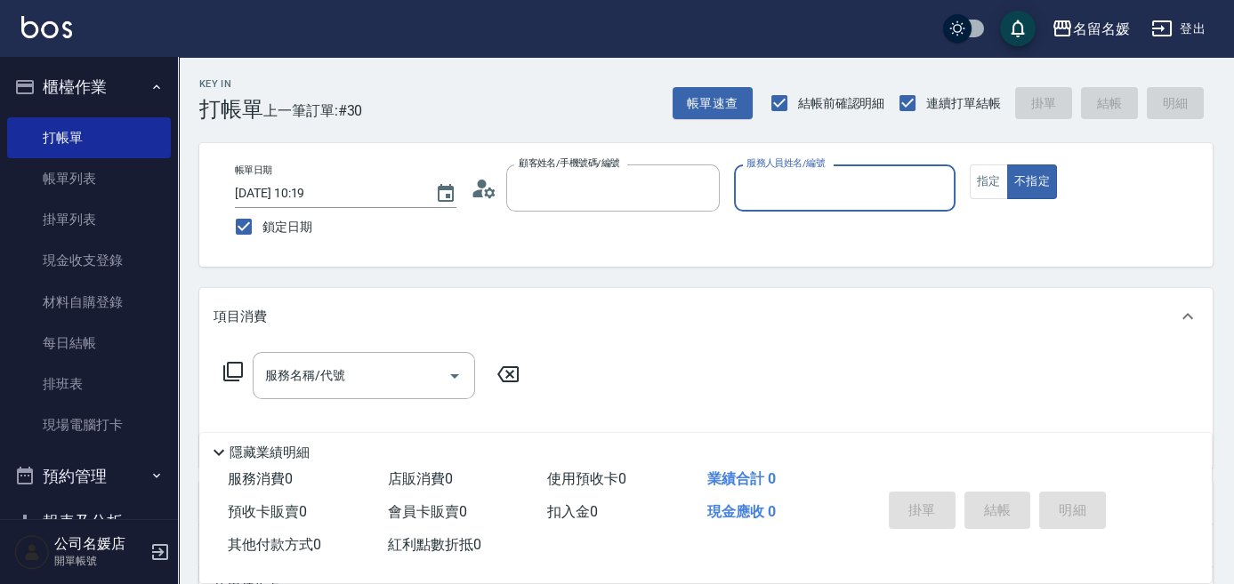
type input "無名字/02/null"
click at [865, 181] on input "服務人員姓名/編號" at bounding box center [844, 188] width 205 height 31
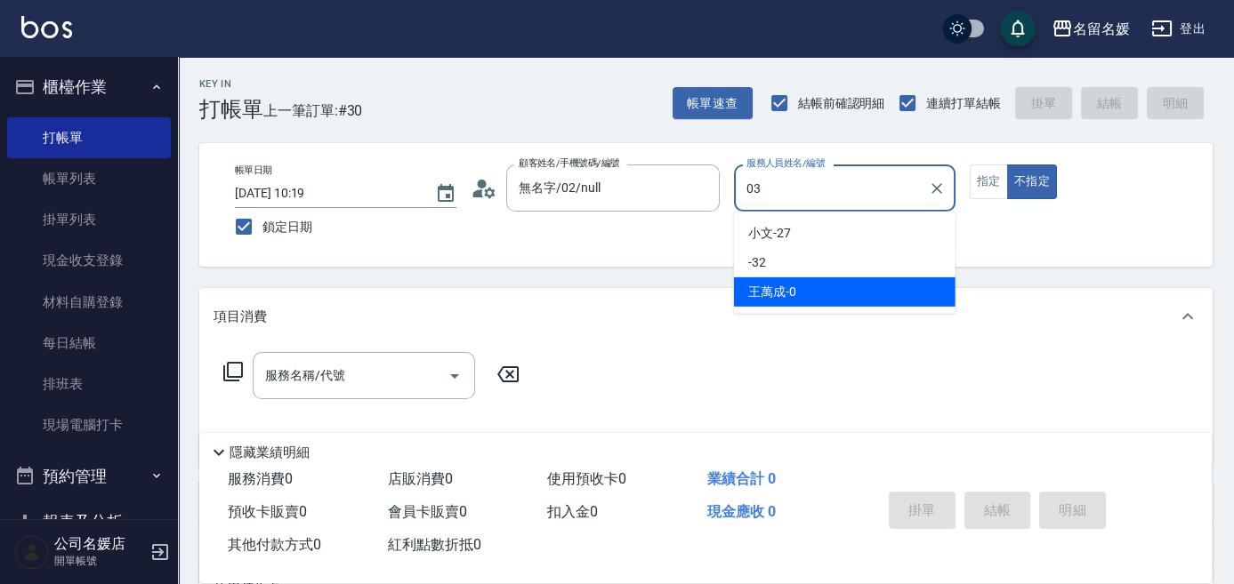
type input "03"
type button "false"
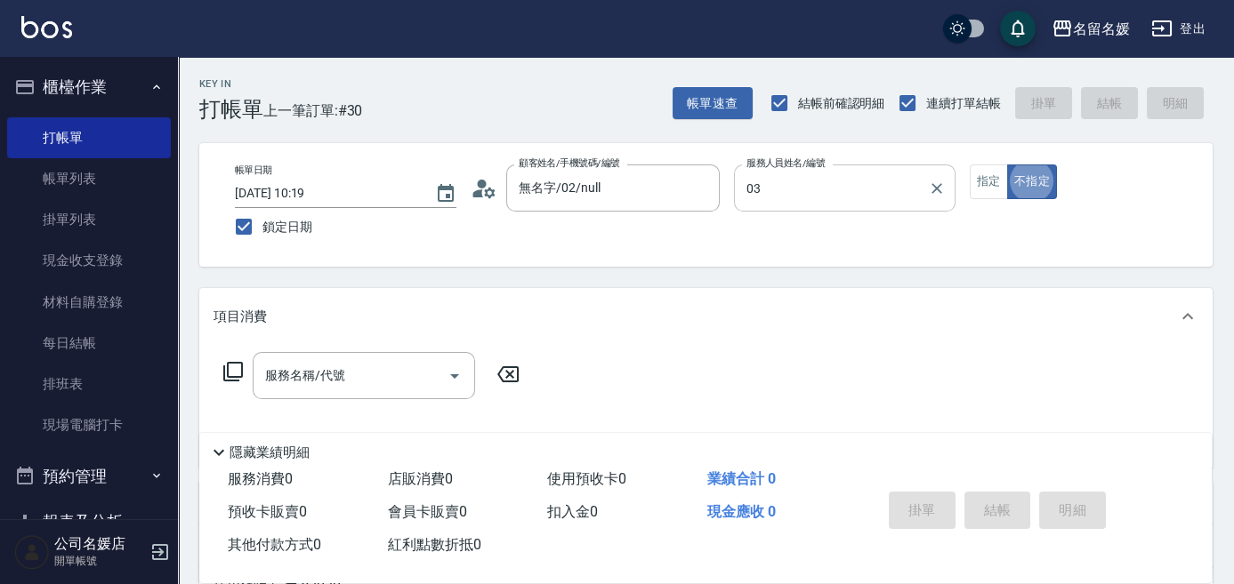
type input "[PERSON_NAME]-03"
click at [980, 175] on button "指定" at bounding box center [988, 182] width 38 height 35
click at [427, 374] on input "服務名稱/代號" at bounding box center [351, 375] width 180 height 31
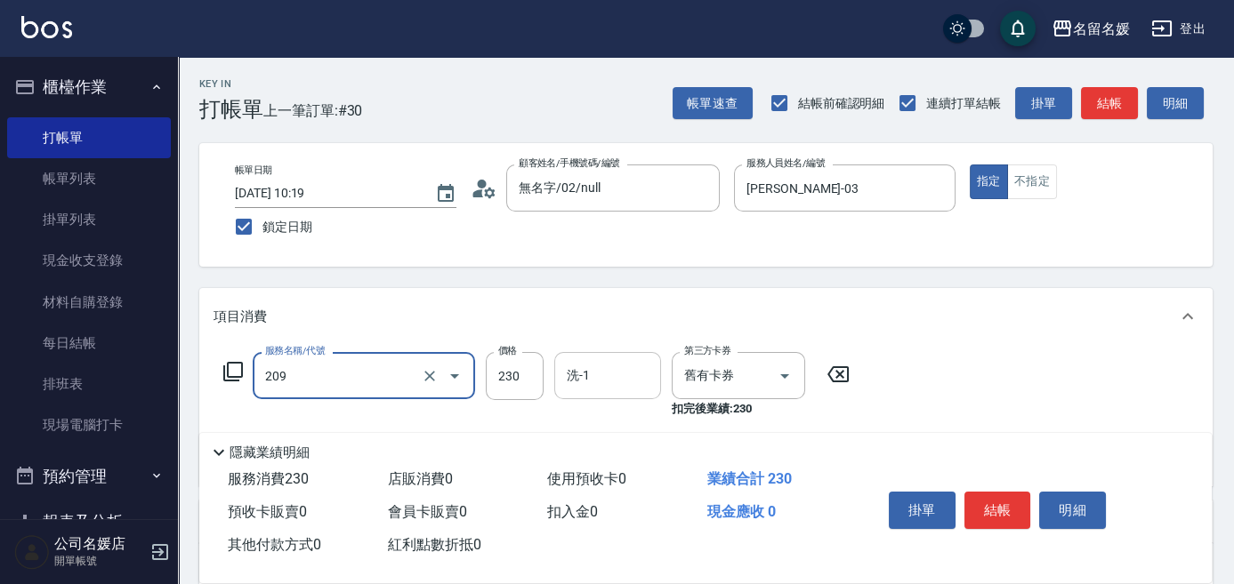
drag, startPoint x: 626, startPoint y: 387, endPoint x: 650, endPoint y: 377, distance: 25.9
click at [650, 377] on input "洗-1" at bounding box center [607, 375] width 91 height 31
type input "洗髮券-(卡)230(209)"
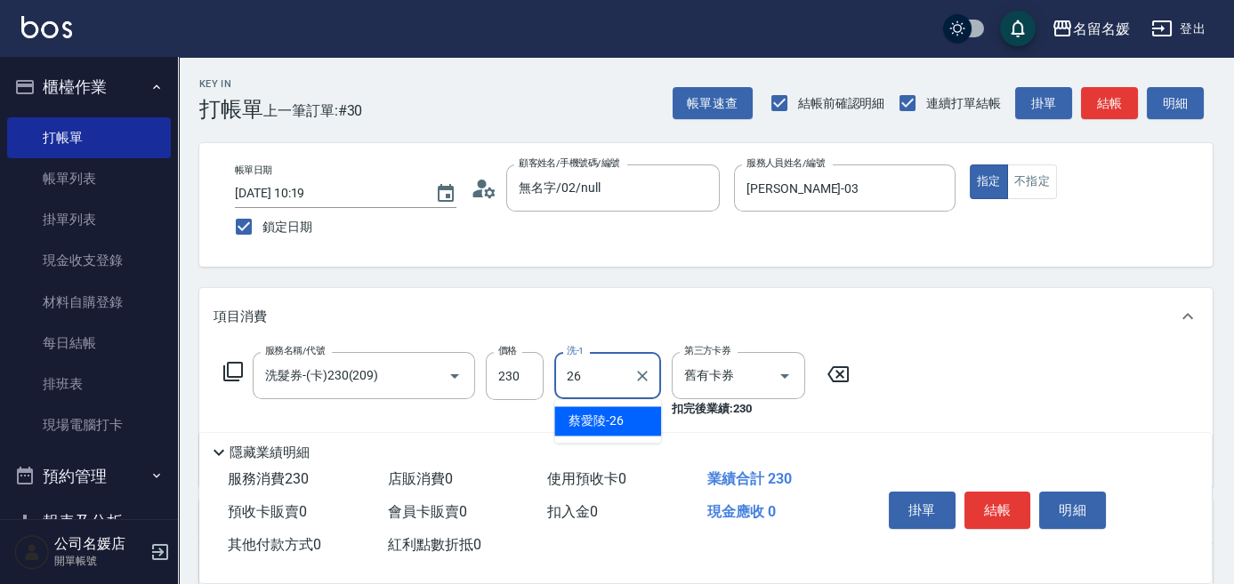
type input "蔡愛陵-26"
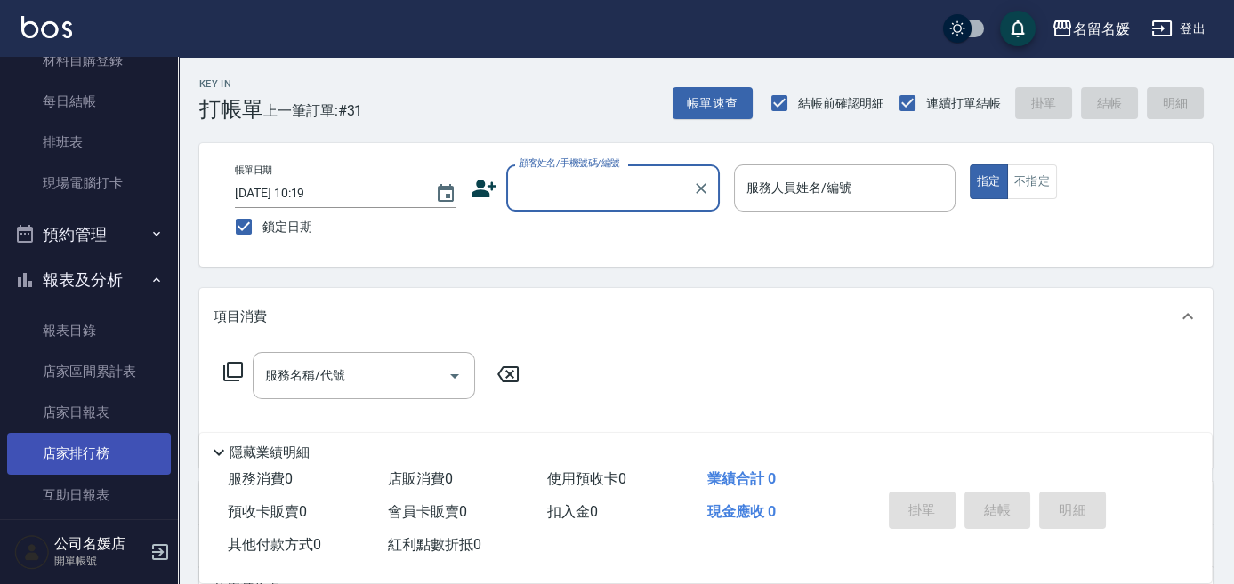
scroll to position [323, 0]
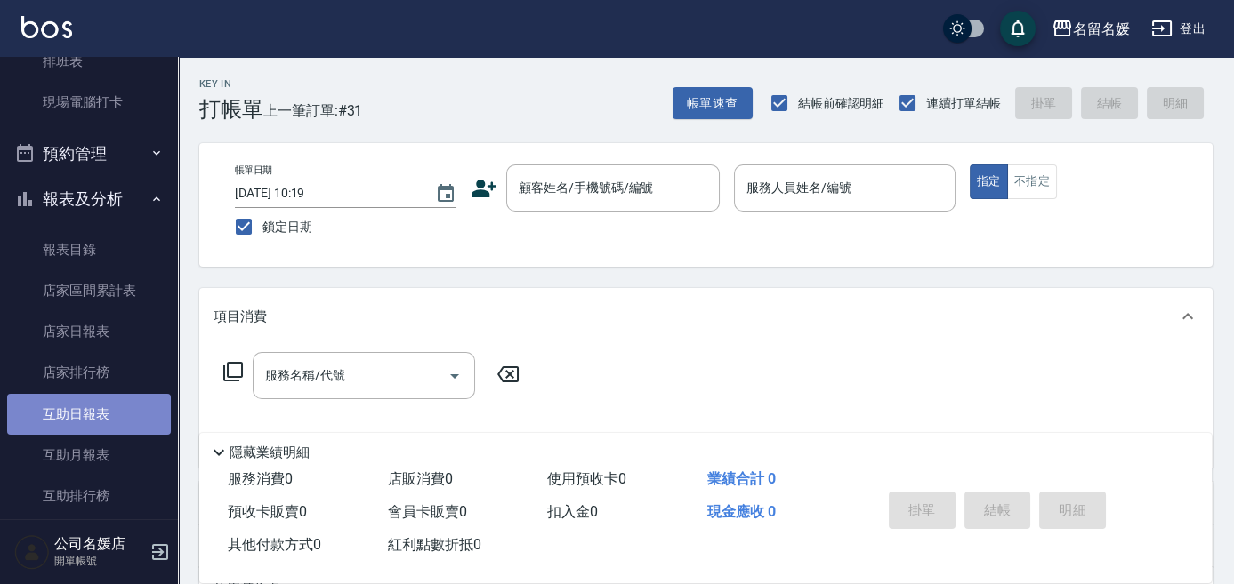
click at [115, 414] on link "互助日報表" at bounding box center [89, 414] width 164 height 41
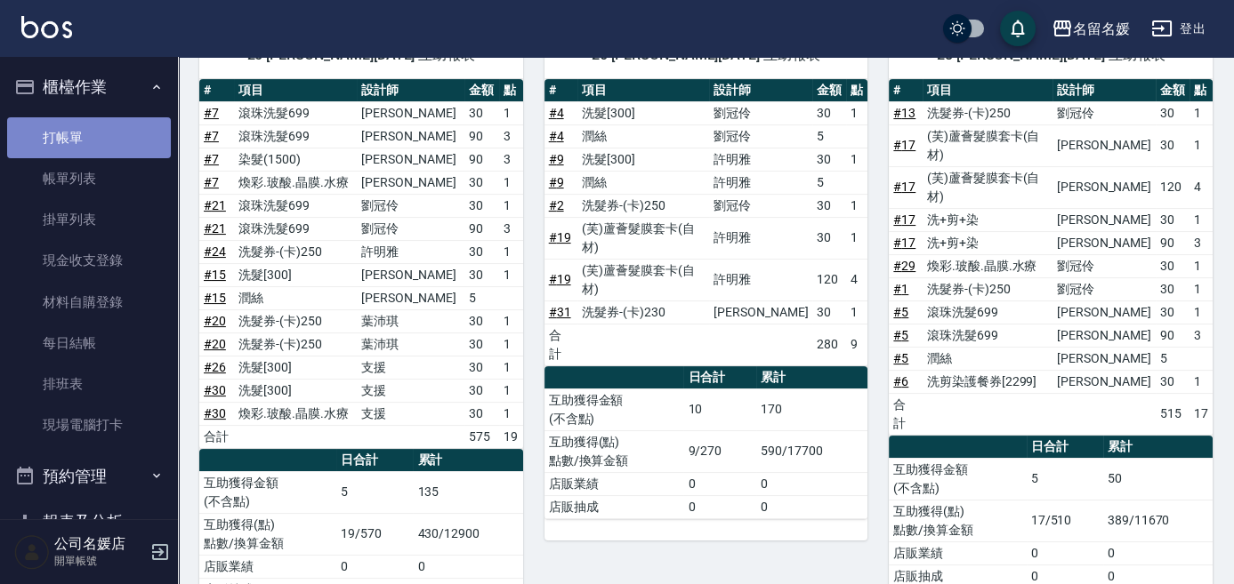
click at [132, 147] on link "打帳單" at bounding box center [89, 137] width 164 height 41
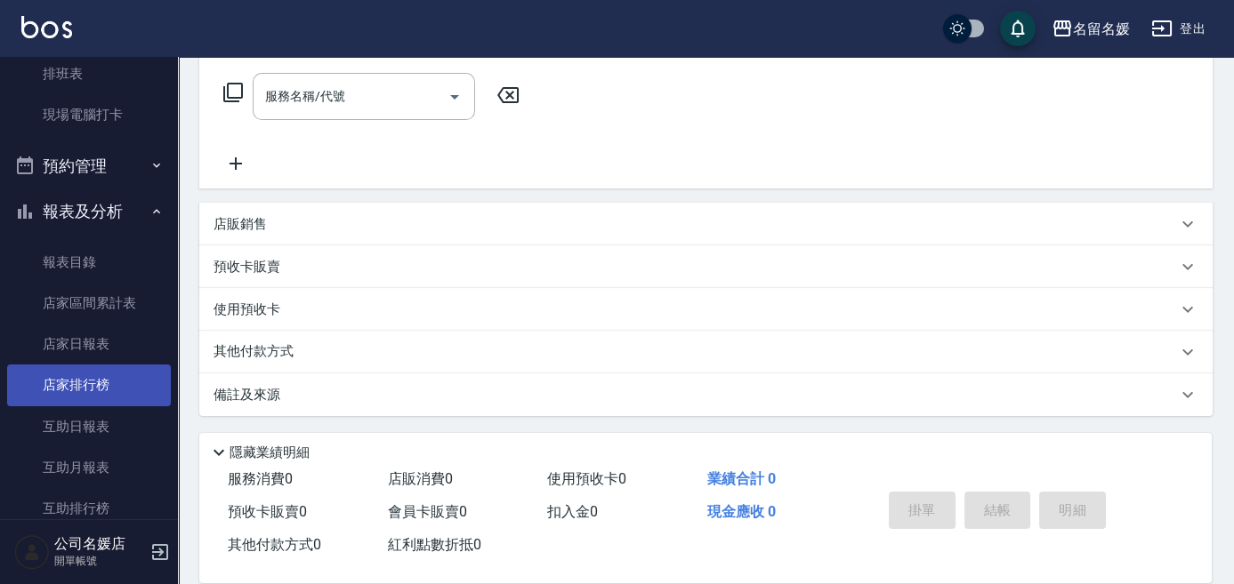
scroll to position [404, 0]
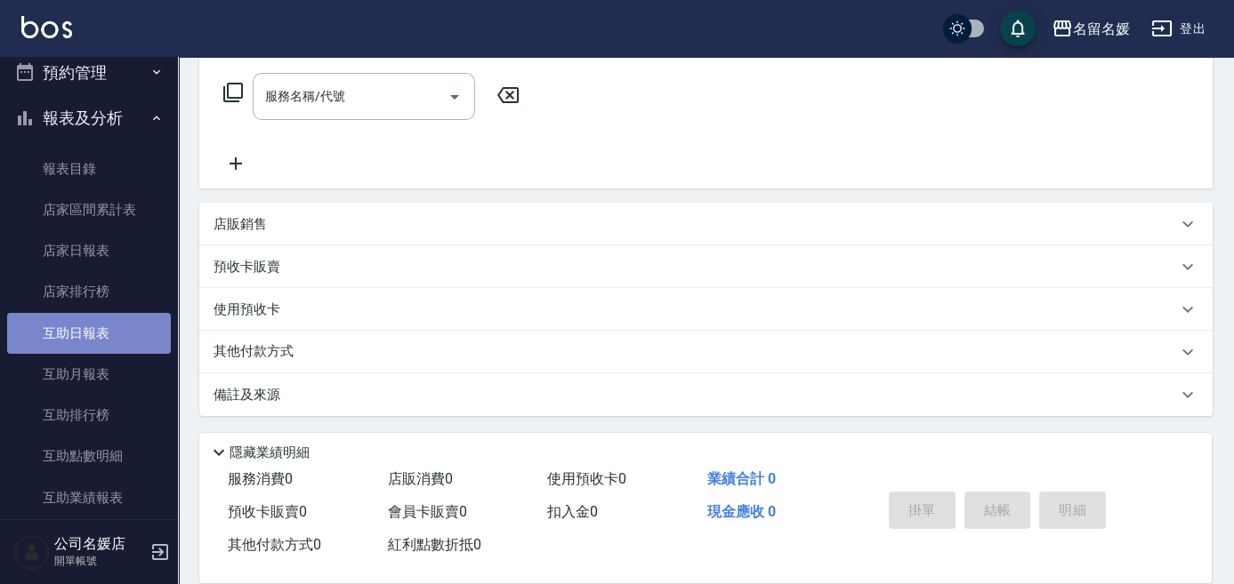
click at [91, 330] on link "互助日報表" at bounding box center [89, 333] width 164 height 41
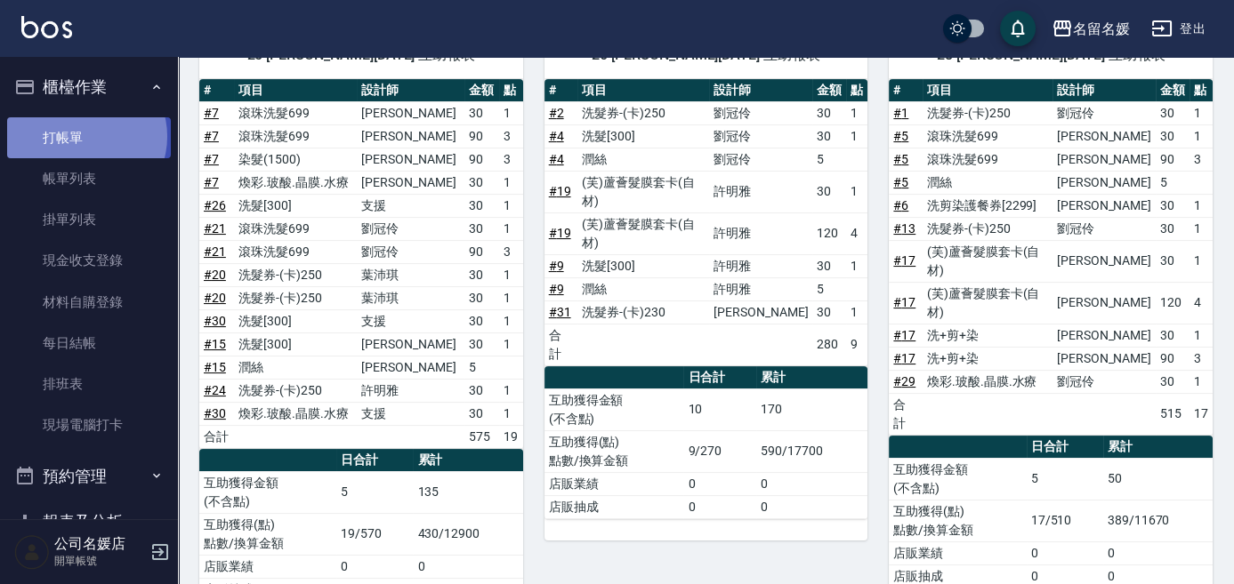
click at [87, 135] on link "打帳單" at bounding box center [89, 137] width 164 height 41
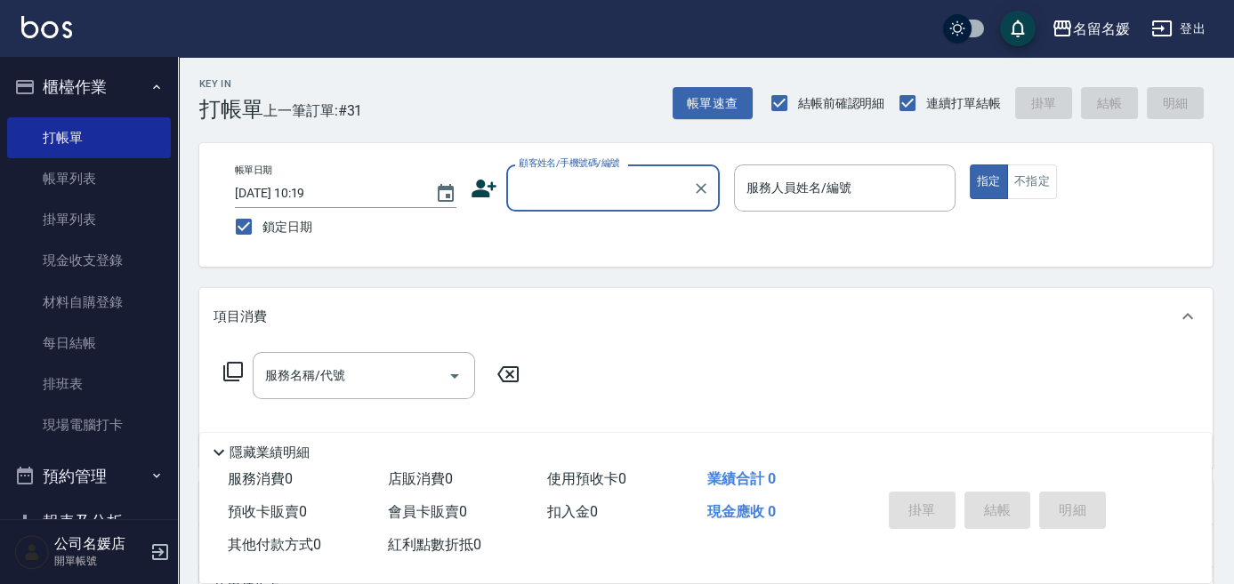
click at [571, 191] on input "顧客姓名/手機號碼/編號" at bounding box center [599, 188] width 171 height 31
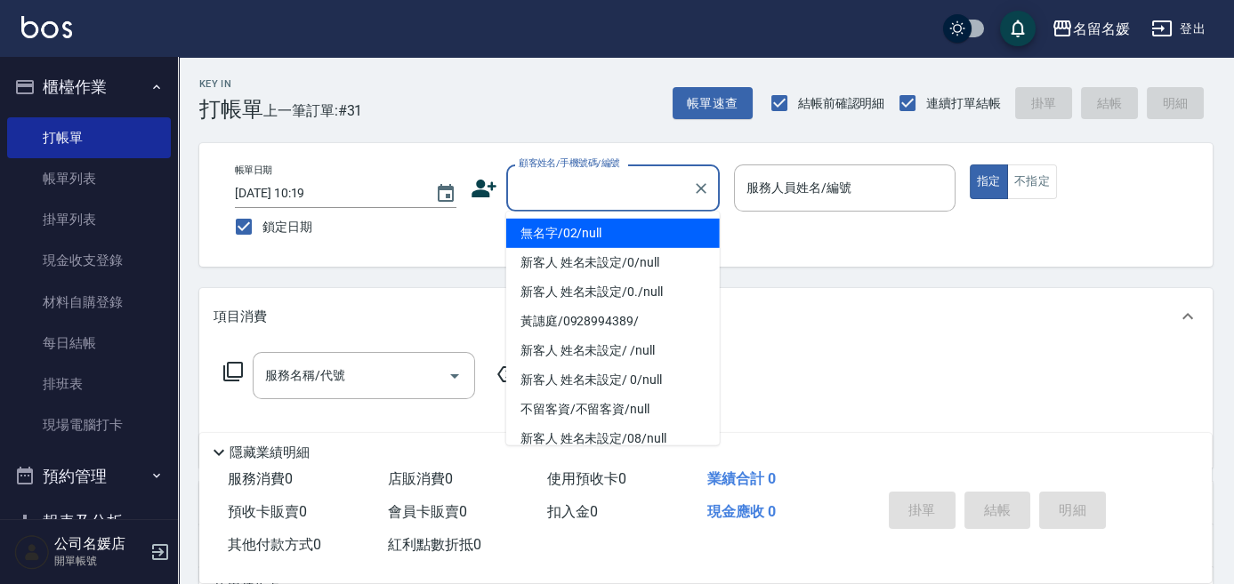
click at [572, 237] on li "無名字/02/null" at bounding box center [612, 233] width 213 height 29
type input "無名字/02/null"
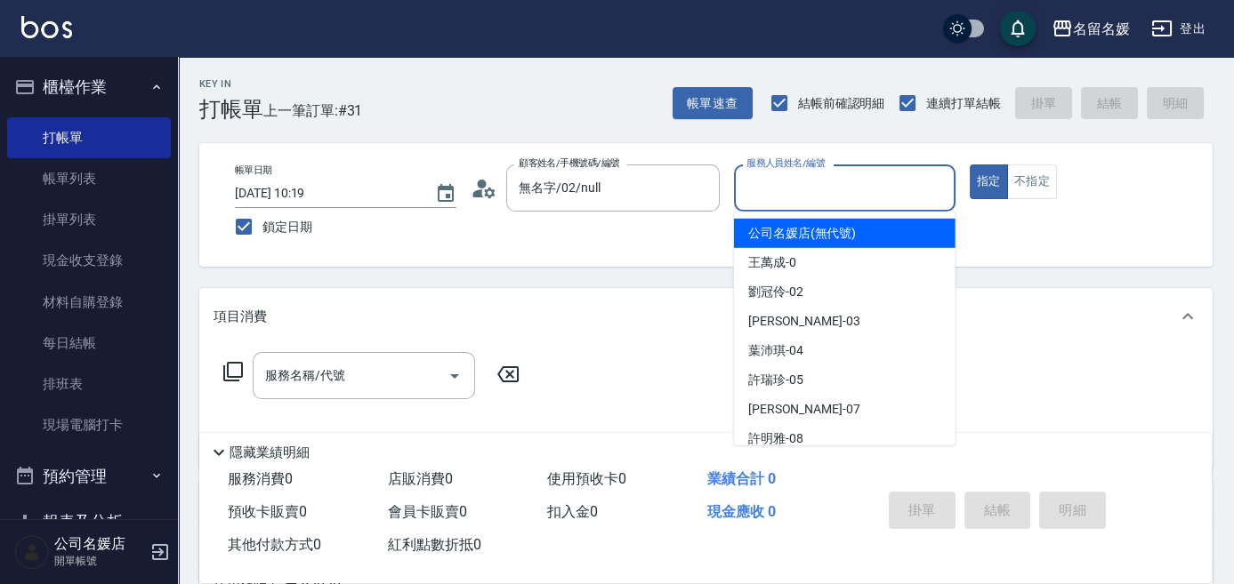
click at [803, 180] on input "服務人員姓名/編號" at bounding box center [844, 188] width 205 height 31
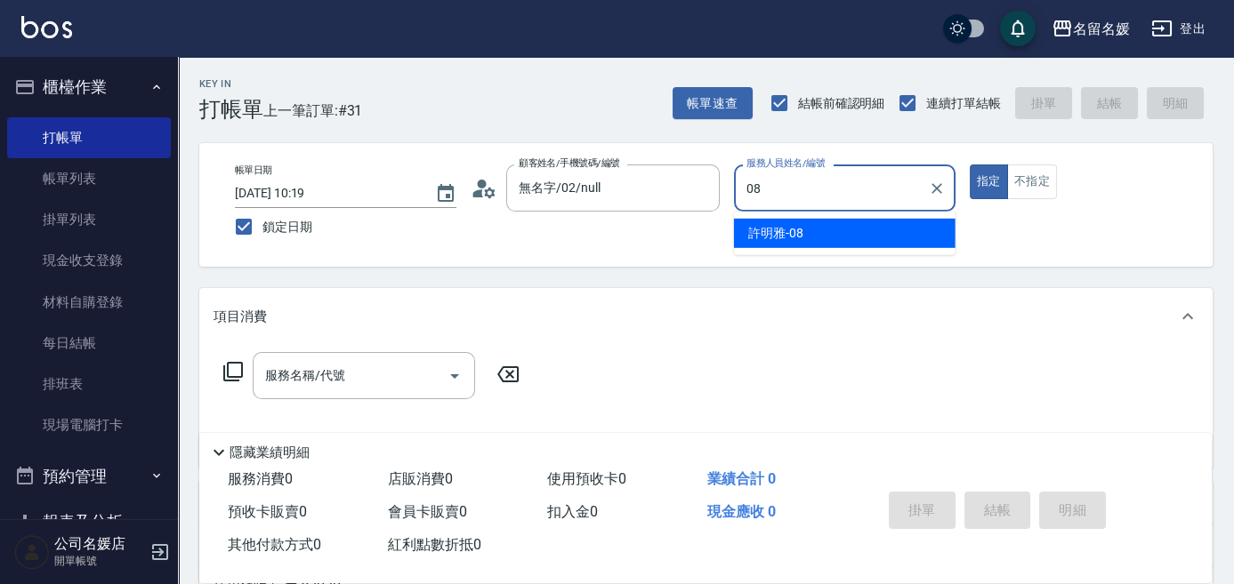
click at [797, 237] on span "[PERSON_NAME]-08" at bounding box center [775, 233] width 55 height 19
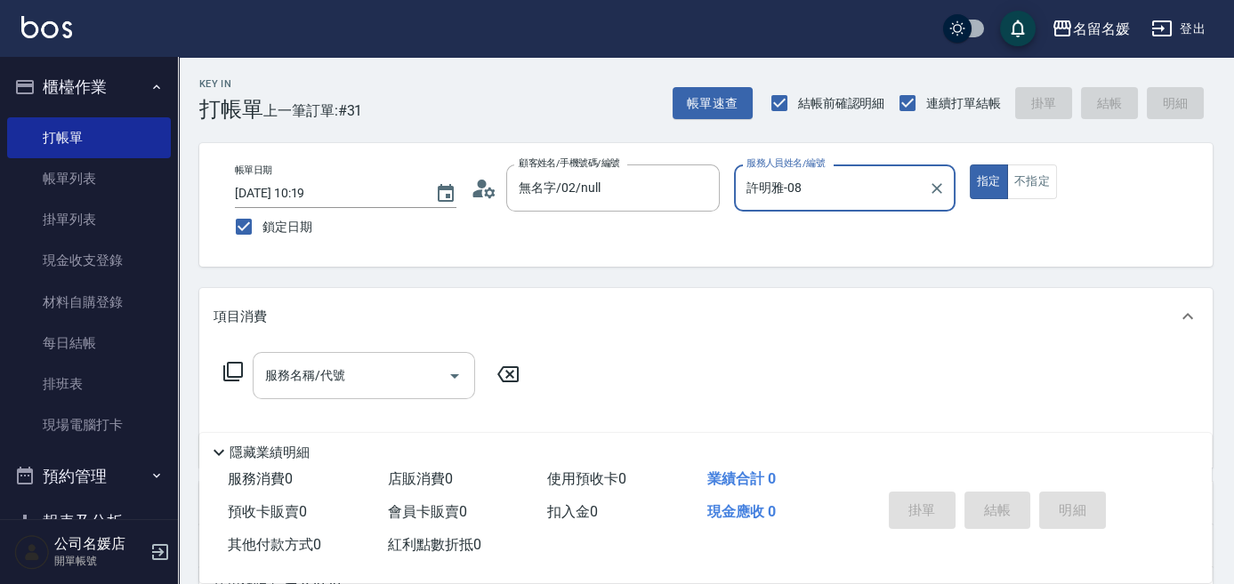
type input "許明雅-08"
click at [408, 370] on input "服務名稱/代號" at bounding box center [351, 375] width 180 height 31
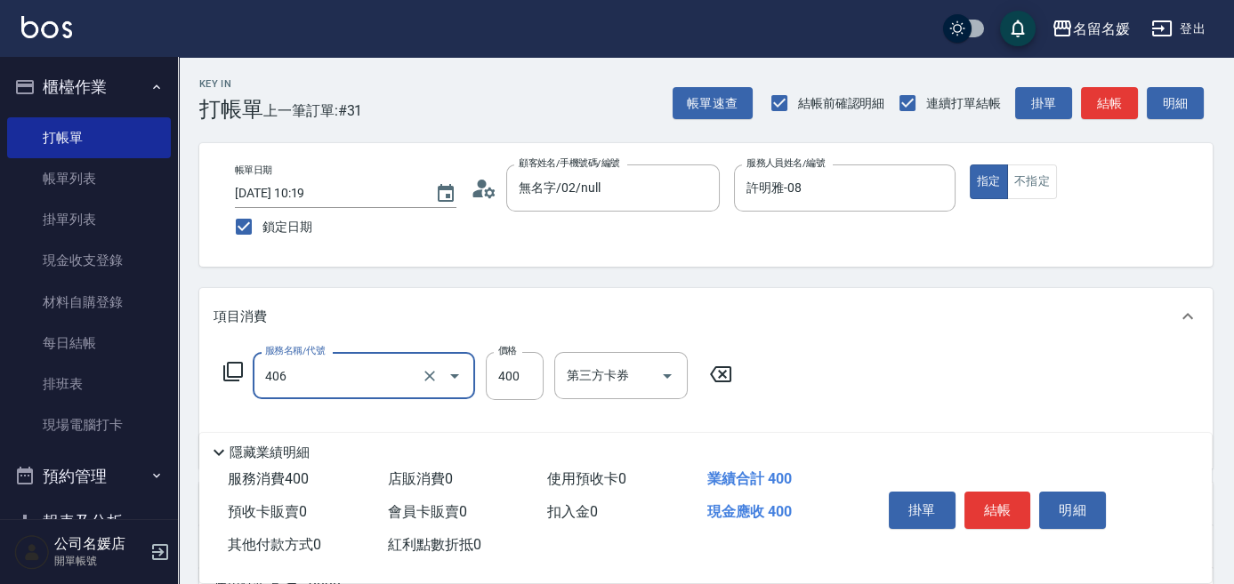
drag, startPoint x: 360, startPoint y: 381, endPoint x: 360, endPoint y: 395, distance: 14.2
click at [360, 382] on input "406" at bounding box center [339, 375] width 157 height 31
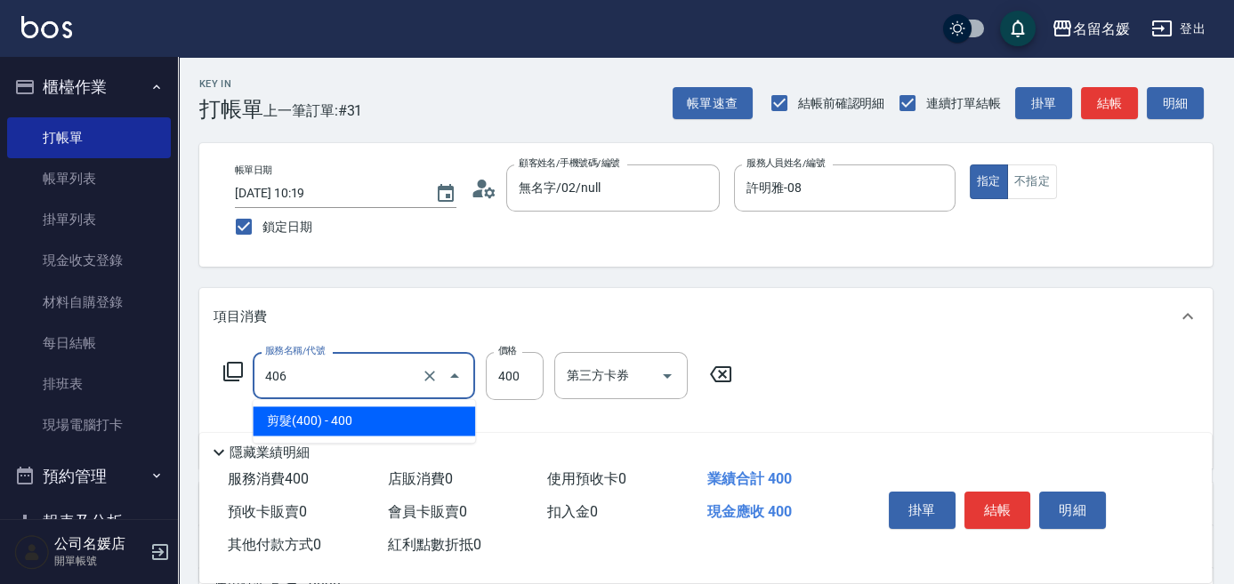
click at [359, 417] on span "剪髮(400) - 400" at bounding box center [364, 420] width 222 height 29
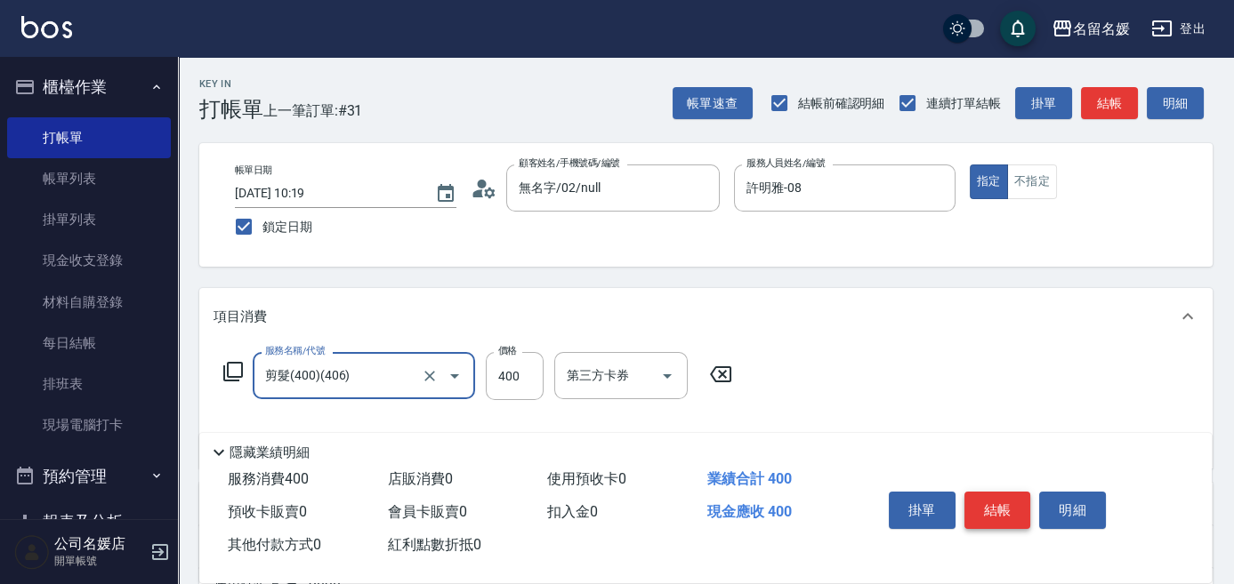
type input "剪髮(400)(406)"
click at [985, 497] on button "結帳" at bounding box center [997, 510] width 67 height 37
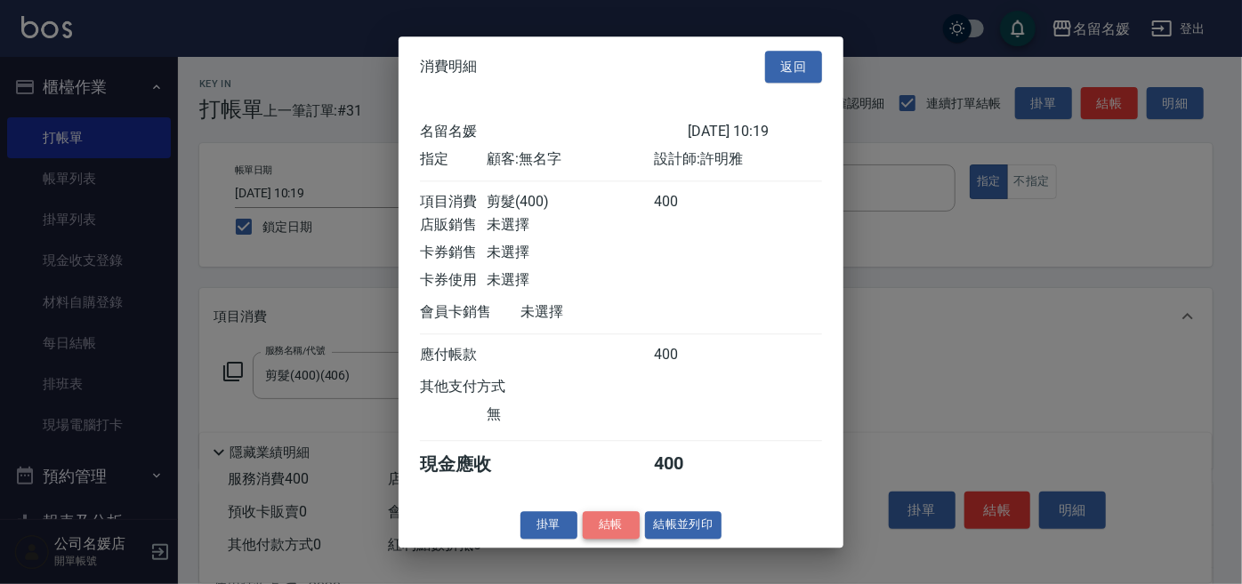
click at [616, 524] on button "結帳" at bounding box center [611, 525] width 57 height 28
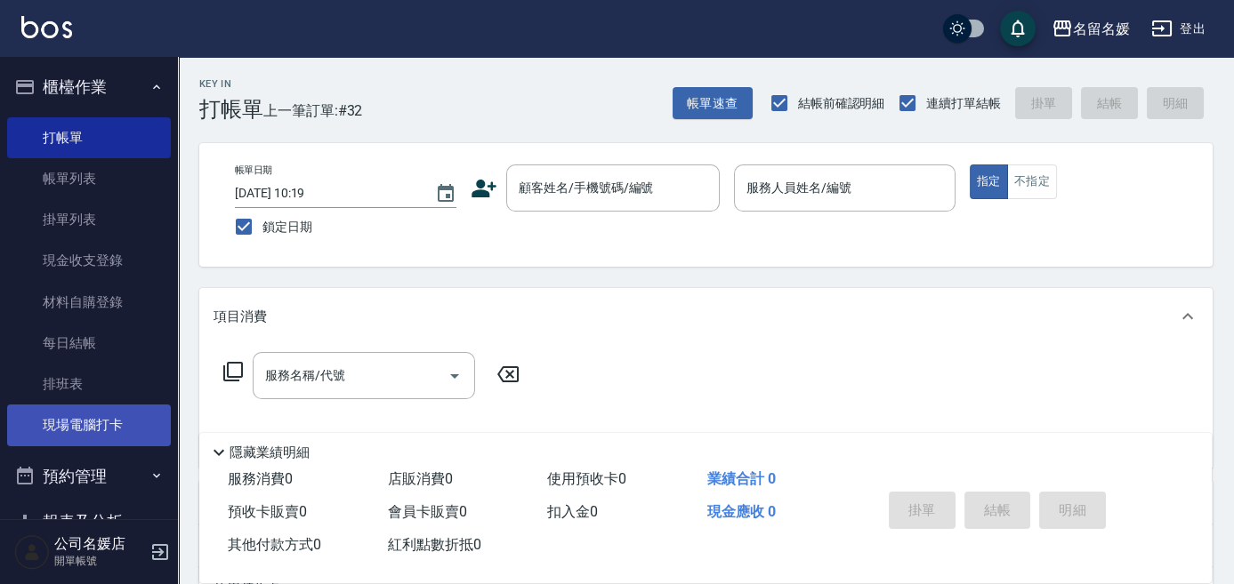
click at [76, 418] on link "現場電腦打卡" at bounding box center [89, 425] width 164 height 41
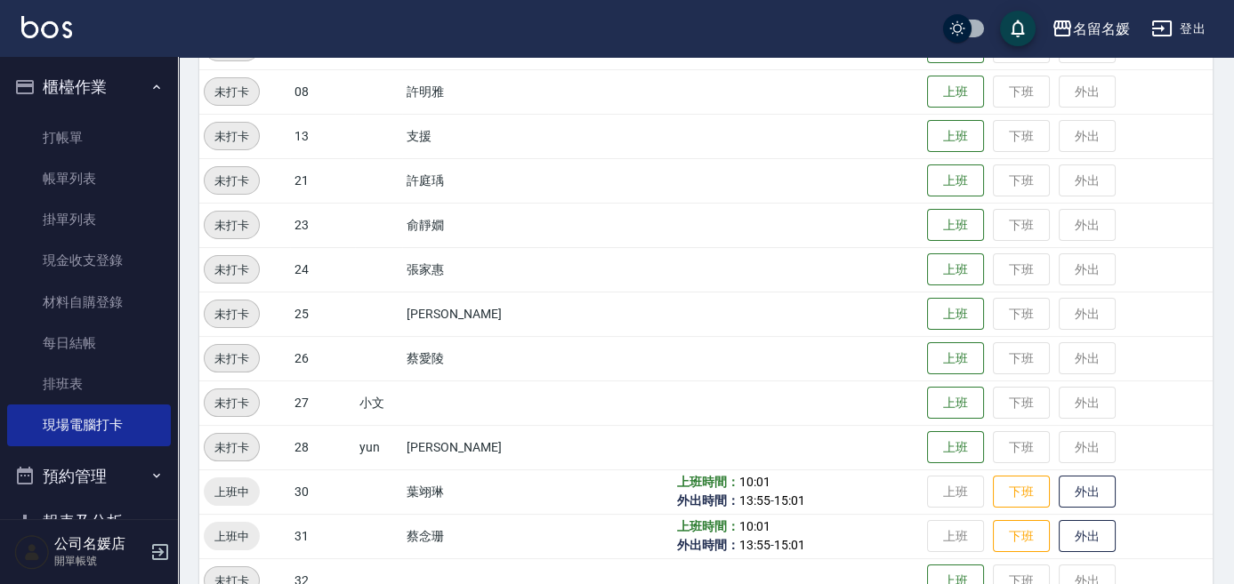
scroll to position [566, 0]
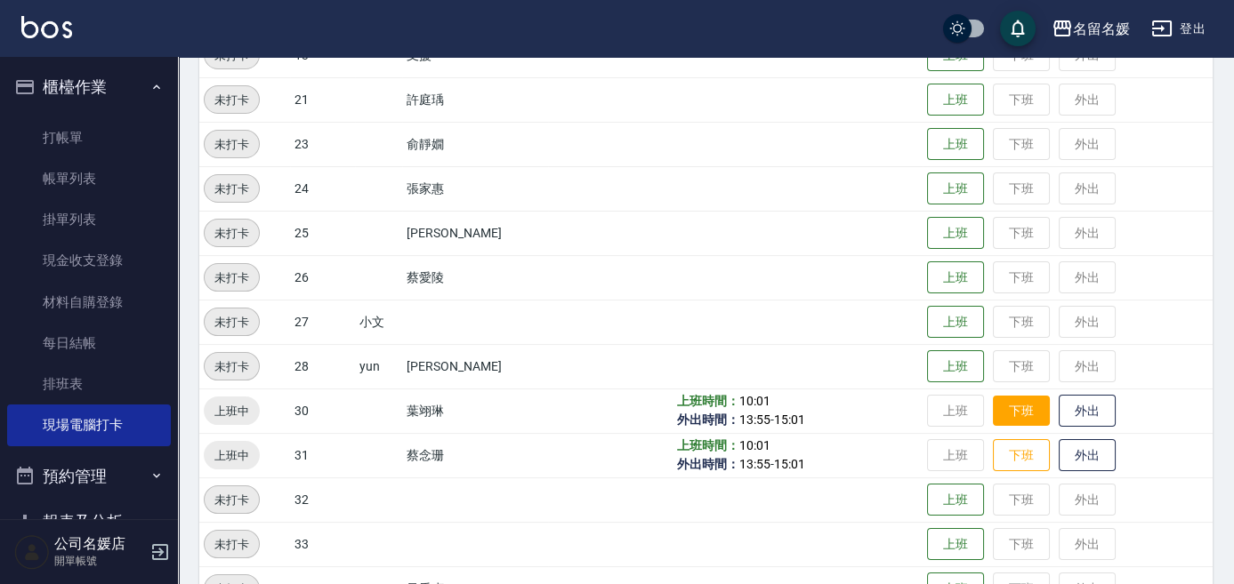
click at [1027, 418] on button "下班" at bounding box center [1021, 411] width 57 height 31
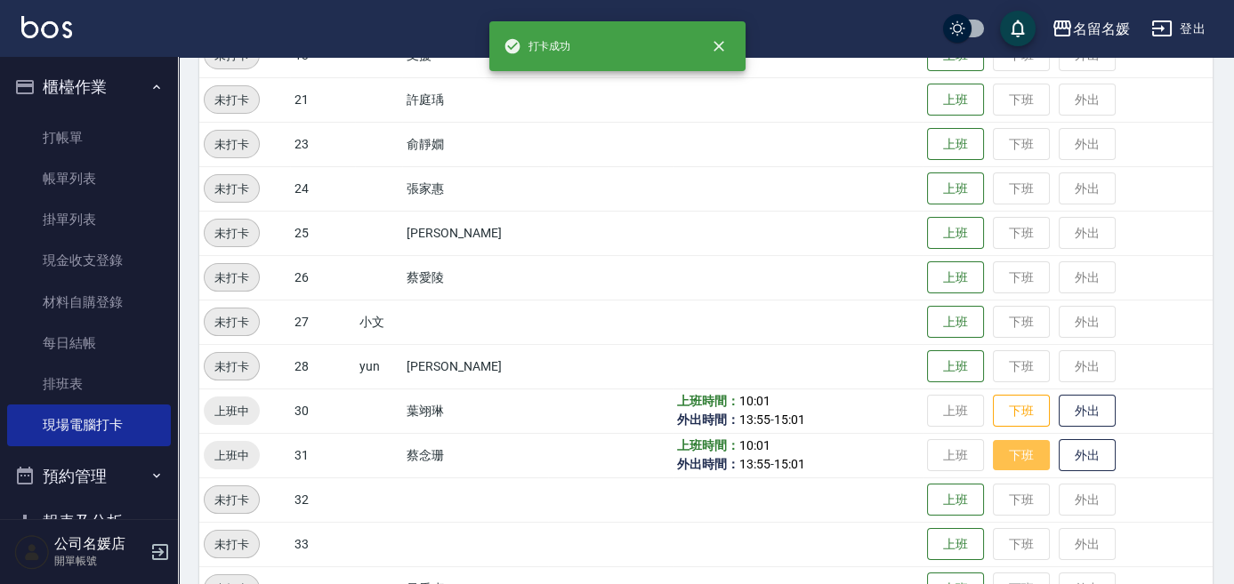
click at [1020, 452] on button "下班" at bounding box center [1021, 455] width 57 height 31
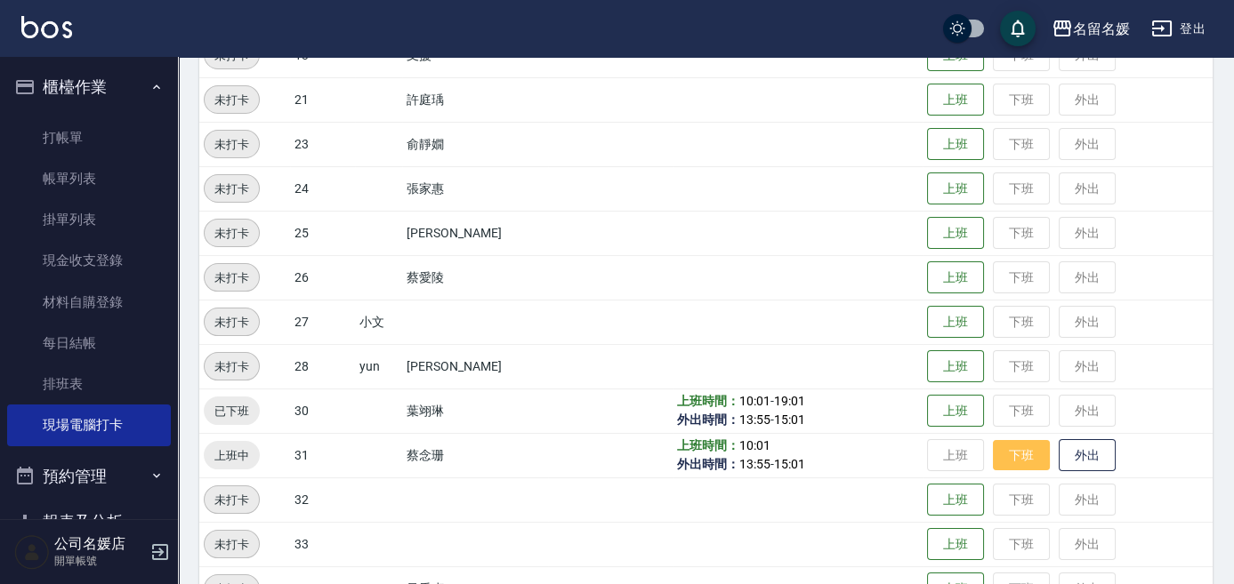
click at [1022, 455] on button "下班" at bounding box center [1021, 455] width 57 height 31
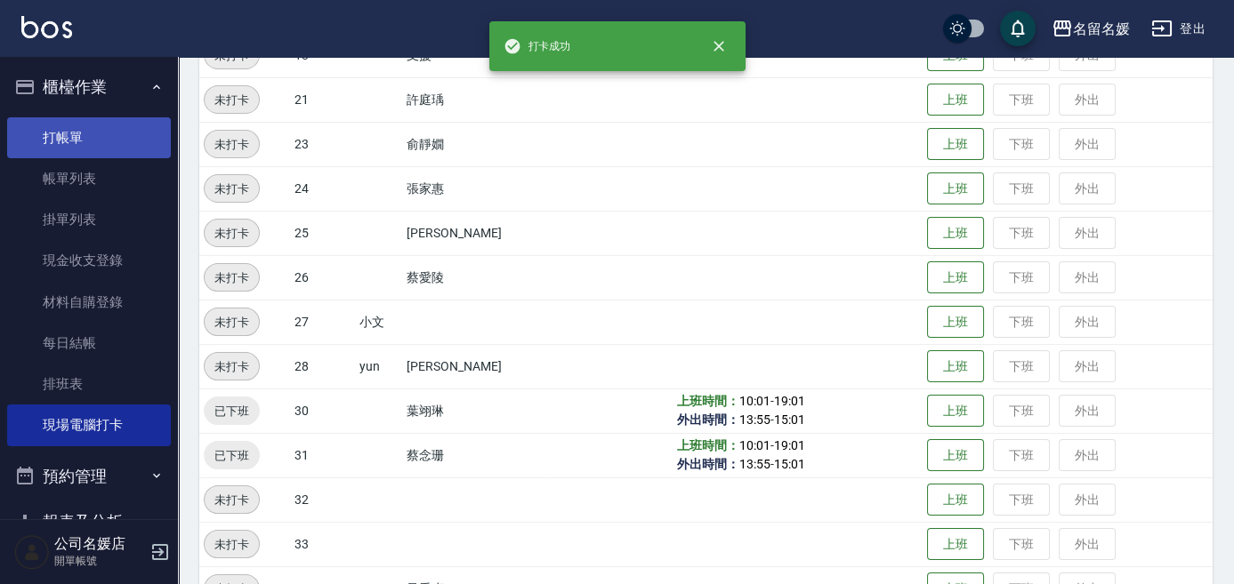
click at [111, 128] on link "打帳單" at bounding box center [89, 137] width 164 height 41
